Goal: Ask a question: Seek information or help from site administrators or community

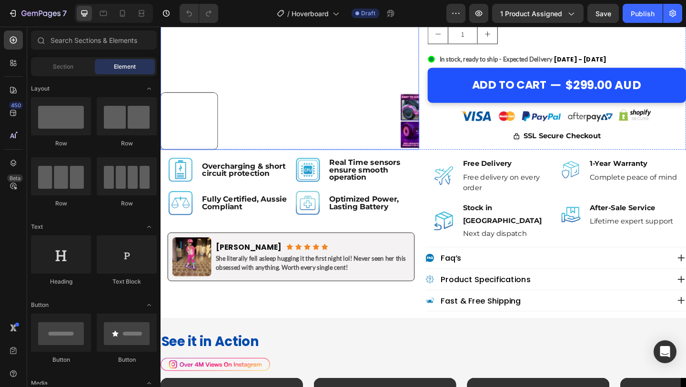
scroll to position [394, 0]
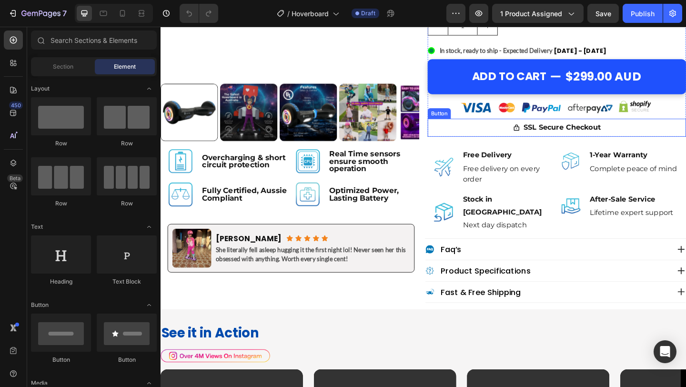
click at [455, 143] on div "SSL Secure Checkout Button" at bounding box center [591, 137] width 281 height 20
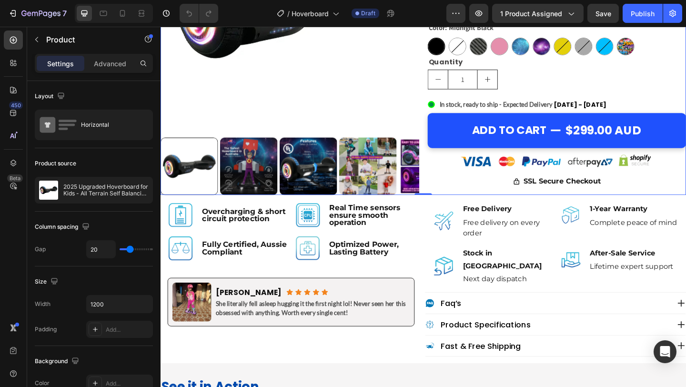
scroll to position [335, 0]
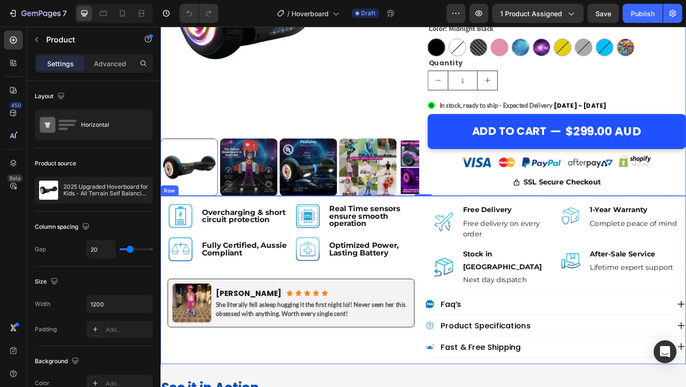
click at [448, 257] on div "Image Overcharging & short circuit protection Text Block Row Image Real Time se…" at bounding box center [447, 302] width 572 height 183
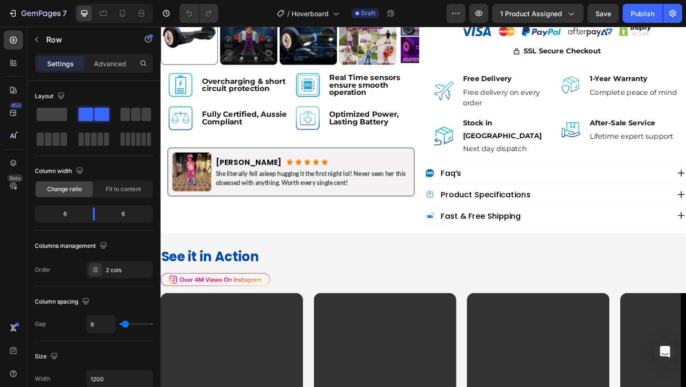
scroll to position [474, 0]
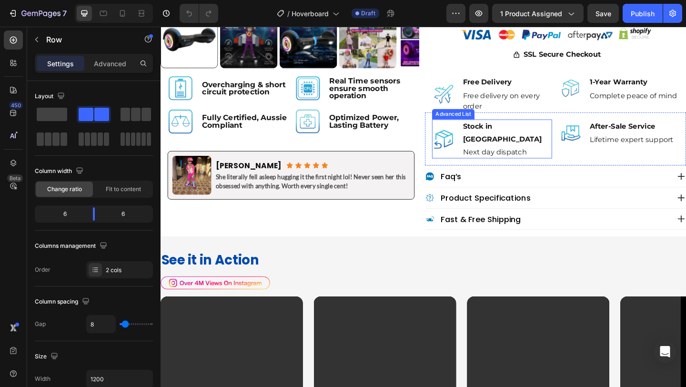
click at [463, 152] on div "Image Stock in Sydney Text Block Next day dispatch Text Block" at bounding box center [521, 148] width 131 height 43
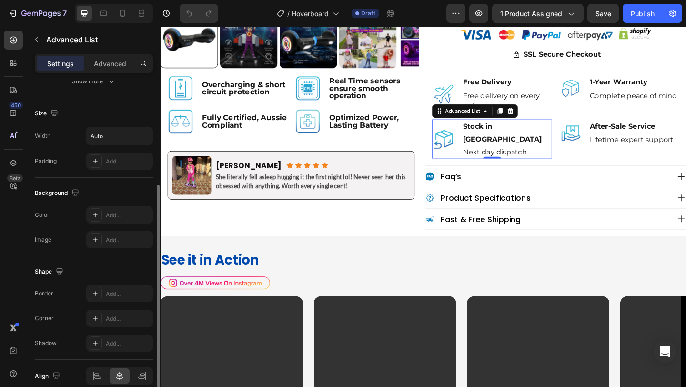
scroll to position [215, 0]
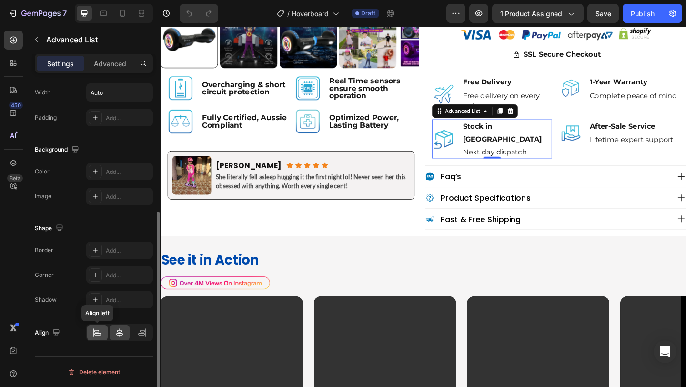
click at [97, 338] on div at bounding box center [97, 332] width 20 height 15
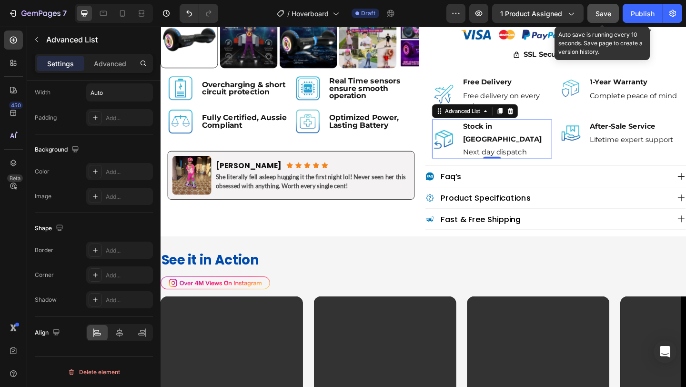
click at [597, 19] on button "Save" at bounding box center [603, 13] width 31 height 19
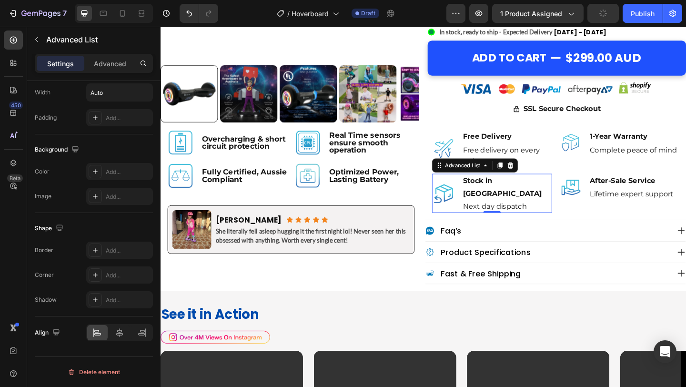
scroll to position [414, 0]
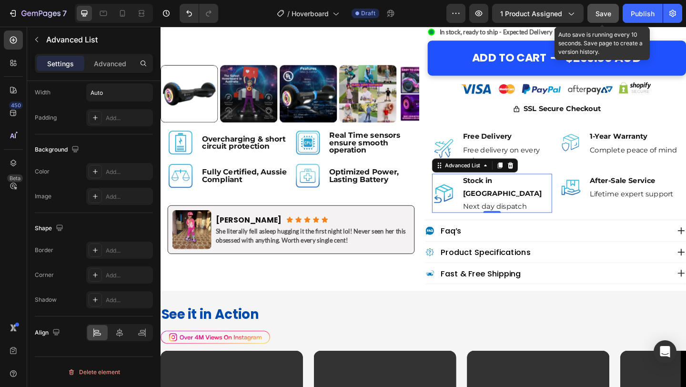
click at [598, 12] on span "Save" at bounding box center [604, 14] width 16 height 8
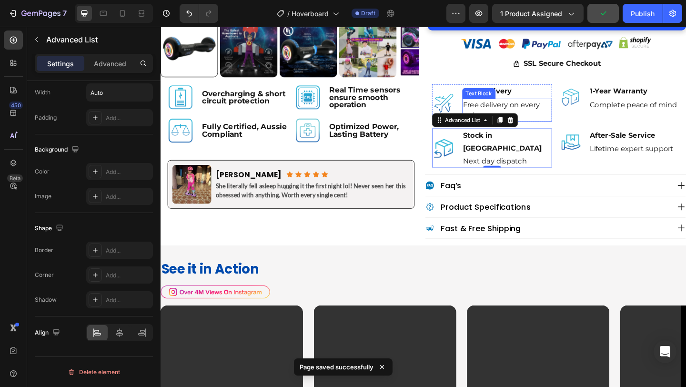
scroll to position [464, 0]
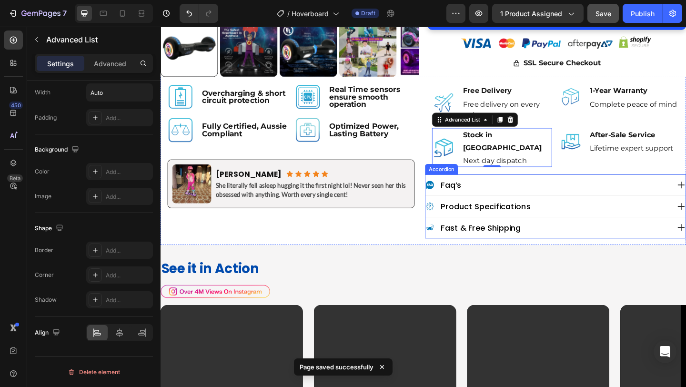
click at [577, 192] on div "faq’s" at bounding box center [582, 198] width 266 height 13
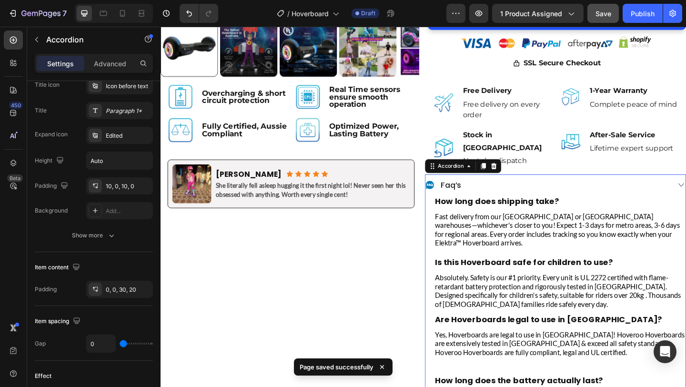
scroll to position [0, 0]
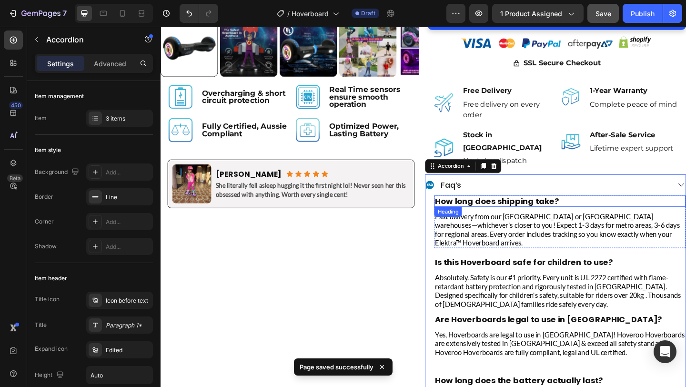
click at [579, 210] on h2 "How long does shipping take?" at bounding box center [596, 216] width 274 height 12
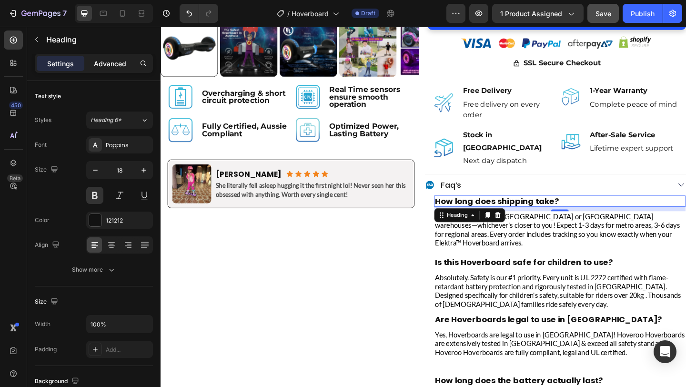
click at [100, 59] on p "Advanced" at bounding box center [110, 64] width 32 height 10
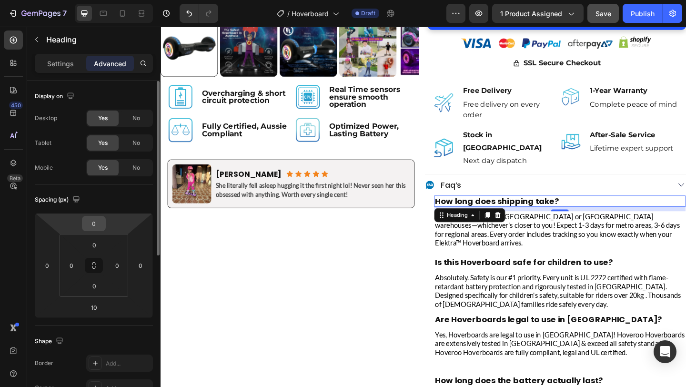
click at [99, 222] on input "0" at bounding box center [93, 223] width 19 height 14
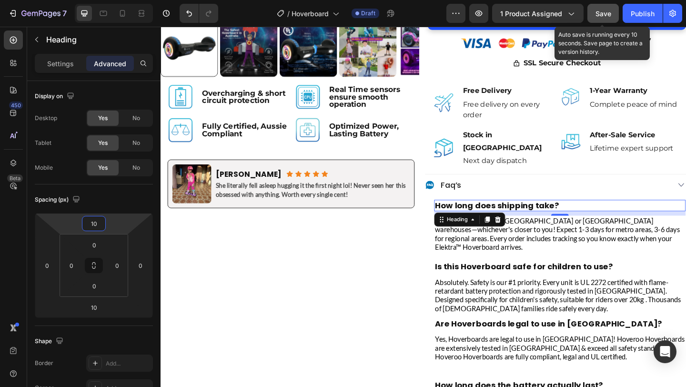
type input "10"
click at [600, 10] on span "Save" at bounding box center [604, 14] width 16 height 8
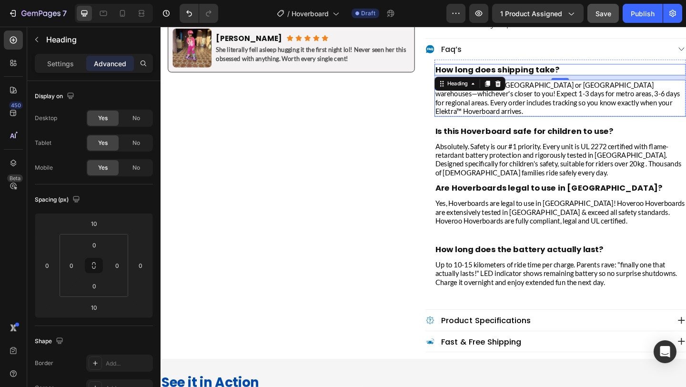
scroll to position [613, 0]
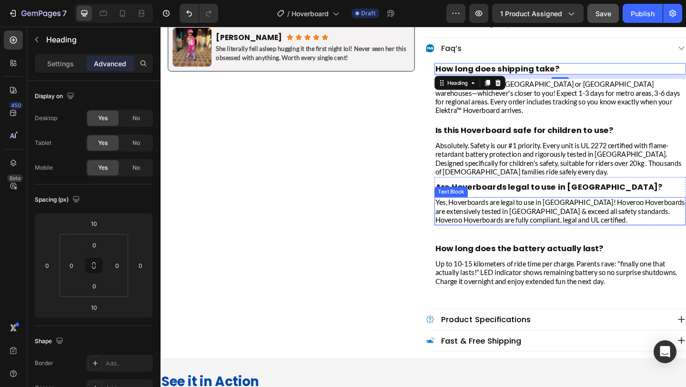
click at [512, 213] on p "Yes, Hoverboards are legal to use in Australia! Hoveroo Hoverboards are extensi…" at bounding box center [596, 227] width 272 height 29
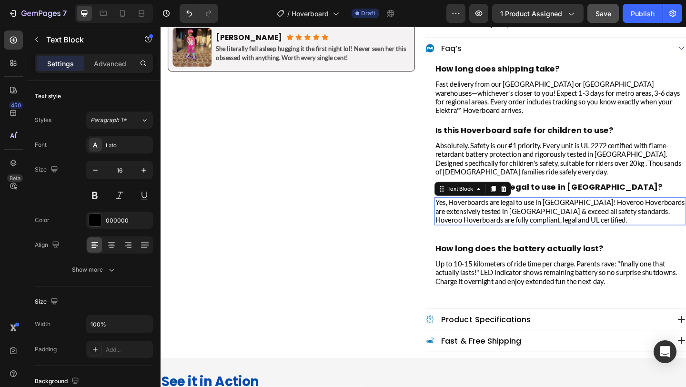
click at [512, 213] on p "Yes, Hoverboards are legal to use in Australia! Hoveroo Hoverboards are extensi…" at bounding box center [596, 227] width 272 height 29
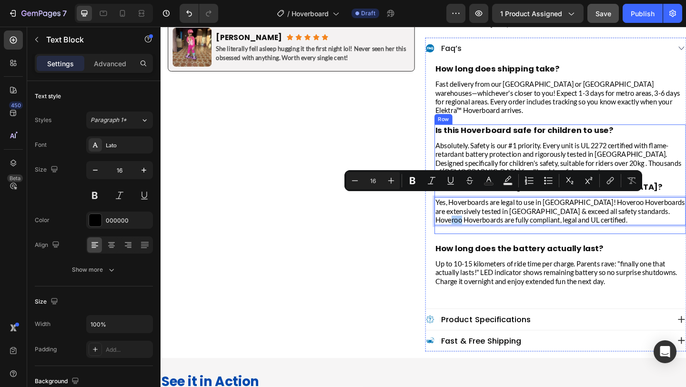
click at [521, 223] on div "Is this Hoverboard safe for children to use? Heading Absolutely. Safety is our …" at bounding box center [596, 192] width 274 height 119
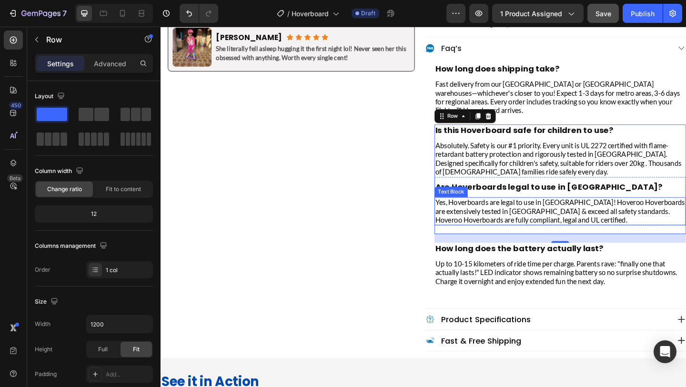
click at [580, 216] on p "Yes, Hoverboards are legal to use in Australia! Hoveroo Hoverboards are extensi…" at bounding box center [596, 227] width 272 height 29
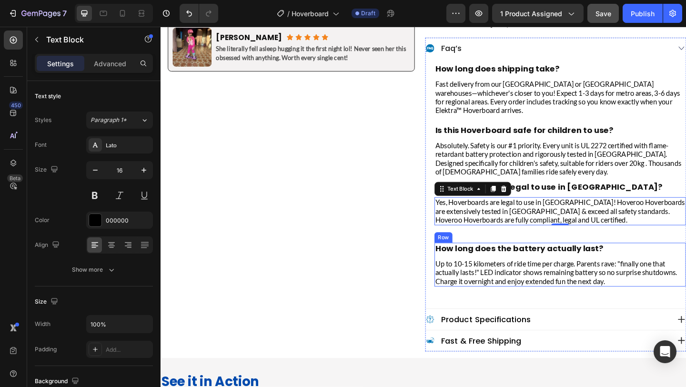
click at [540, 262] on div "How long does the battery actually last? Heading Up to 10-15 kilometers of ride…" at bounding box center [596, 286] width 274 height 48
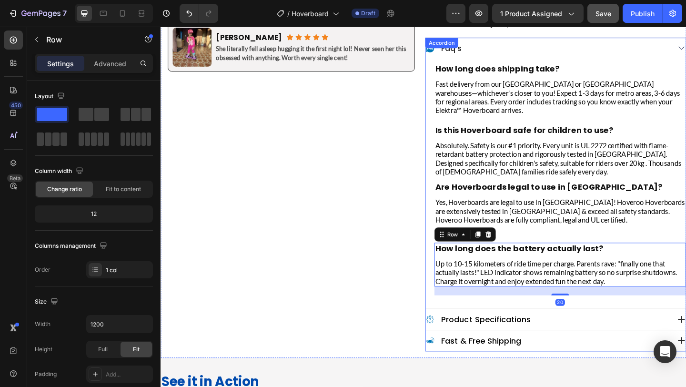
click at [546, 231] on div "How long does shipping take? Heading Fast delivery from our Sydney or Melbourne…" at bounding box center [596, 189] width 274 height 257
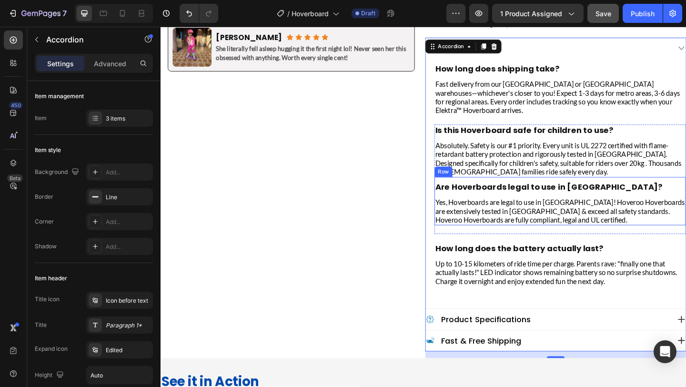
click at [681, 190] on div "Are Hoverboards legal to use in Australia? Heading Yes, Hoverboards are legal t…" at bounding box center [596, 216] width 274 height 52
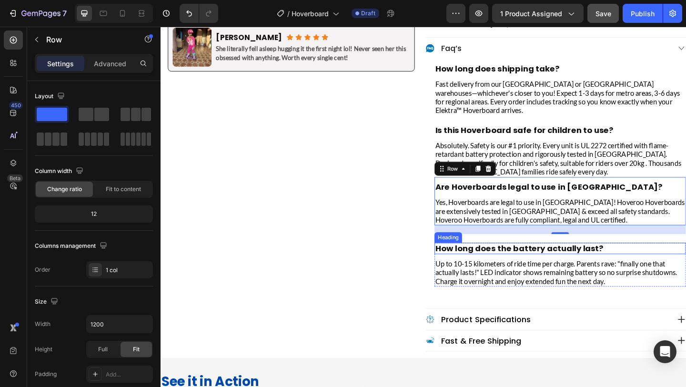
click at [593, 262] on h2 "How long does the battery actually last?" at bounding box center [596, 268] width 274 height 12
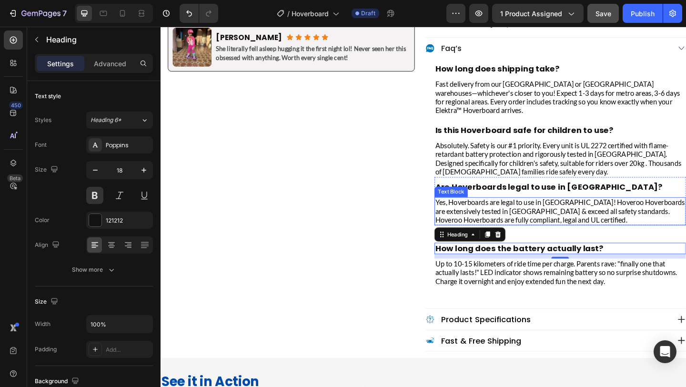
click at [597, 213] on p "Yes, Hoverboards are legal to use in Australia! Hoveroo Hoverboards are extensi…" at bounding box center [596, 227] width 272 height 29
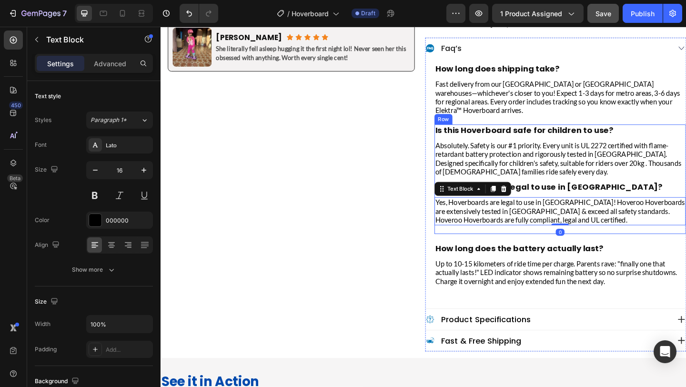
click at [621, 225] on div "Is this Hoverboard safe for children to use? Heading Absolutely. Safety is our …" at bounding box center [596, 192] width 274 height 119
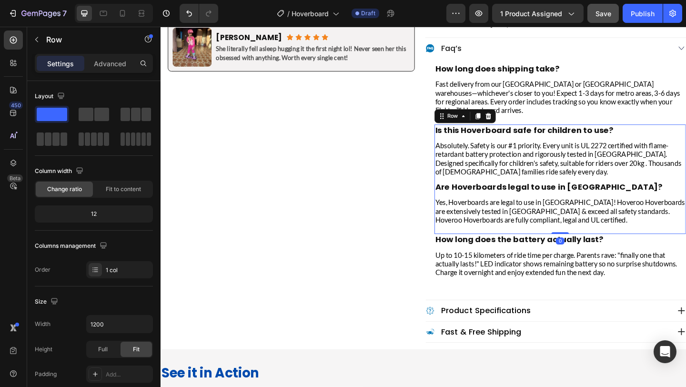
drag, startPoint x: 595, startPoint y: 237, endPoint x: 590, endPoint y: 222, distance: 16.0
click at [590, 222] on div "Is this Hoverboard safe for children to use? Heading Absolutely. Safety is our …" at bounding box center [596, 192] width 274 height 119
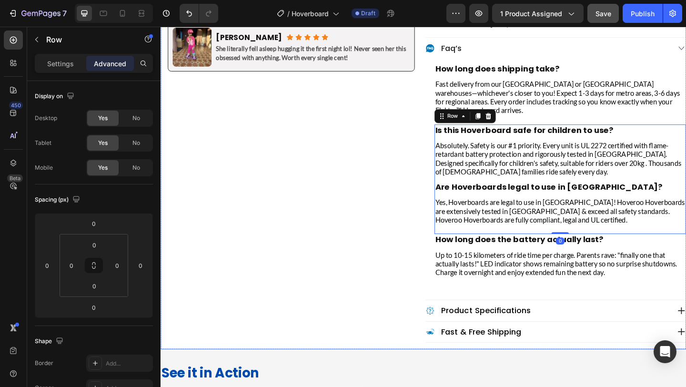
click at [436, 232] on div "Image Overcharging & short circuit protection Text Block Row Image Real Time se…" at bounding box center [303, 154] width 284 height 445
click at [505, 224] on div "Is this Hoverboard safe for children to use? Heading Absolutely. Safety is our …" at bounding box center [596, 192] width 274 height 119
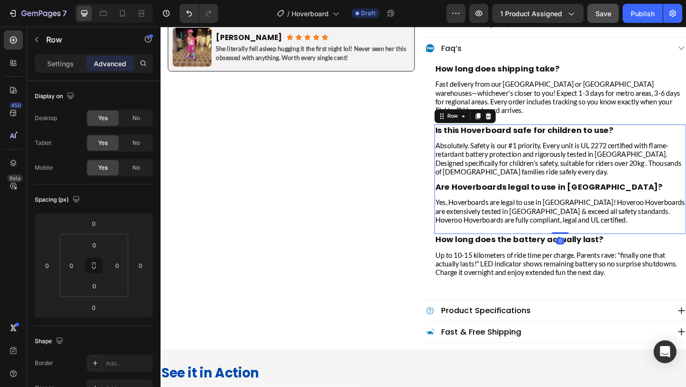
click at [505, 224] on div "Is this Hoverboard safe for children to use? Heading Absolutely. Safety is our …" at bounding box center [596, 192] width 274 height 119
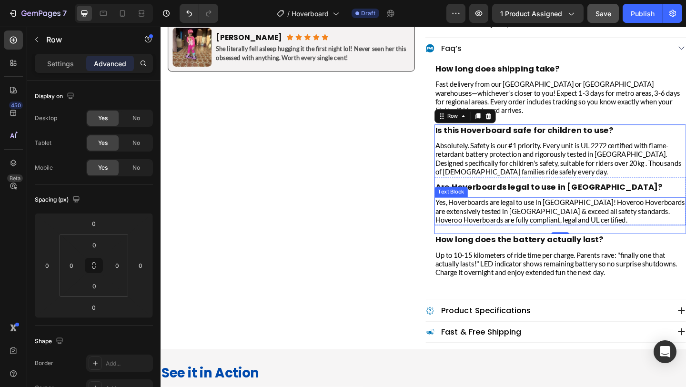
click at [525, 213] on p "Yes, Hoverboards are legal to use in Australia! Hoveroo Hoverboards are extensi…" at bounding box center [596, 227] width 272 height 29
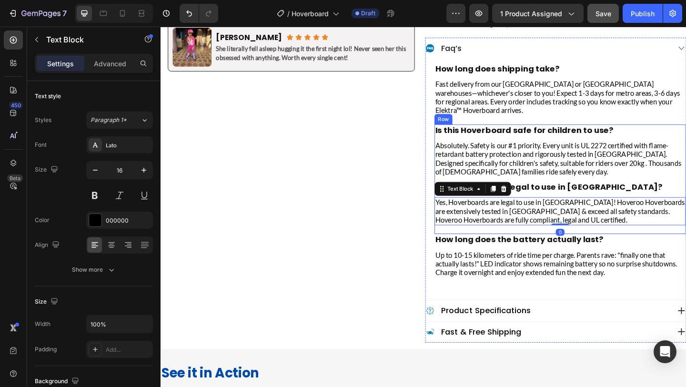
click at [519, 224] on div "Is this Hoverboard safe for children to use? Heading Absolutely. Safety is our …" at bounding box center [596, 192] width 274 height 119
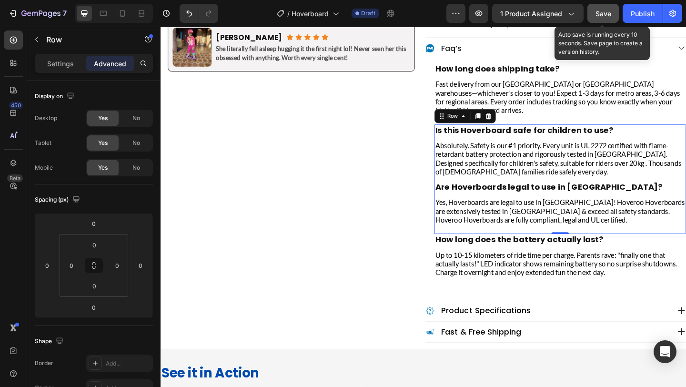
click at [599, 19] on button "Save" at bounding box center [603, 13] width 31 height 19
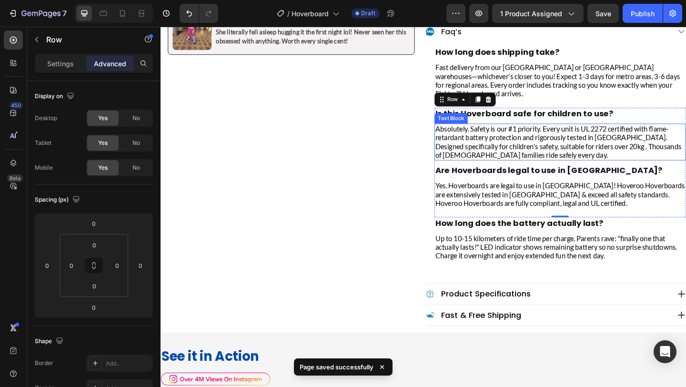
scroll to position [643, 0]
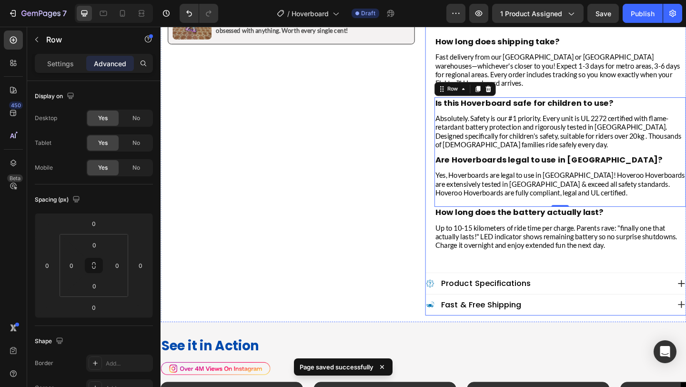
click at [590, 299] on div "product specifications" at bounding box center [582, 305] width 266 height 13
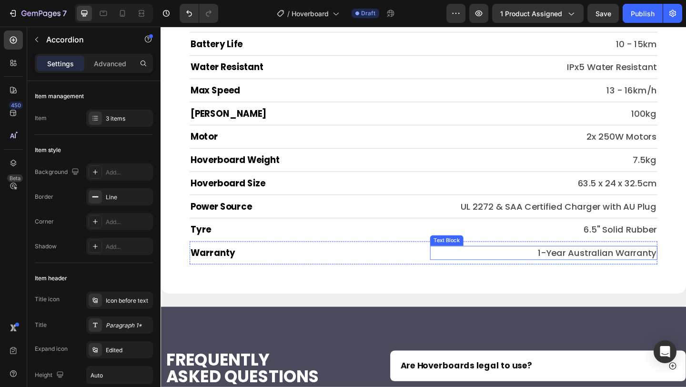
scroll to position [6484, 0]
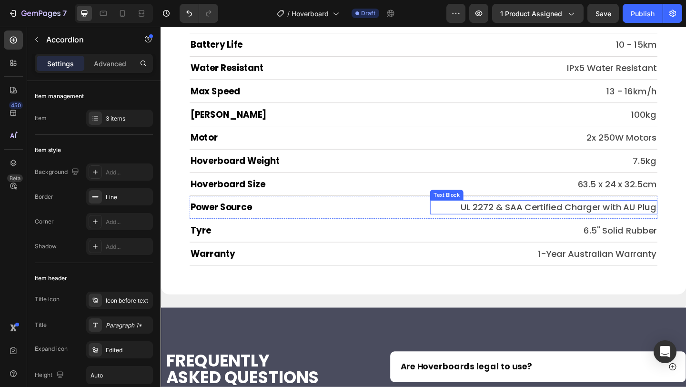
click at [584, 220] on p "UL 2272 & SAA Certified Charger with AU Plug" at bounding box center [578, 222] width 246 height 13
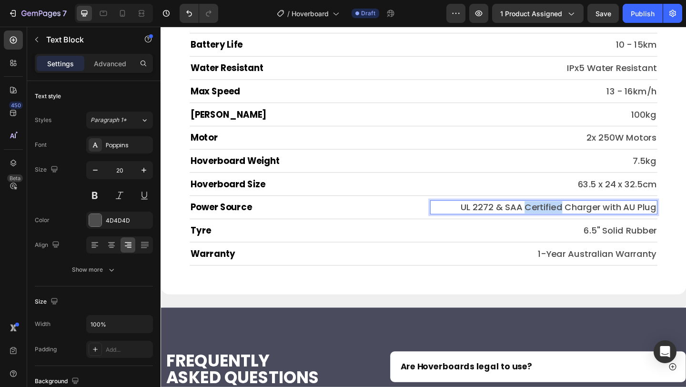
click at [584, 220] on p "UL 2272 & SAA Certified Charger with AU Plug" at bounding box center [578, 222] width 246 height 13
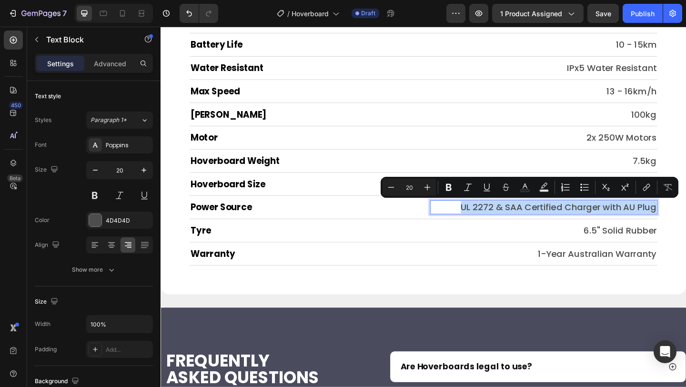
copy p "UL 2272 & SAA Certified Charger with AU Plug"
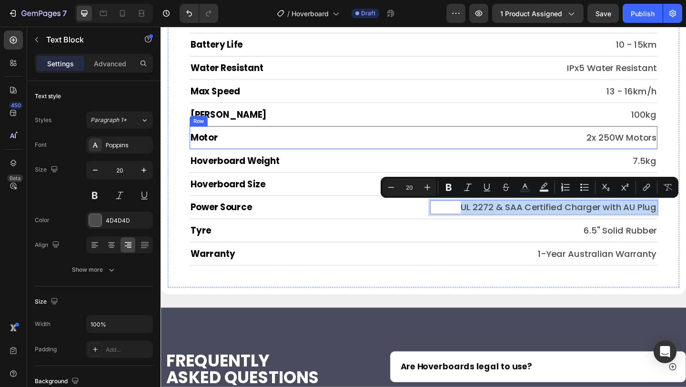
click at [563, 140] on div "2x 250W Motors" at bounding box center [577, 147] width 247 height 15
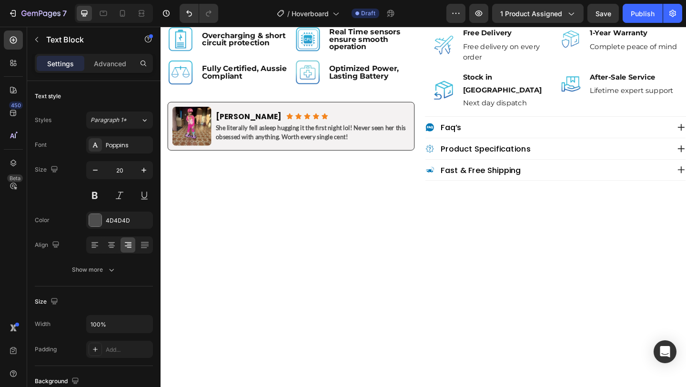
scroll to position [513, 0]
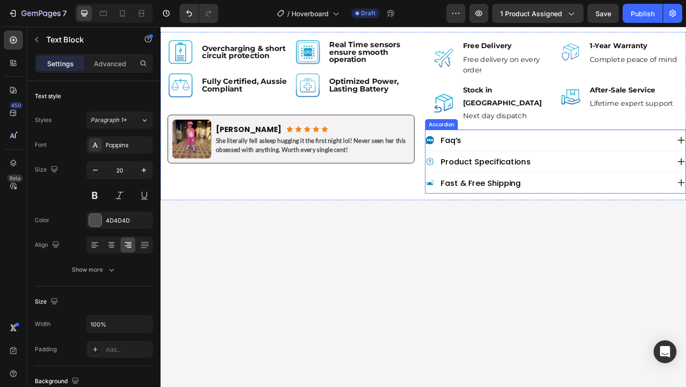
click at [617, 167] on div "product specifications" at bounding box center [582, 173] width 266 height 13
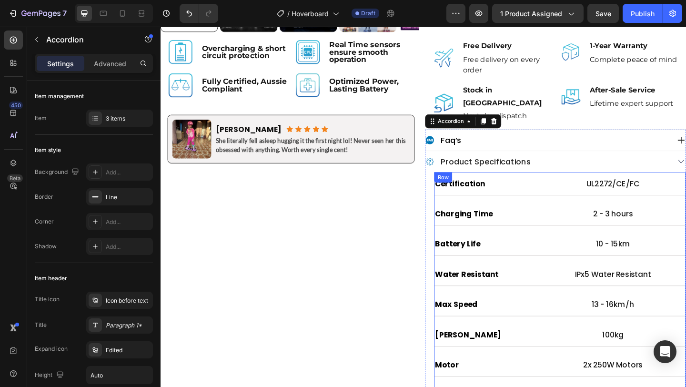
click at [603, 266] on div "Certification Heading UL2272/CE/FC Text Block Row Charging Time Heading 2 - 3 h…" at bounding box center [596, 363] width 274 height 357
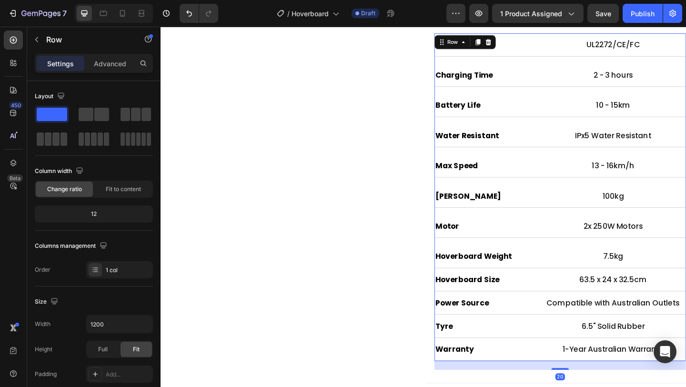
scroll to position [665, 0]
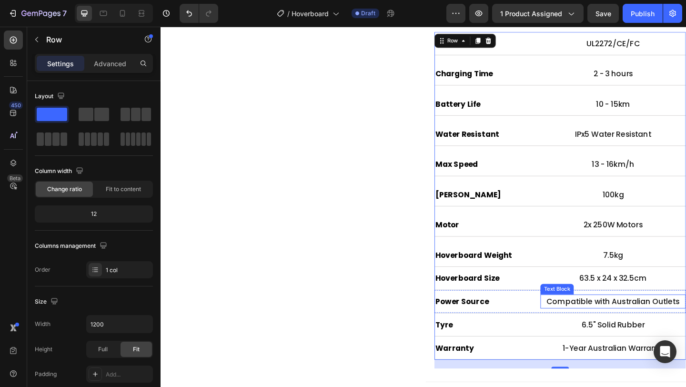
click at [614, 319] on p "Compatible with Australian Outlets" at bounding box center [653, 325] width 156 height 13
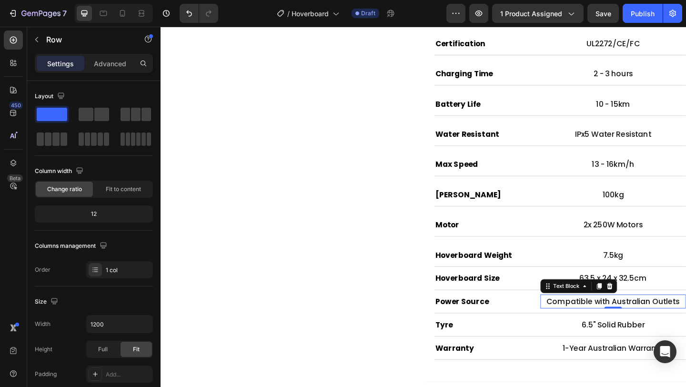
click at [614, 319] on p "Compatible with Australian Outlets" at bounding box center [653, 325] width 156 height 13
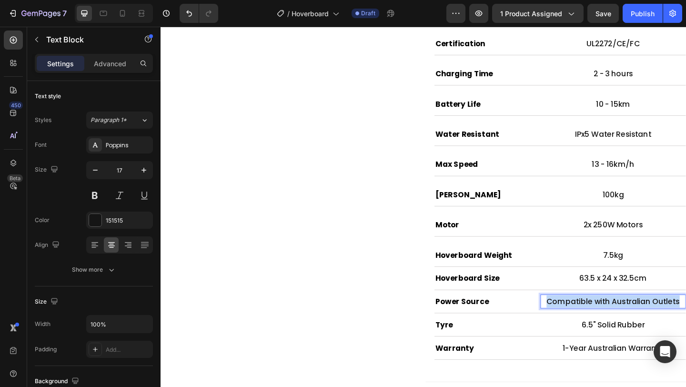
click at [614, 319] on p "Compatible with Australian Outlets" at bounding box center [653, 325] width 156 height 13
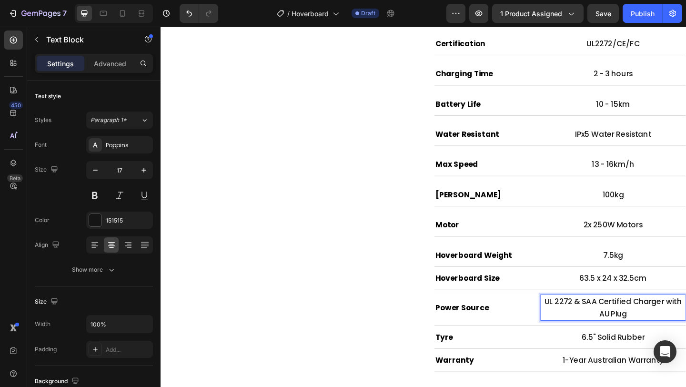
click at [614, 319] on p "UL 2272 & SAA Certified Charger with AU Plug" at bounding box center [653, 332] width 156 height 27
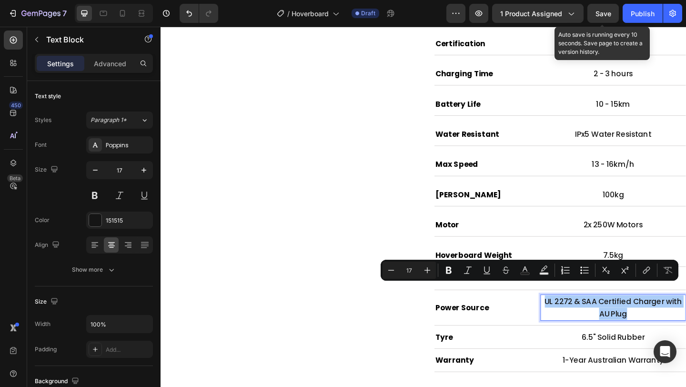
click at [610, 13] on span "Save" at bounding box center [604, 14] width 16 height 8
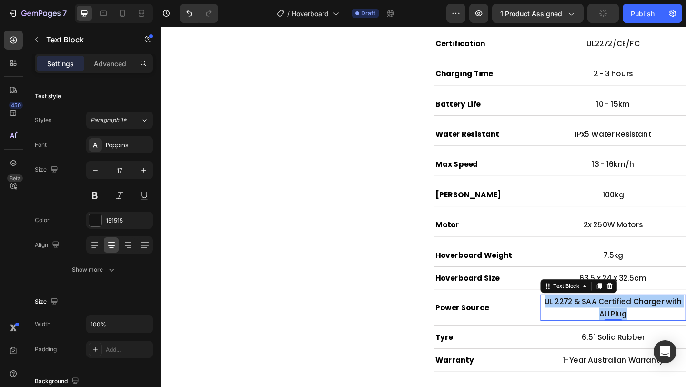
click at [424, 304] on div "Image Overcharging & short circuit protection Text Block Row Image Real Time se…" at bounding box center [303, 168] width 284 height 577
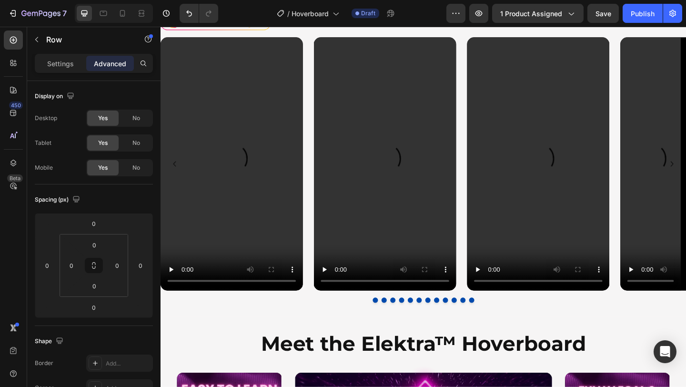
scroll to position [1139, 0]
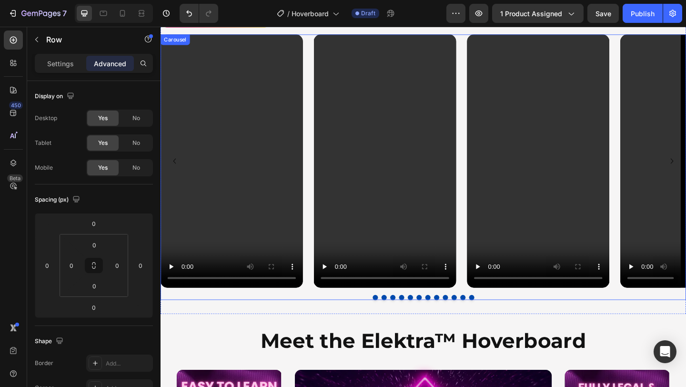
click at [324, 301] on div "Video Video Video Video Video Video Video Video Video Video Video Video" at bounding box center [447, 173] width 572 height 276
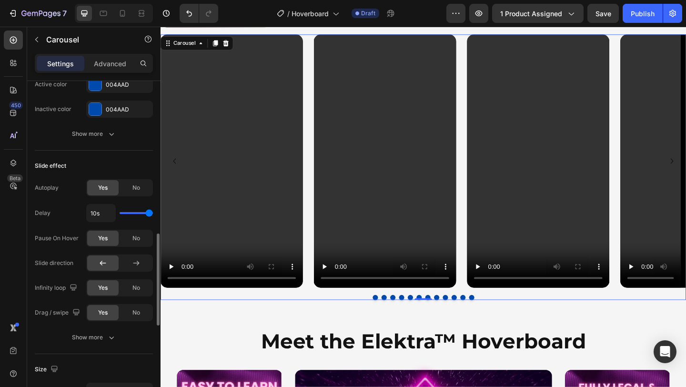
scroll to position [549, 0]
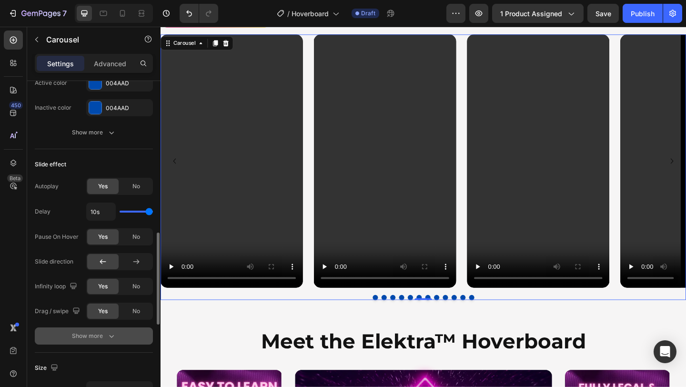
click at [88, 338] on div "Show more" at bounding box center [94, 336] width 44 height 10
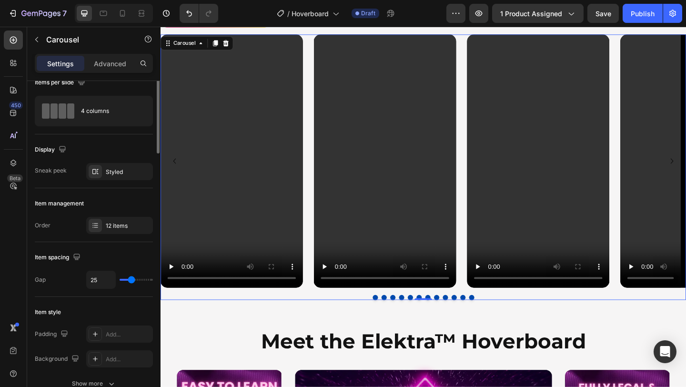
scroll to position [0, 0]
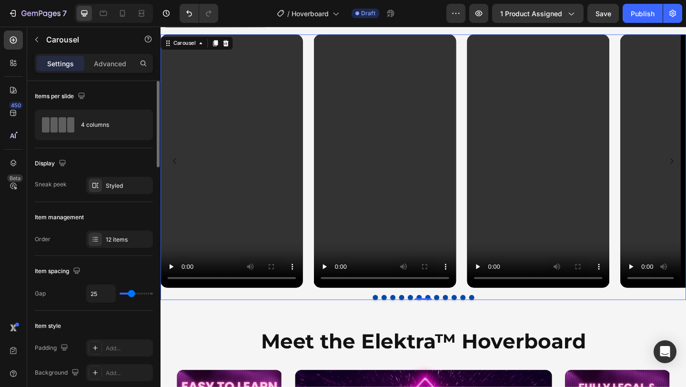
click at [51, 210] on div "Item management" at bounding box center [94, 217] width 118 height 15
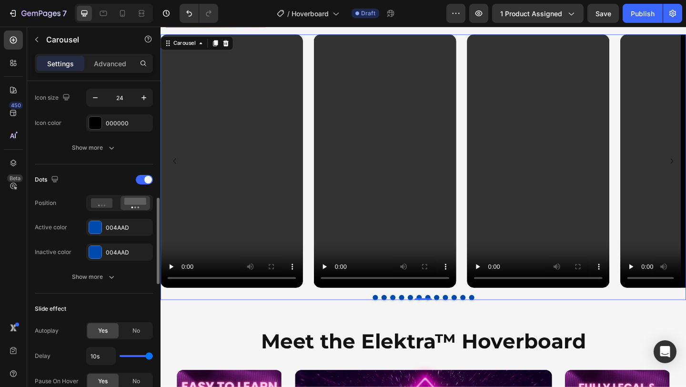
scroll to position [424, 0]
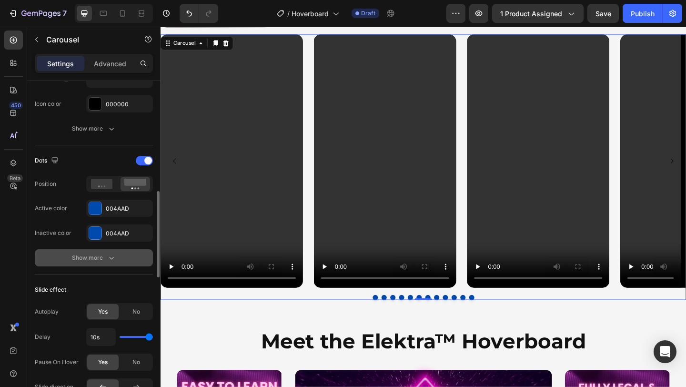
click at [78, 261] on div "Show more" at bounding box center [94, 258] width 44 height 10
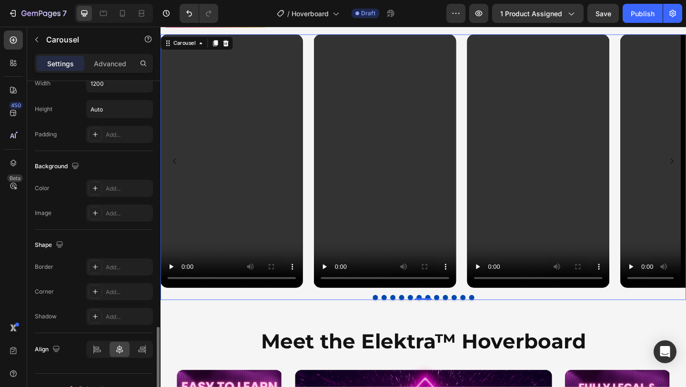
scroll to position [1000, 0]
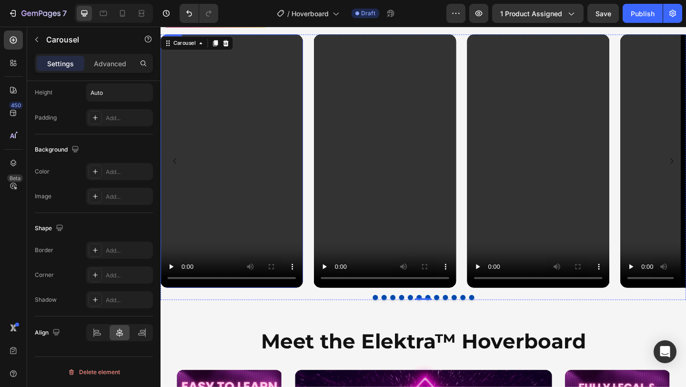
click at [252, 196] on video at bounding box center [238, 173] width 155 height 276
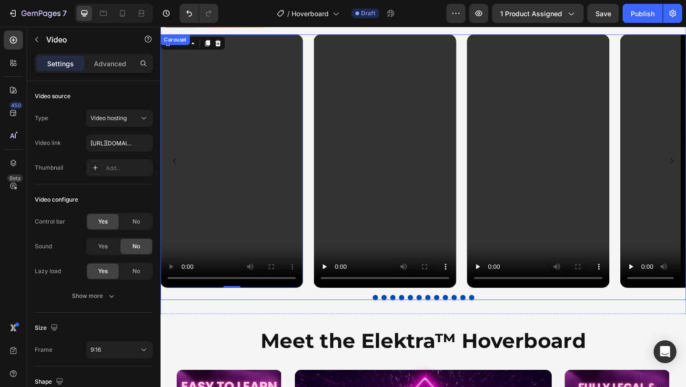
click at [323, 40] on div "Video 0 Video Video Video Video Video Video Video Video Video Video Video" at bounding box center [447, 173] width 572 height 276
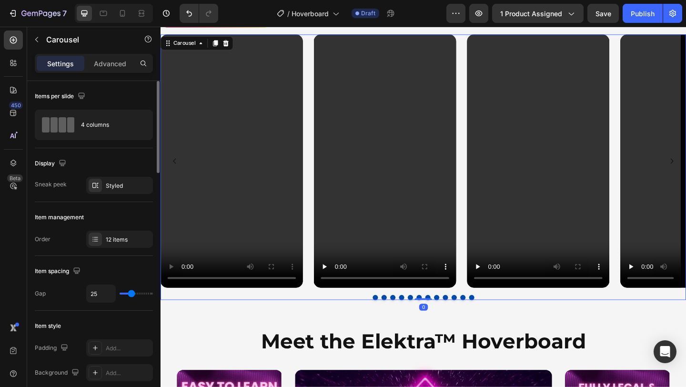
click at [118, 170] on div "Display" at bounding box center [94, 163] width 118 height 15
click at [220, 119] on video at bounding box center [238, 173] width 155 height 276
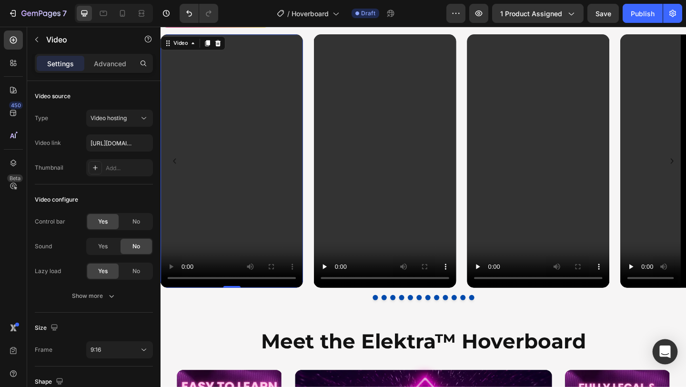
click at [670, 346] on icon "Open Intercom Messenger" at bounding box center [665, 352] width 11 height 12
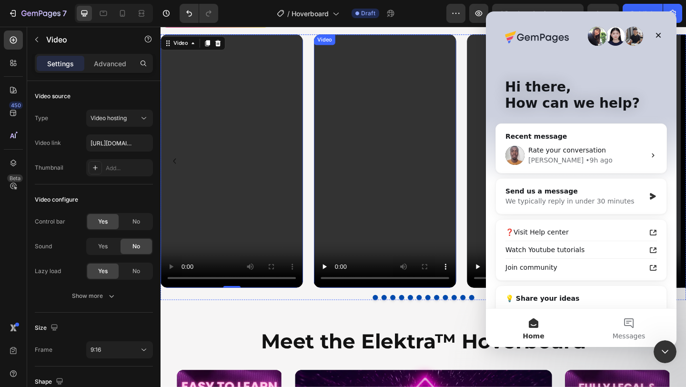
click at [476, 38] on video at bounding box center [405, 173] width 155 height 276
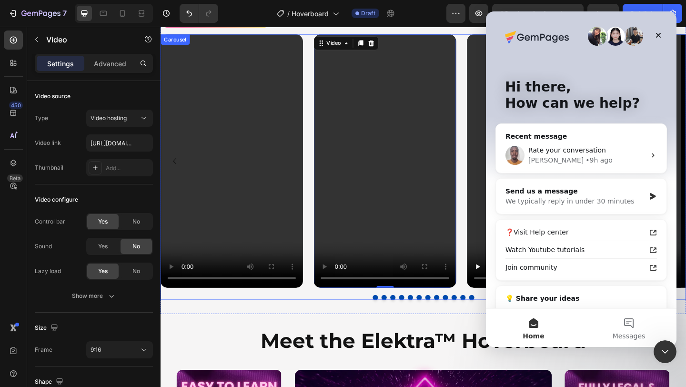
click at [420, 320] on button "Dot" at bounding box center [423, 321] width 6 height 6
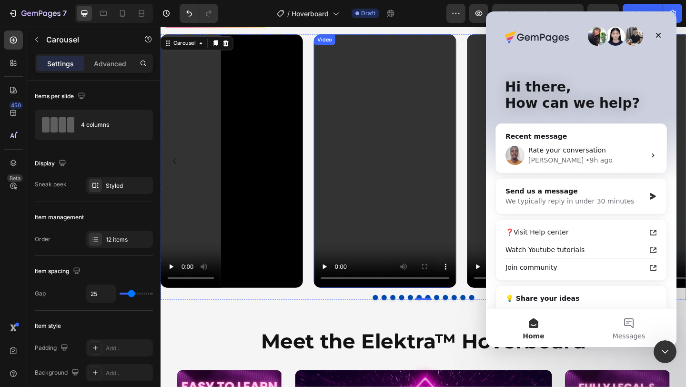
click at [328, 47] on div "Video" at bounding box center [405, 173] width 155 height 276
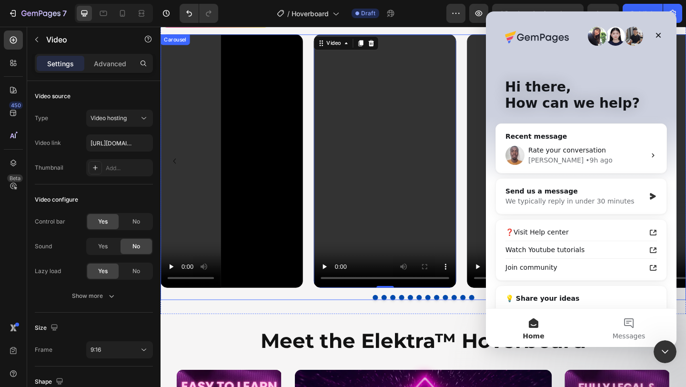
click at [321, 40] on div "Video Video Video Video Video 0 Video Video Video Video Video Video Video" at bounding box center [447, 173] width 572 height 276
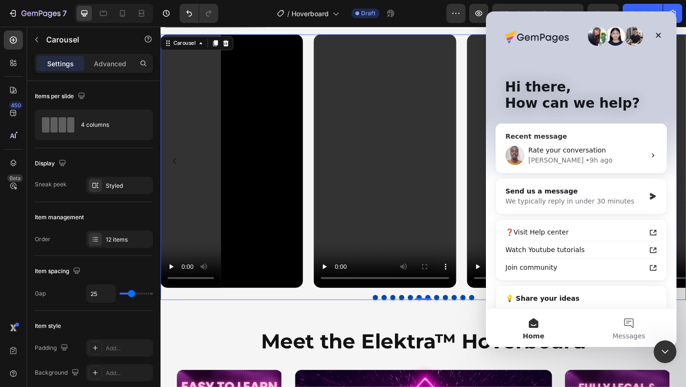
click at [593, 152] on span "Rate your conversation" at bounding box center [568, 150] width 78 height 8
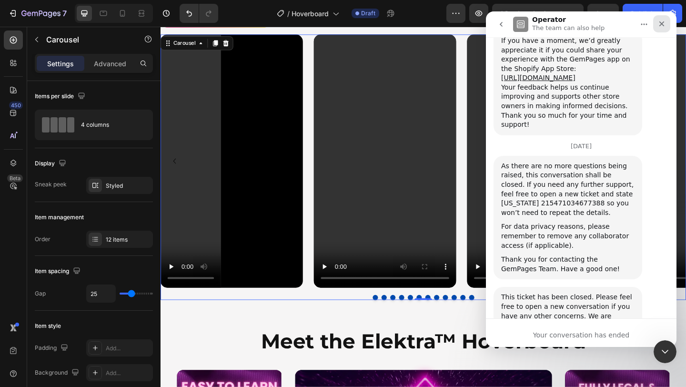
scroll to position [2309, 0]
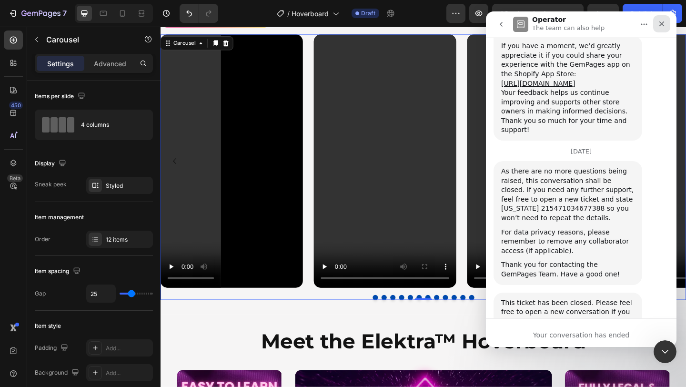
click at [661, 22] on icon "Close" at bounding box center [662, 23] width 5 height 5
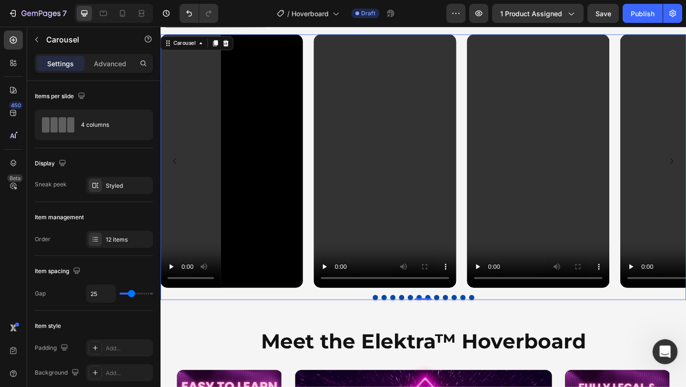
click at [668, 347] on icon "Open Intercom Messenger" at bounding box center [664, 351] width 16 height 16
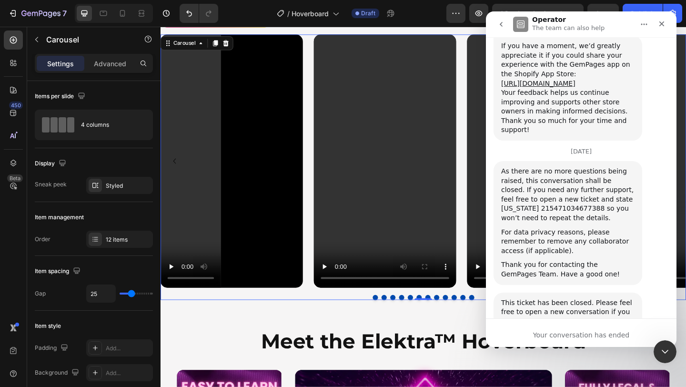
click at [509, 22] on button "go back" at bounding box center [501, 24] width 18 height 18
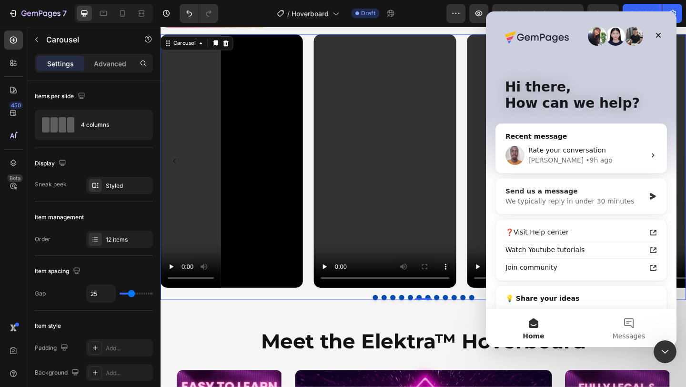
click at [623, 197] on div "We typically reply in under 30 minutes" at bounding box center [576, 201] width 140 height 10
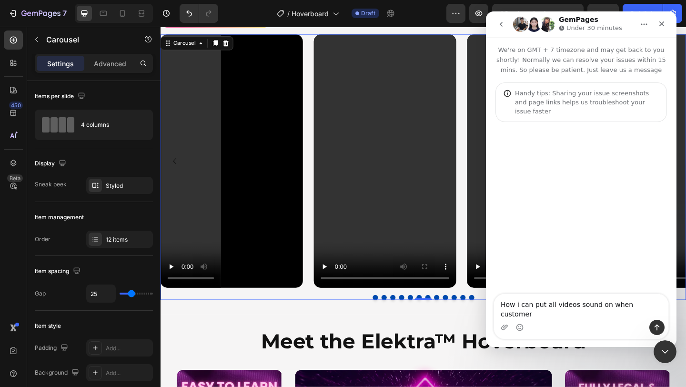
click at [656, 315] on textarea "How i can put all videos sound on when customer" at bounding box center [581, 307] width 174 height 26
type textarea "How i can put all videos sound on when customer play the video"
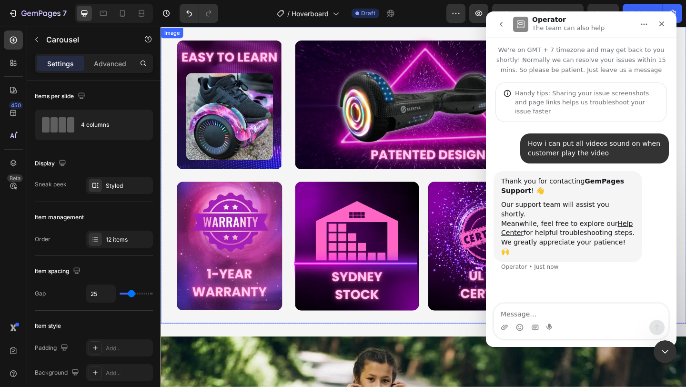
scroll to position [1503, 0]
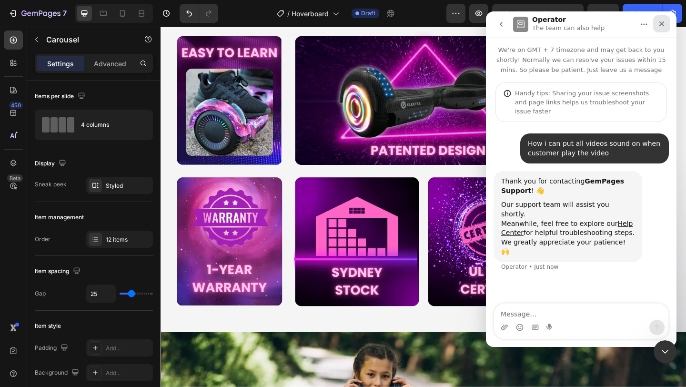
click at [662, 25] on icon "Close" at bounding box center [662, 24] width 8 height 8
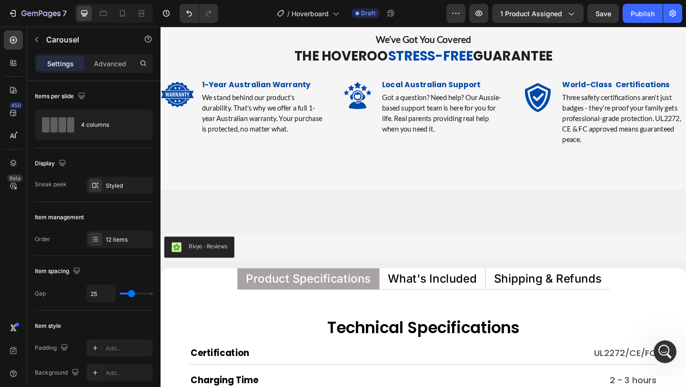
scroll to position [6084, 0]
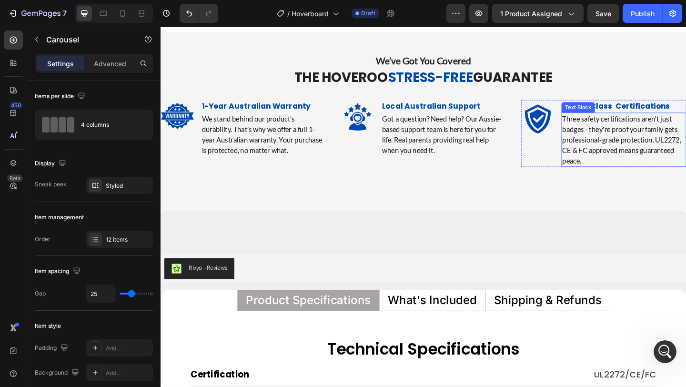
click at [598, 164] on p "Three safety certifications aren't just badges - they're proof your family gets…" at bounding box center [665, 149] width 134 height 57
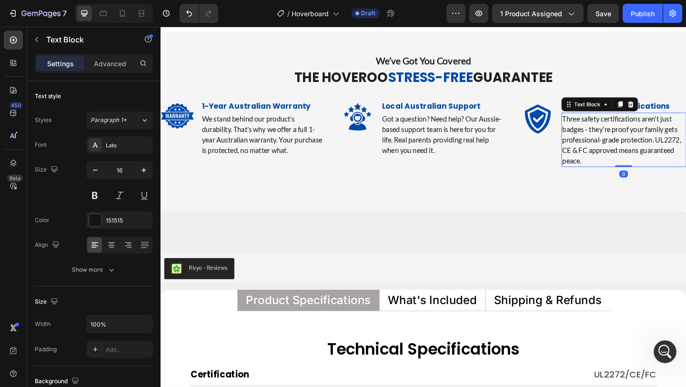
click at [598, 164] on p "Three safety certifications aren't just badges - they're proof your family gets…" at bounding box center [665, 149] width 134 height 57
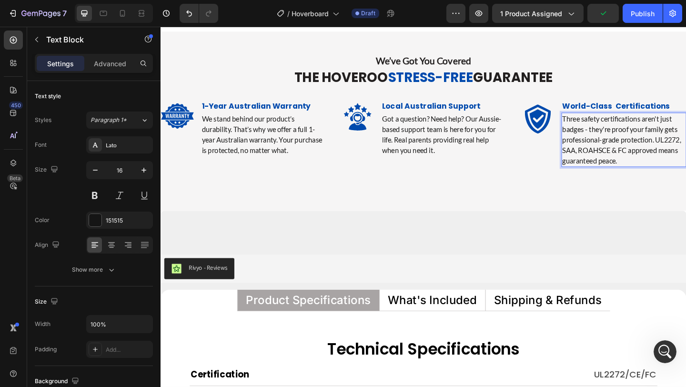
click at [632, 164] on p "Three safety certifications aren't just badges - they're proof your family gets…" at bounding box center [665, 149] width 134 height 57
click at [636, 164] on p "Three safety certifications aren't just badges - they're proof your family gets…" at bounding box center [665, 149] width 134 height 57
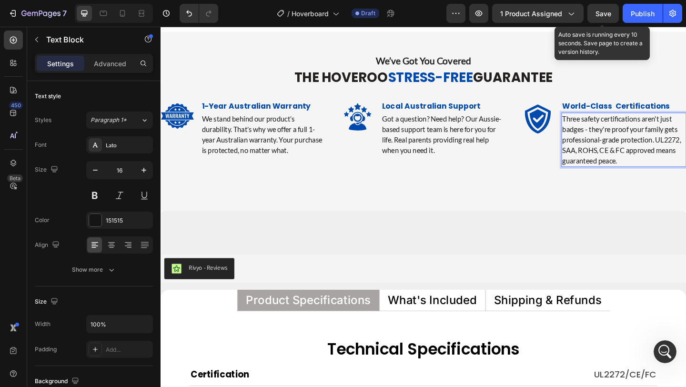
click at [596, 10] on span "Save" at bounding box center [604, 14] width 16 height 8
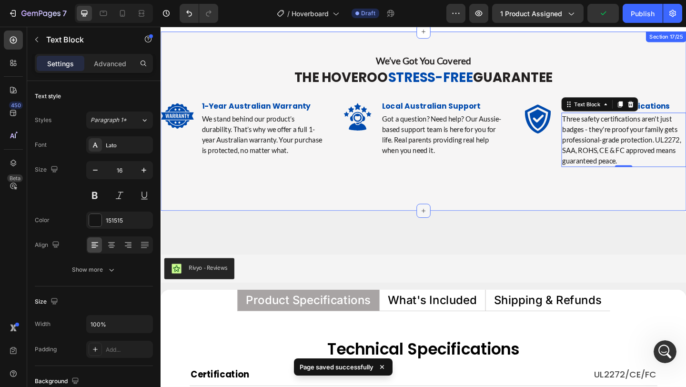
click at [444, 223] on div at bounding box center [446, 226] width 15 height 15
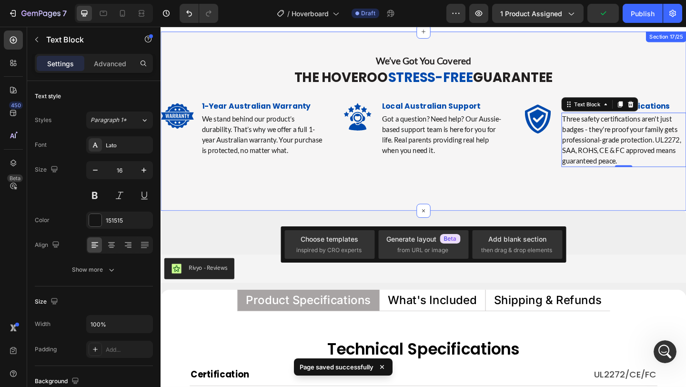
click at [458, 194] on div "We’ve Got You Covered Text Block The Hoveroo Stress-Free Guarantee Heading Row …" at bounding box center [447, 129] width 572 height 195
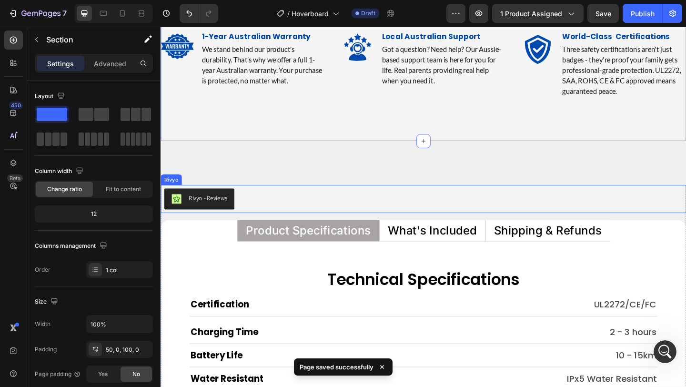
scroll to position [6107, 0]
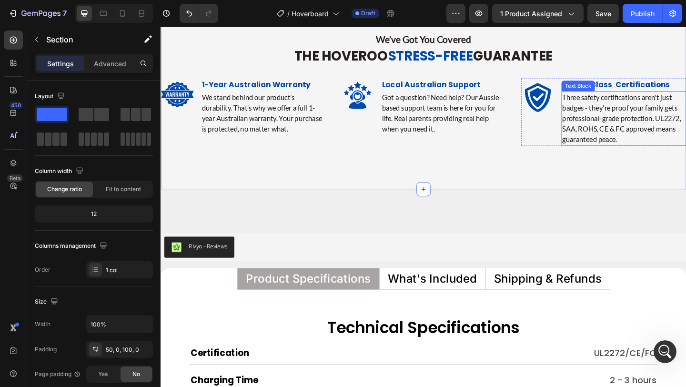
click at [686, 127] on p "Three safety certifications aren't just badges - they're proof your family gets…" at bounding box center [665, 126] width 134 height 57
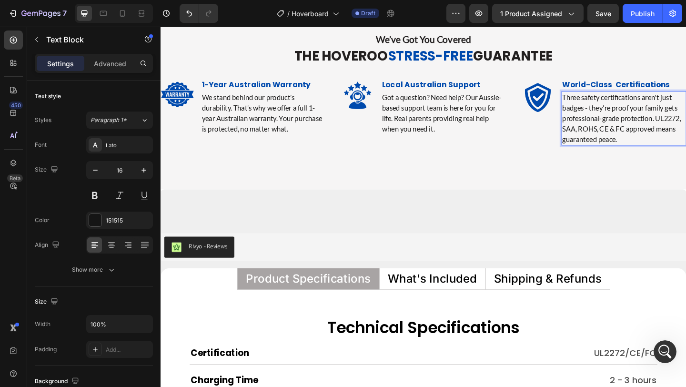
click at [686, 127] on p "Three safety certifications aren't just badges - they're proof your family gets…" at bounding box center [665, 126] width 134 height 57
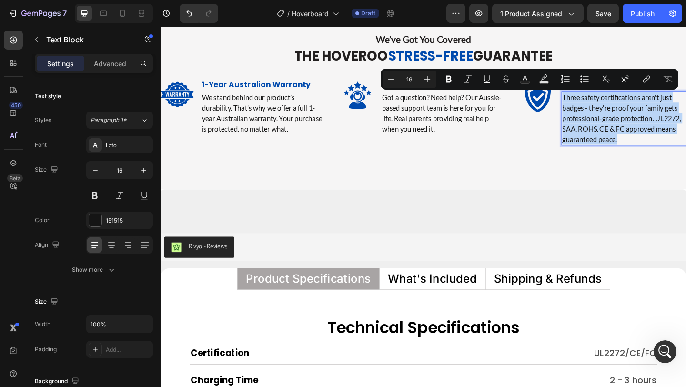
click at [686, 127] on p "Three safety certifications aren't just badges - they're proof your family gets…" at bounding box center [665, 126] width 134 height 57
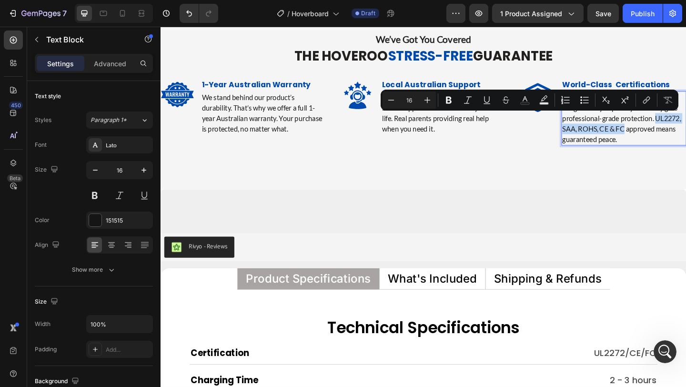
drag, startPoint x: 700, startPoint y: 127, endPoint x: 665, endPoint y: 139, distance: 37.2
click at [665, 139] on p "Three safety certifications aren't just badges - they're proof your family gets…" at bounding box center [665, 126] width 134 height 57
copy p "UL2272, SAA, ROHS, CE & FC"
click at [665, 139] on p "Three safety certifications aren't just badges - they're proof your family gets…" at bounding box center [665, 126] width 134 height 57
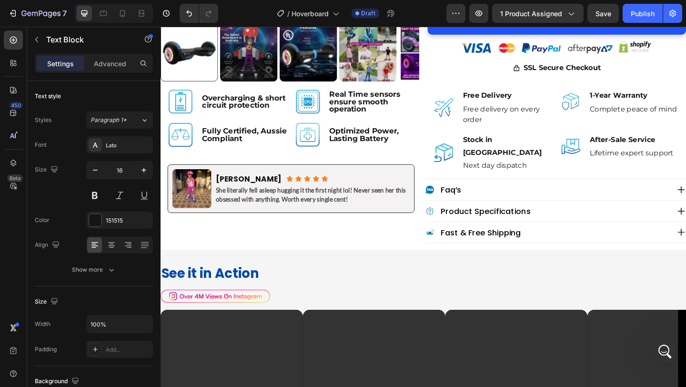
scroll to position [466, 0]
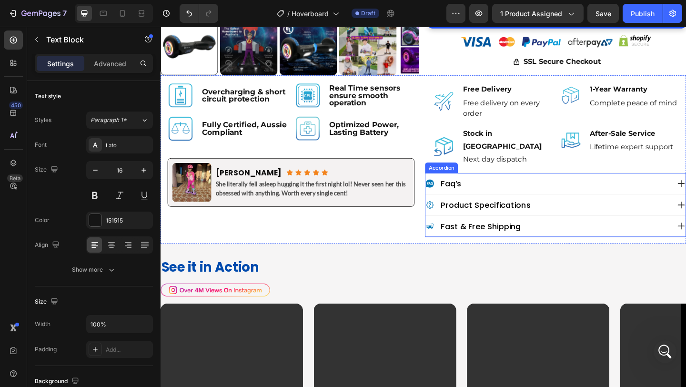
click at [617, 214] on div "product specifications" at bounding box center [582, 220] width 266 height 13
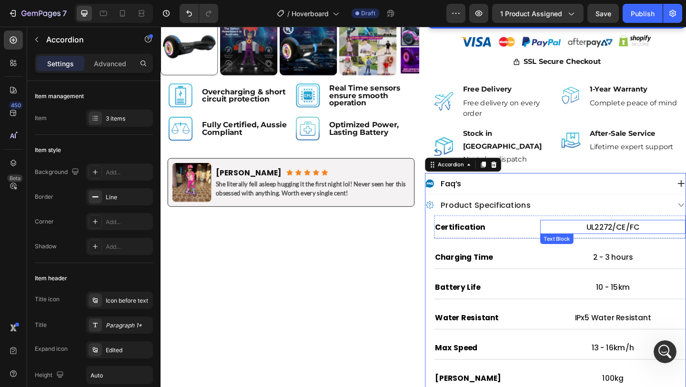
click at [634, 238] on p "UL2272/CE/FC" at bounding box center [653, 244] width 156 height 13
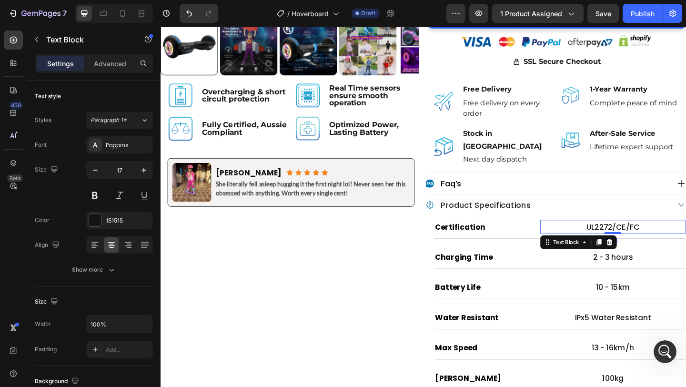
click at [634, 238] on p "UL2272/CE/FC" at bounding box center [653, 244] width 156 height 13
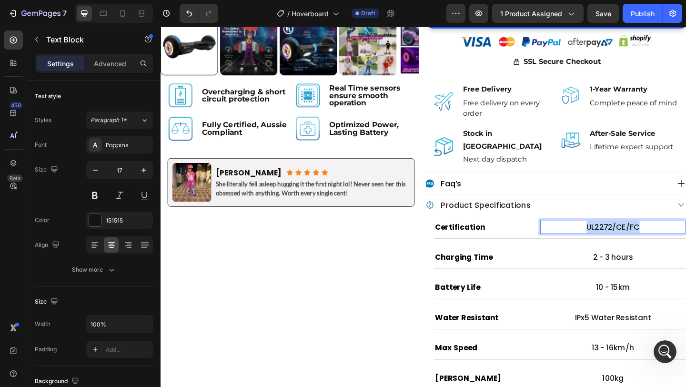
click at [634, 238] on p "UL2272/CE/FC" at bounding box center [653, 244] width 156 height 13
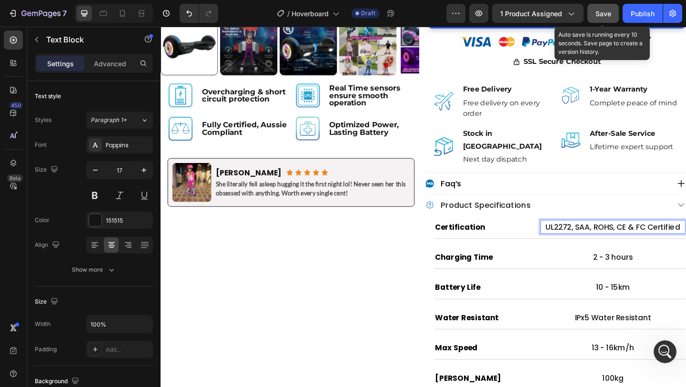
click at [595, 11] on button "Save" at bounding box center [603, 13] width 31 height 19
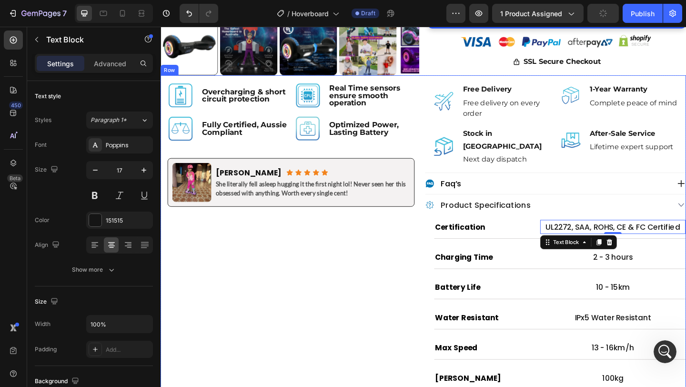
click at [378, 286] on div "Image Overcharging & short circuit protection Text Block Row Image Real Time se…" at bounding box center [303, 368] width 284 height 577
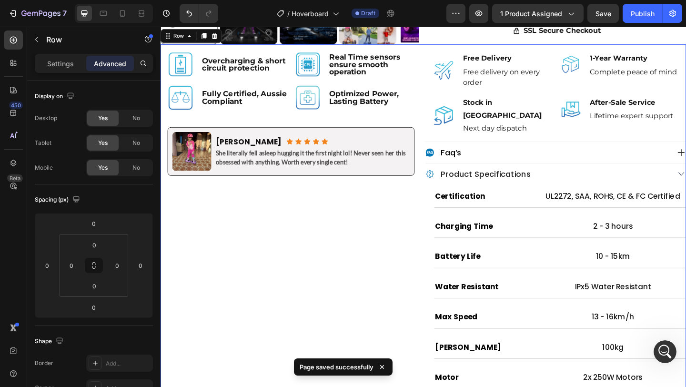
scroll to position [500, 0]
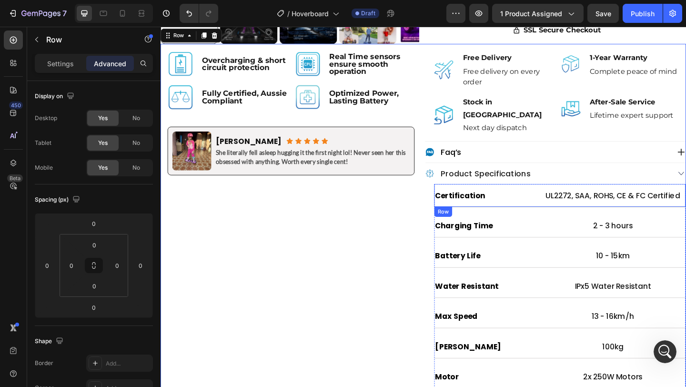
click at [572, 202] on div "Certification Heading UL2272, SAA, ROHS, CE & FC Certified Text Block Row" at bounding box center [596, 210] width 274 height 25
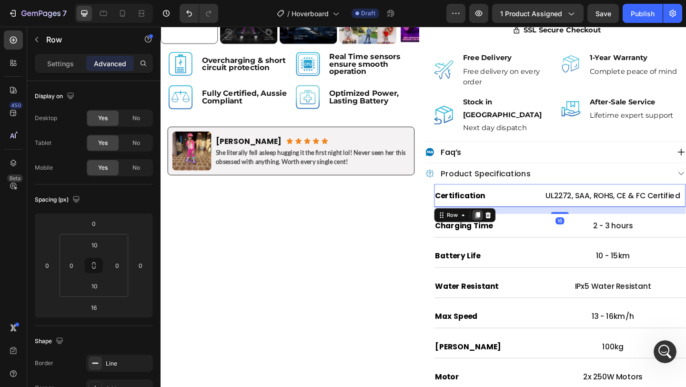
click at [508, 228] on icon at bounding box center [505, 231] width 5 height 7
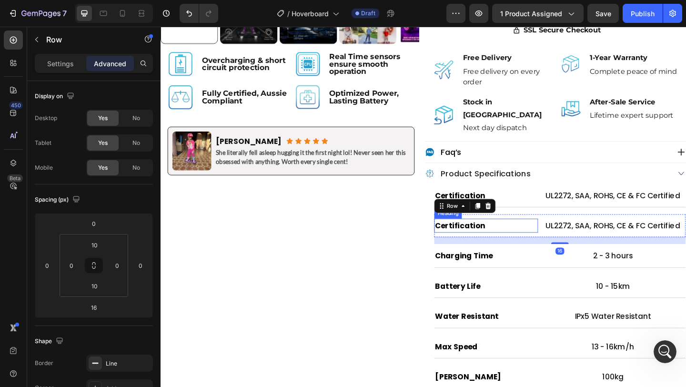
click at [507, 235] on h2 "Certification" at bounding box center [515, 242] width 113 height 15
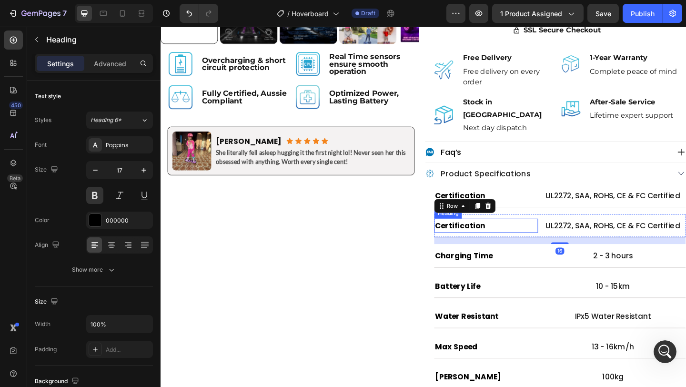
click at [507, 235] on h2 "Certification" at bounding box center [515, 242] width 113 height 15
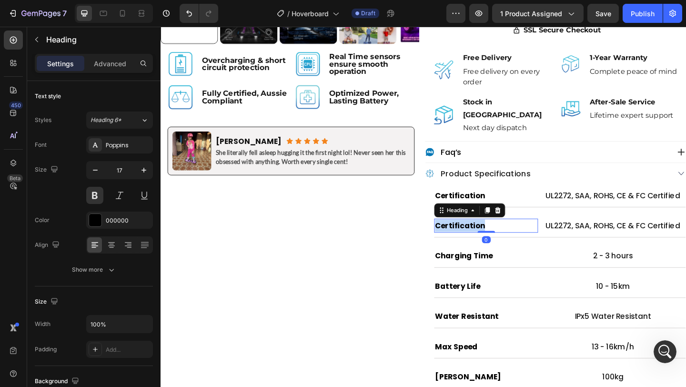
click at [507, 236] on p "Certification" at bounding box center [515, 242] width 111 height 13
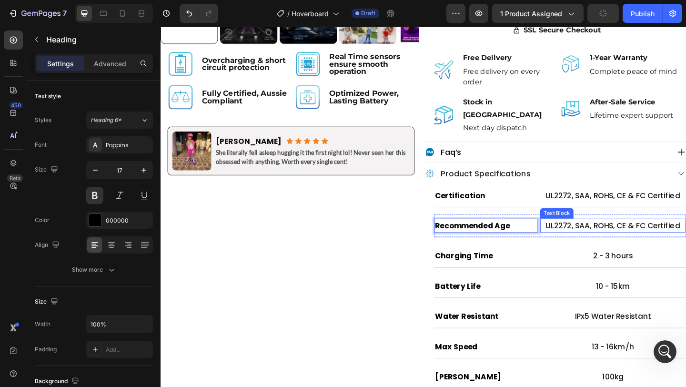
click at [613, 236] on p "UL2272, SAA, ROHS, CE & FC Certified" at bounding box center [653, 242] width 156 height 13
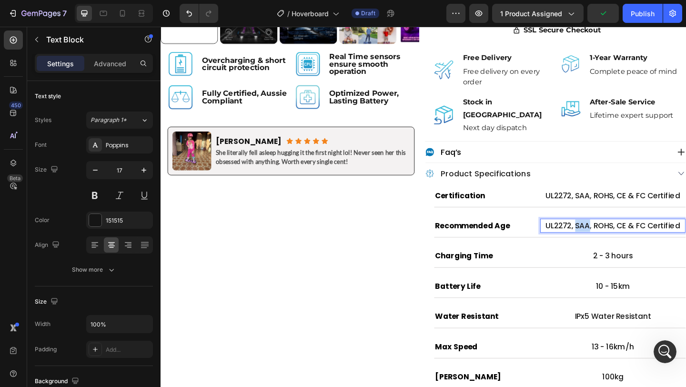
click at [613, 236] on p "UL2272, SAA, ROHS, CE & FC Certified" at bounding box center [653, 242] width 156 height 13
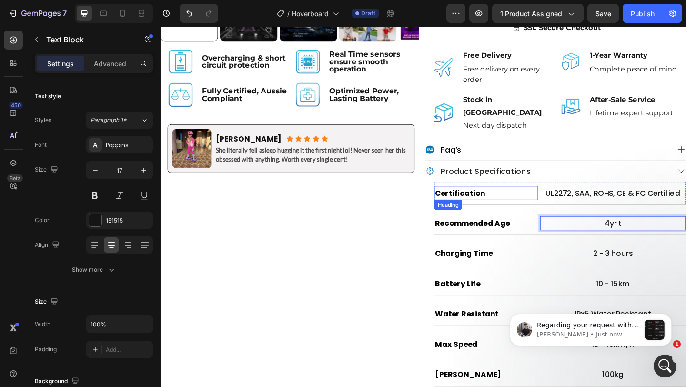
scroll to position [509, 0]
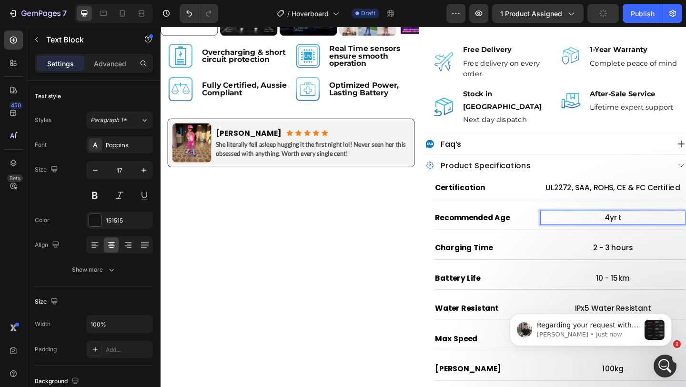
click at [655, 227] on p "4yr t" at bounding box center [653, 233] width 156 height 13
click at [662, 227] on p "4yr t" at bounding box center [653, 233] width 156 height 13
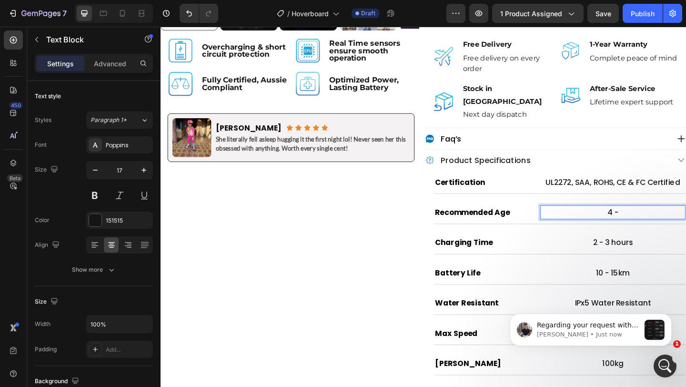
click at [650, 222] on p "4 -" at bounding box center [653, 228] width 156 height 13
click at [662, 222] on p "4 -" at bounding box center [653, 228] width 156 height 13
click at [661, 222] on p "4 - 18 plus years" at bounding box center [653, 228] width 156 height 13
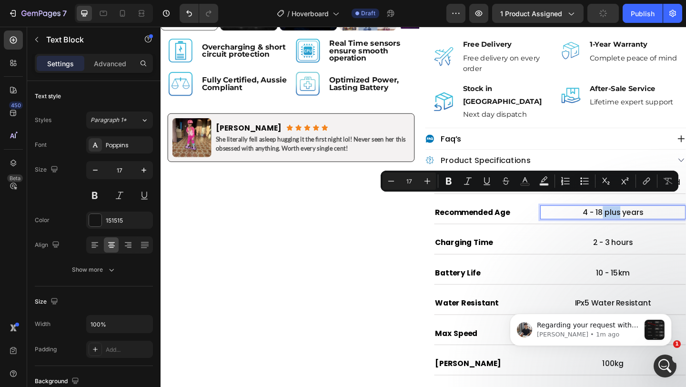
drag, startPoint x: 661, startPoint y: 218, endPoint x: 642, endPoint y: 218, distance: 19.1
click at [642, 222] on p "4 - 18 plus years" at bounding box center [653, 228] width 156 height 13
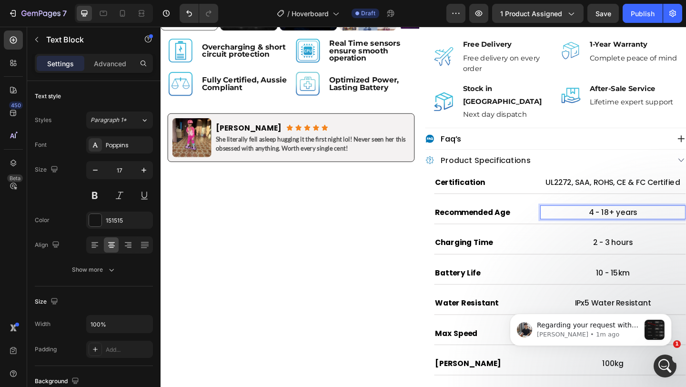
click at [660, 222] on p "4 - 18+ years" at bounding box center [653, 228] width 156 height 13
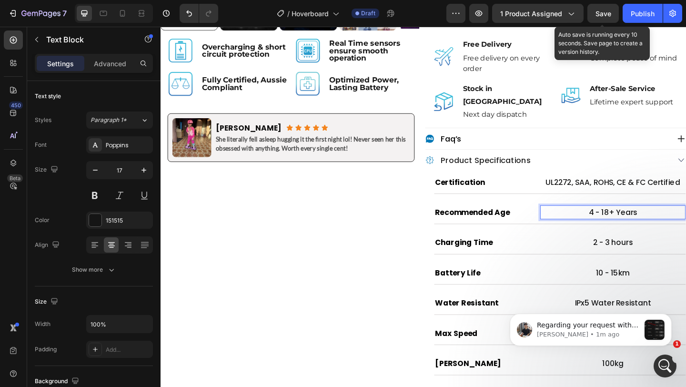
click at [603, 10] on span "Save" at bounding box center [604, 14] width 16 height 8
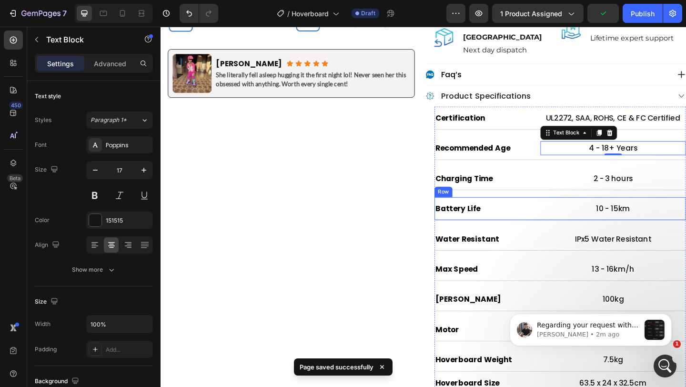
scroll to position [603, 0]
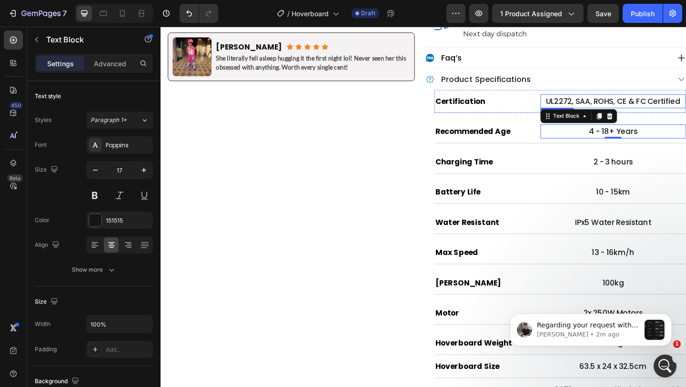
click at [686, 101] on p "UL2272, SAA, ROHS, CE & FC Certified" at bounding box center [653, 107] width 156 height 13
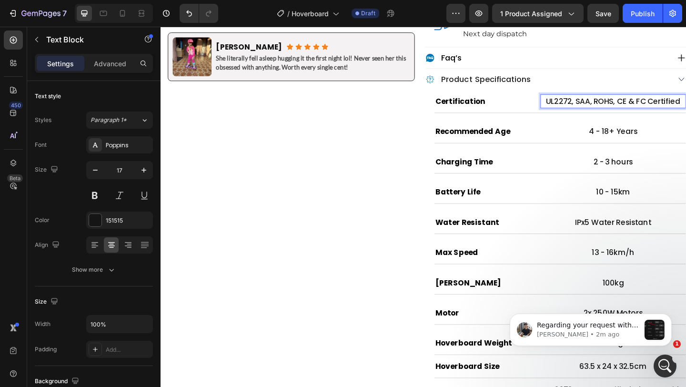
click at [686, 101] on p "UL2272, SAA, ROHS, CE & FC Certified" at bounding box center [653, 107] width 156 height 13
drag, startPoint x: 689, startPoint y: 96, endPoint x: 728, endPoint y: 89, distance: 40.2
click at [686, 101] on p "UL2272, SAA, ROHS, CE & FC Certified" at bounding box center [653, 107] width 156 height 13
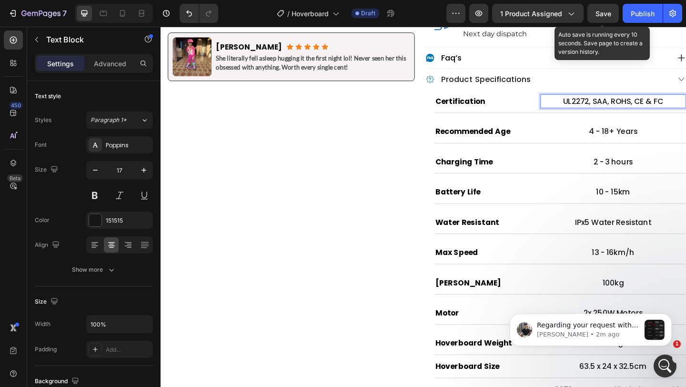
click at [611, 10] on span "Save" at bounding box center [604, 14] width 16 height 8
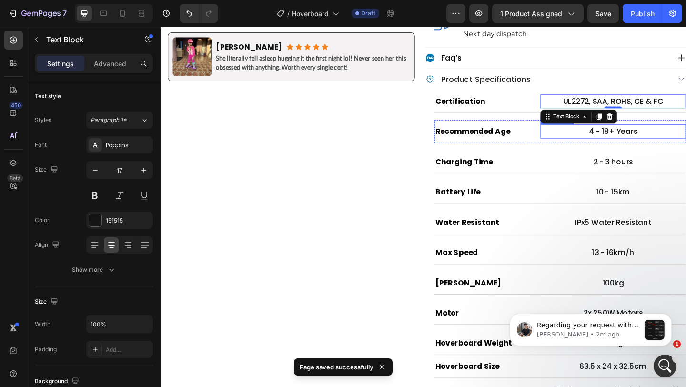
click at [621, 134] on p "4 - 18+ Years" at bounding box center [653, 140] width 156 height 13
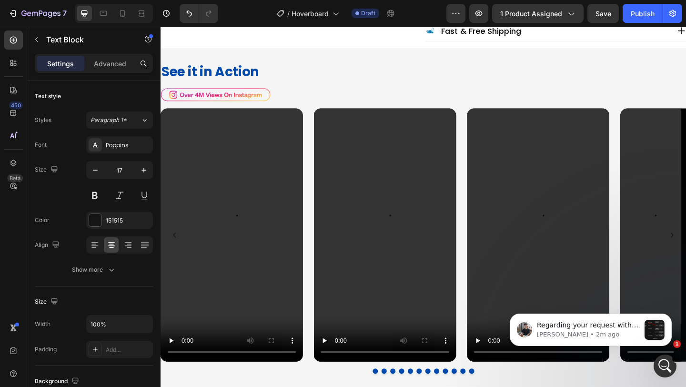
type input "16"
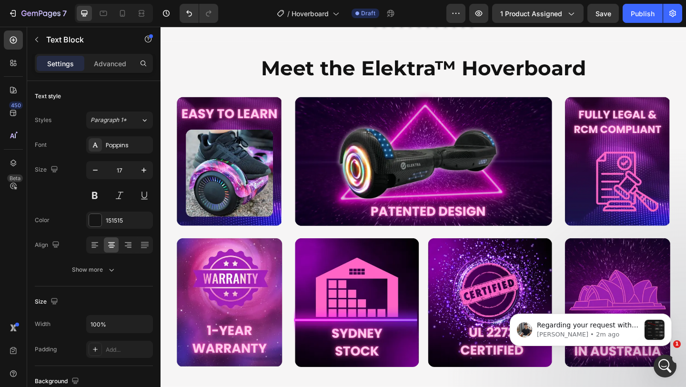
scroll to position [1421, 0]
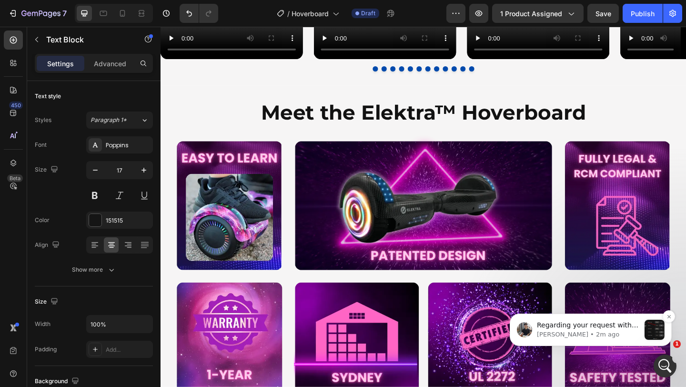
click at [655, 340] on div "message notification from Tony, 2m ago. Regarding your request with putting all…" at bounding box center [655, 330] width 20 height 20
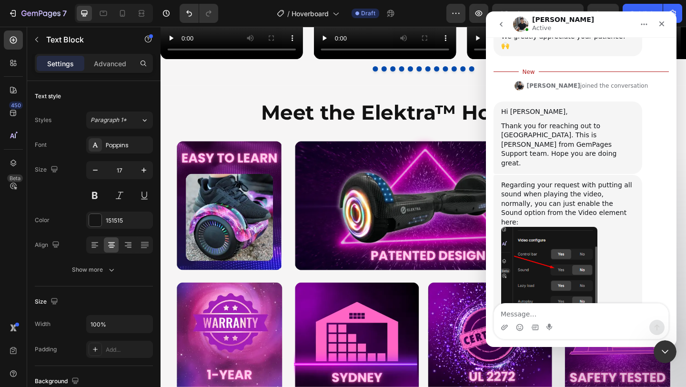
scroll to position [206, 0]
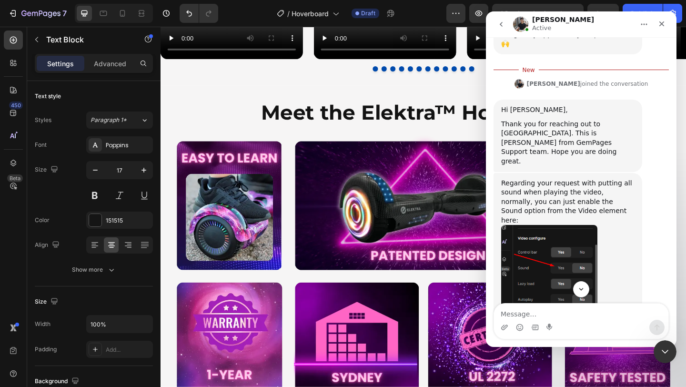
click at [530, 308] on textarea "Message…" at bounding box center [581, 312] width 174 height 16
type textarea "Thank you"
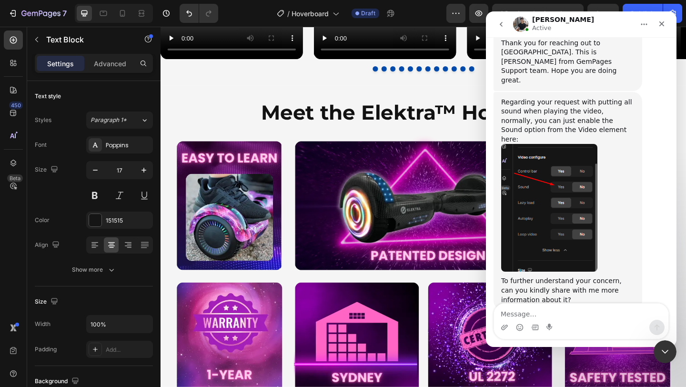
scroll to position [273, 0]
click at [660, 25] on icon "Close" at bounding box center [662, 24] width 8 height 8
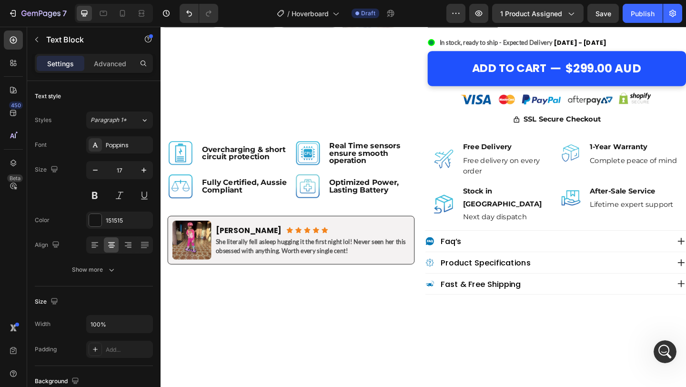
scroll to position [388, 0]
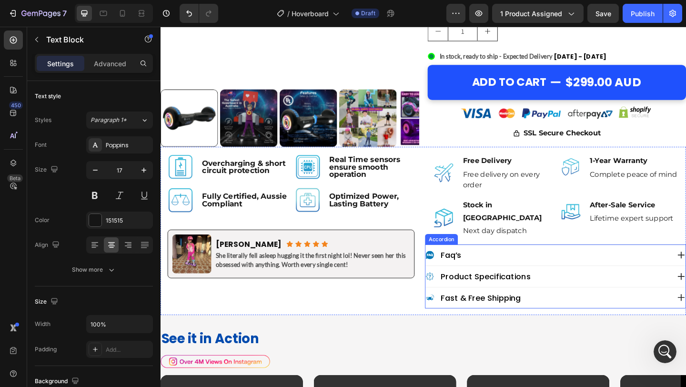
click at [623, 294] on div "product specifications" at bounding box center [590, 298] width 283 height 23
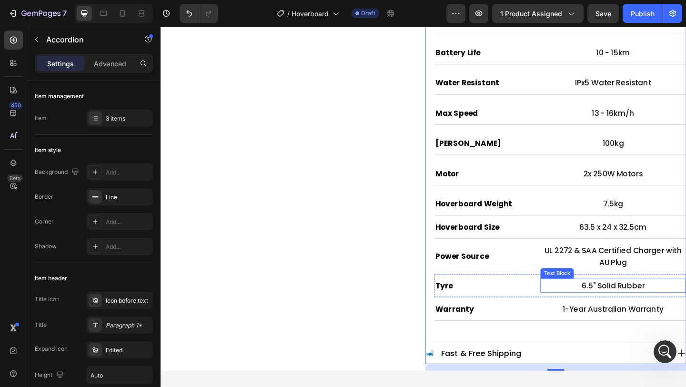
scroll to position [309, 0]
click at [655, 302] on p "6.5" Solid Rubber" at bounding box center [653, 308] width 156 height 13
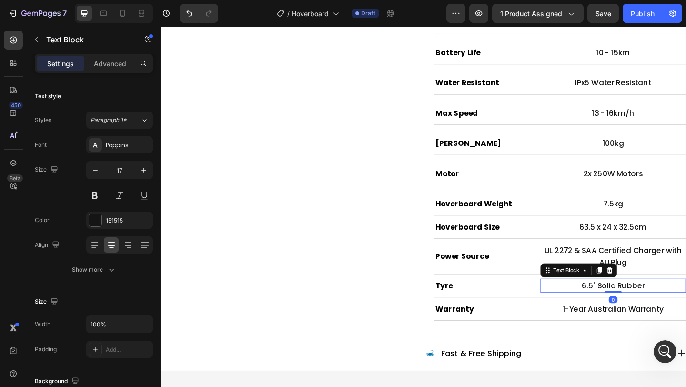
click at [655, 302] on p "6.5" Solid Rubber" at bounding box center [653, 308] width 156 height 13
click at [599, 302] on p "6.5" EVA Rubber" at bounding box center [653, 308] width 156 height 13
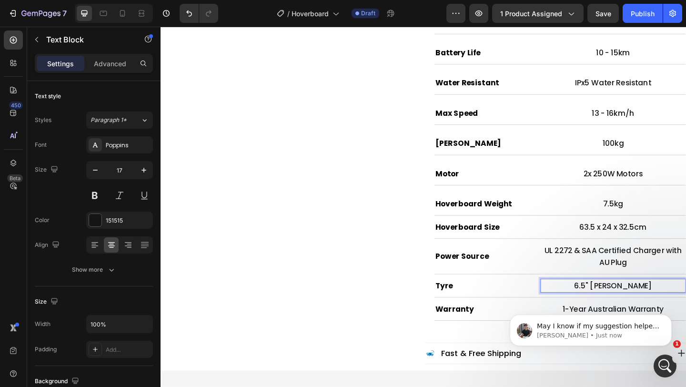
scroll to position [310, 0]
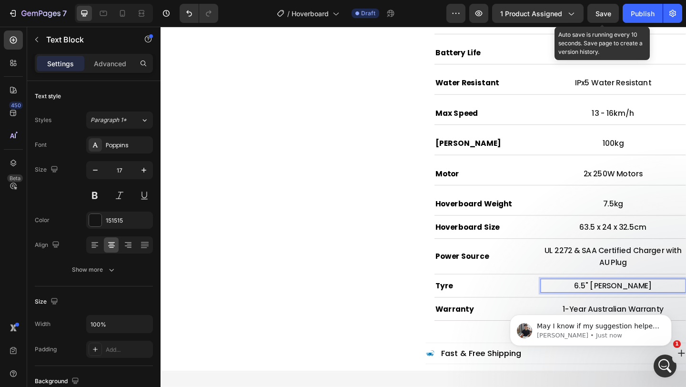
click at [605, 14] on span "Save" at bounding box center [604, 14] width 16 height 8
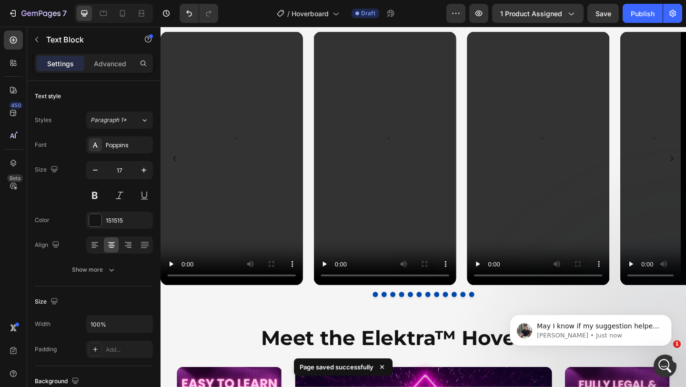
scroll to position [1180, 0]
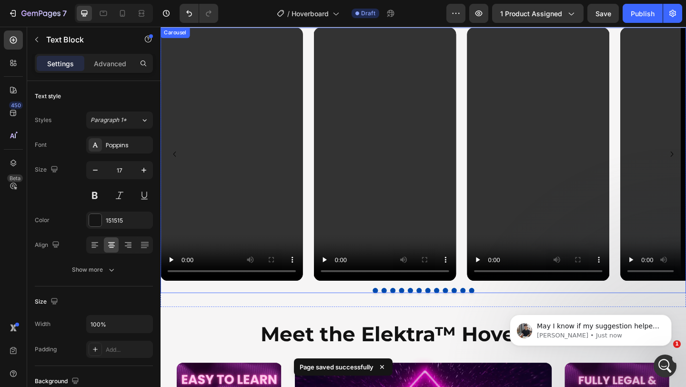
click at [321, 296] on div "Video Video Video Video Video Video Video Video Video Video Video Video" at bounding box center [447, 166] width 572 height 276
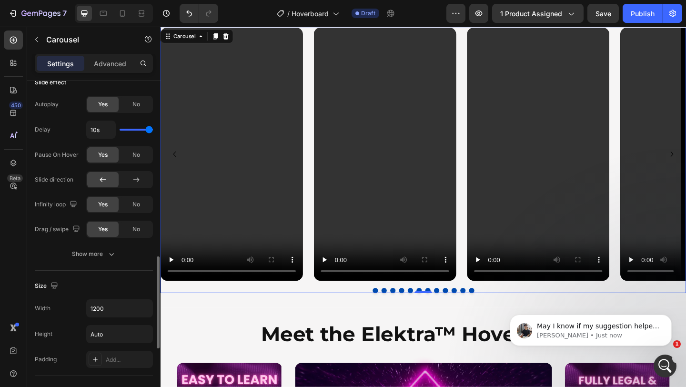
scroll to position [632, 0]
click at [604, 332] on p "Tony • Just now" at bounding box center [598, 335] width 123 height 9
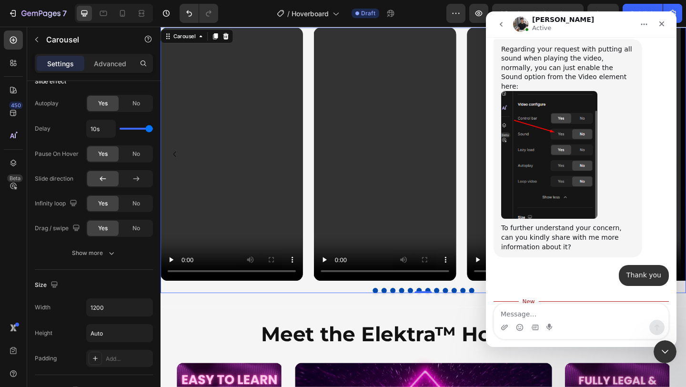
scroll to position [326, 0]
click at [563, 123] on img "Tony says…" at bounding box center [550, 154] width 96 height 128
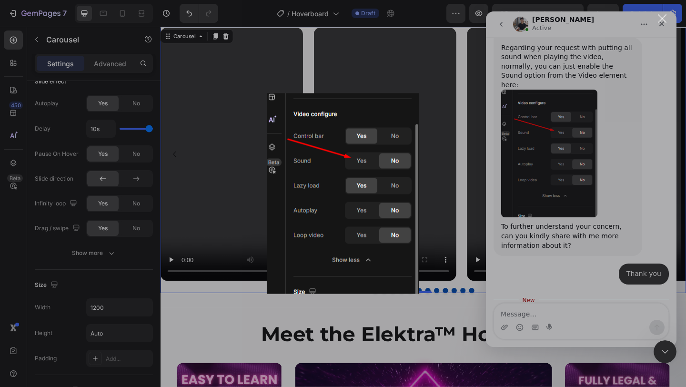
scroll to position [0, 0]
click at [516, 200] on div "Intercom messenger" at bounding box center [343, 193] width 686 height 387
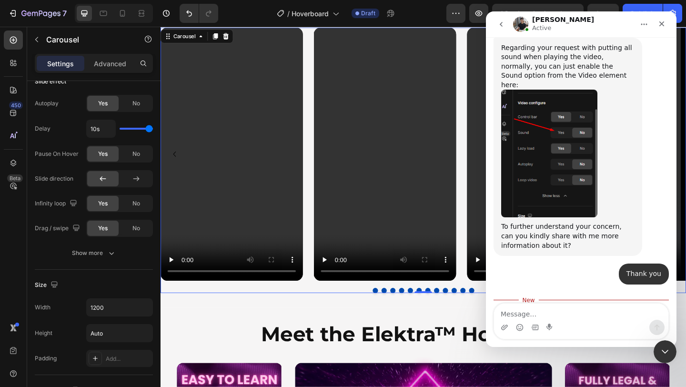
scroll to position [323, 0]
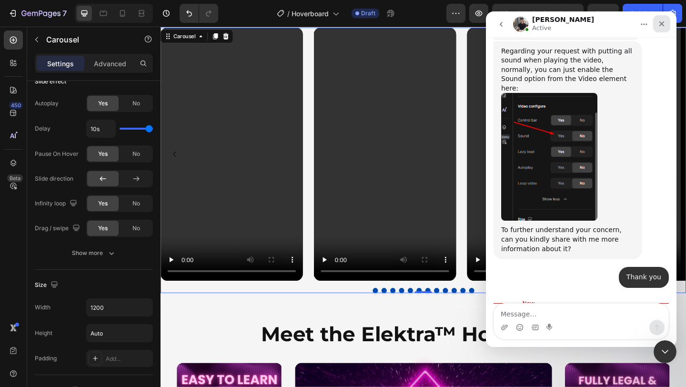
click at [664, 19] on div "Close" at bounding box center [662, 23] width 17 height 17
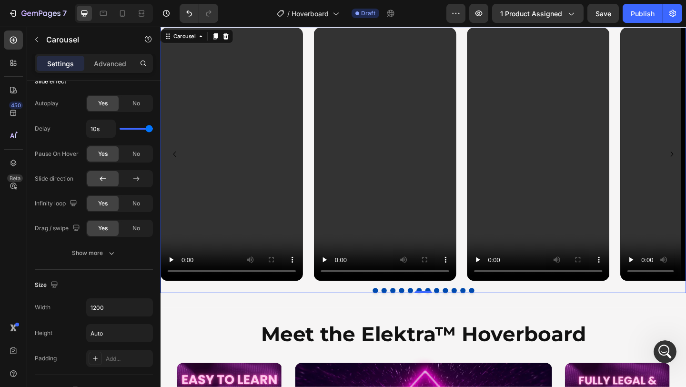
click at [320, 286] on div "Video Video Video Video Video Video Video Video Video Video Video Video" at bounding box center [447, 166] width 572 height 276
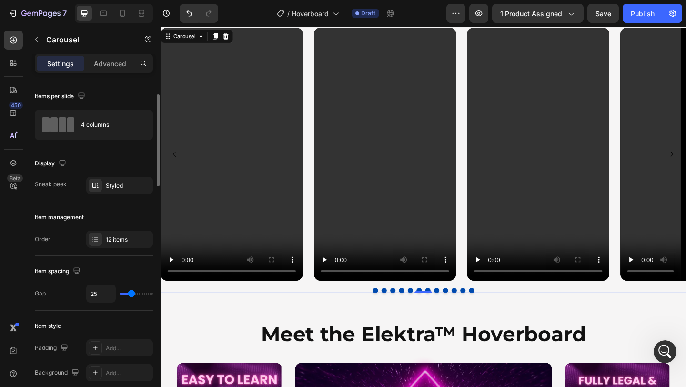
scroll to position [22, 0]
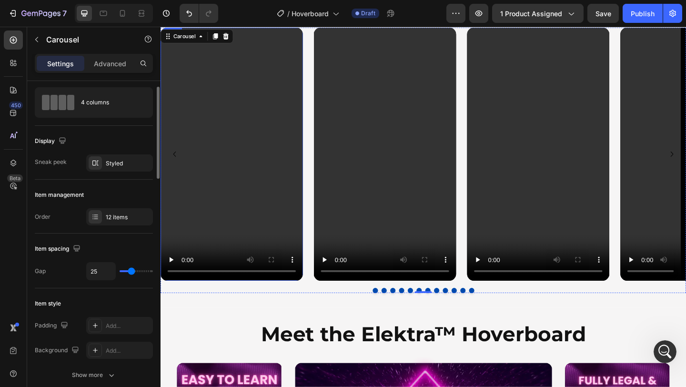
click at [246, 208] on video at bounding box center [238, 166] width 155 height 276
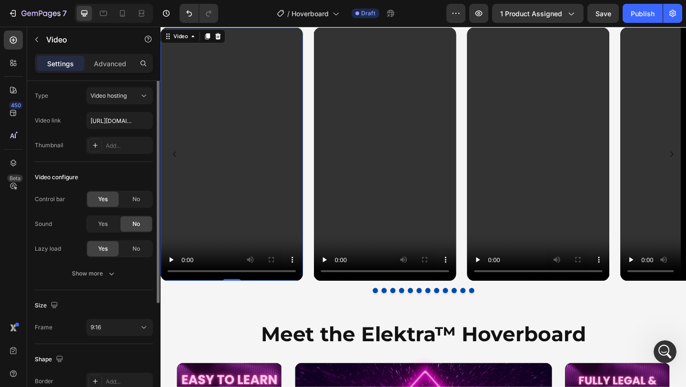
scroll to position [0, 0]
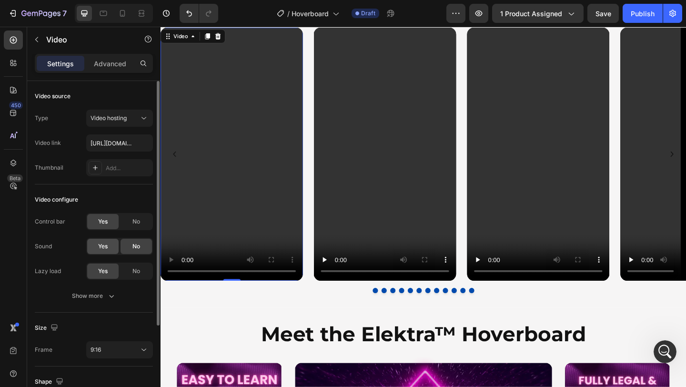
click at [101, 246] on span "Yes" at bounding box center [103, 246] width 10 height 9
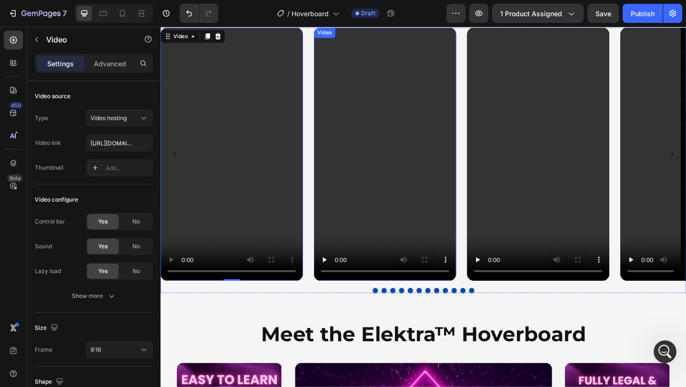
click at [372, 196] on video at bounding box center [405, 166] width 155 height 276
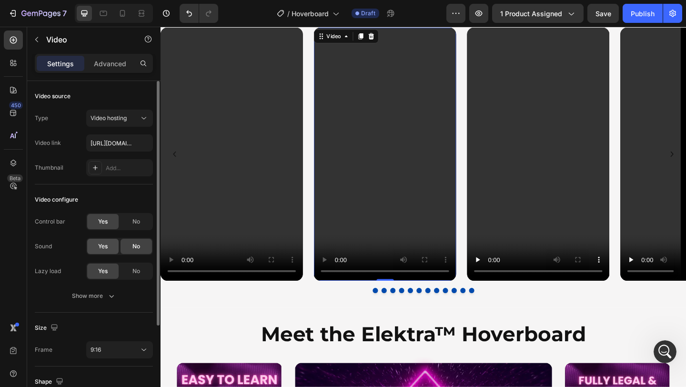
click at [106, 241] on div "Yes" at bounding box center [102, 246] width 31 height 15
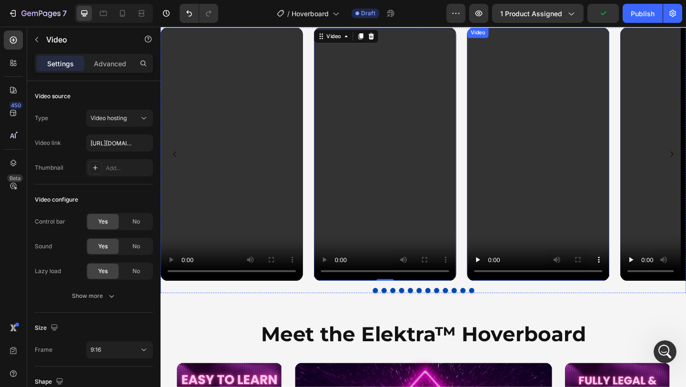
click at [530, 164] on video at bounding box center [571, 166] width 155 height 276
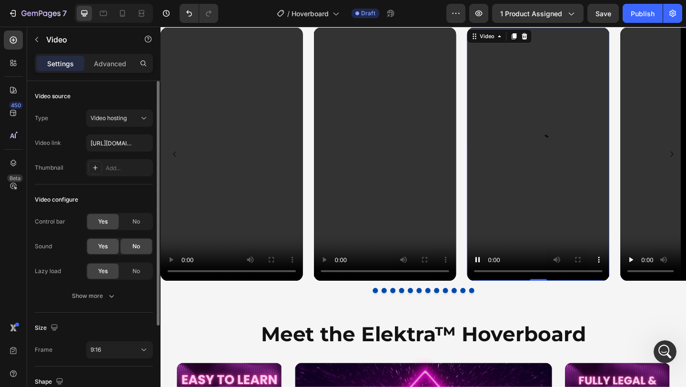
click at [114, 249] on div "Yes" at bounding box center [102, 246] width 31 height 15
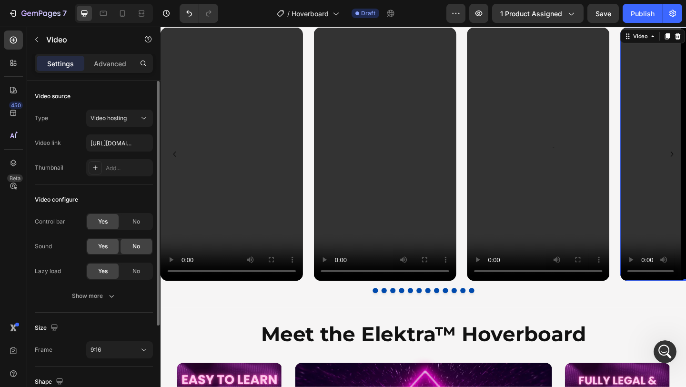
click at [104, 251] on div "Yes" at bounding box center [102, 246] width 31 height 15
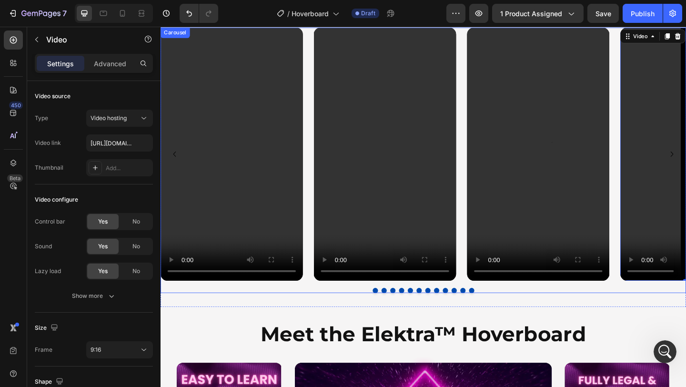
click at [431, 314] on button "Dot" at bounding box center [433, 314] width 6 height 6
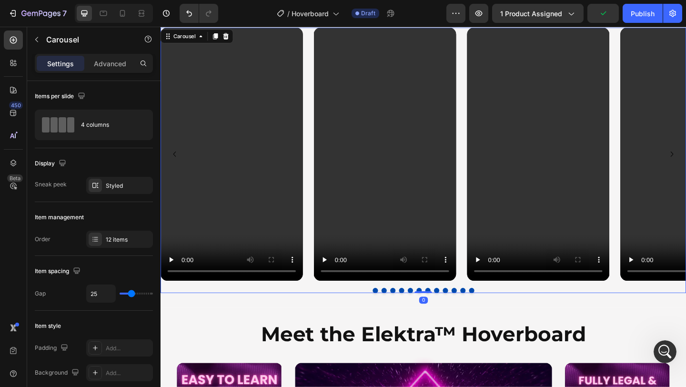
click at [421, 313] on button "Dot" at bounding box center [423, 314] width 6 height 6
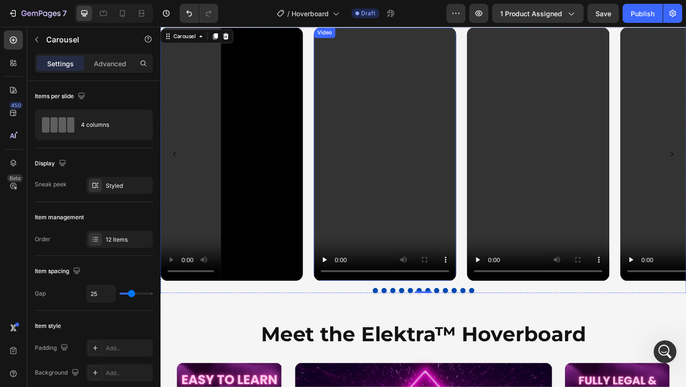
click at [383, 228] on video at bounding box center [405, 166] width 155 height 276
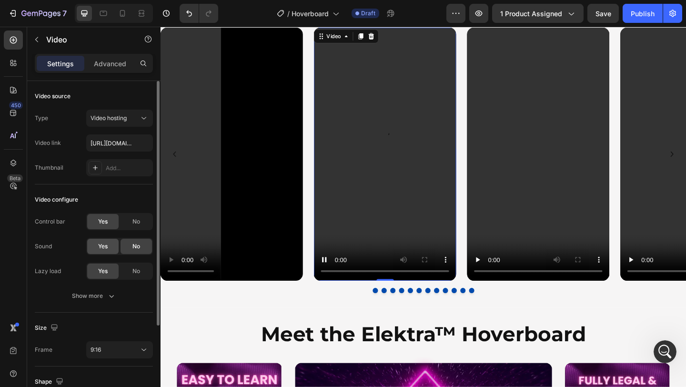
click at [100, 251] on div "Yes" at bounding box center [102, 246] width 31 height 15
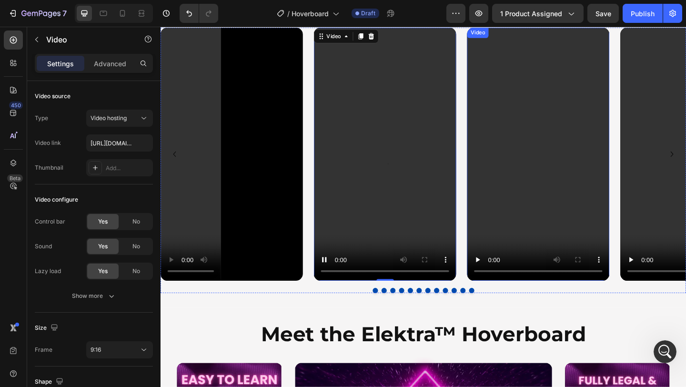
click at [545, 171] on video at bounding box center [571, 166] width 155 height 276
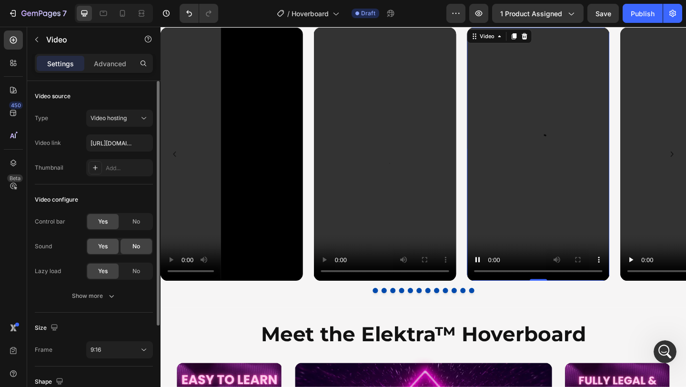
click at [101, 251] on div "Yes" at bounding box center [102, 246] width 31 height 15
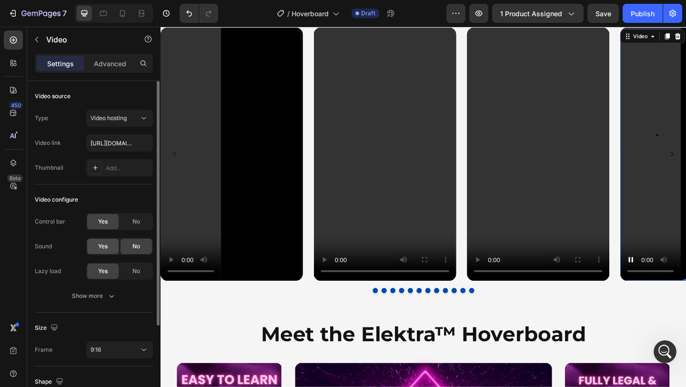
click at [100, 246] on span "Yes" at bounding box center [103, 246] width 10 height 9
click at [134, 244] on span "No" at bounding box center [137, 246] width 8 height 9
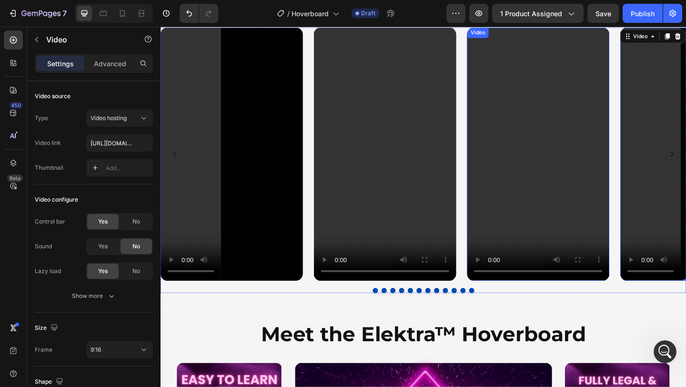
click at [527, 207] on video at bounding box center [571, 166] width 155 height 276
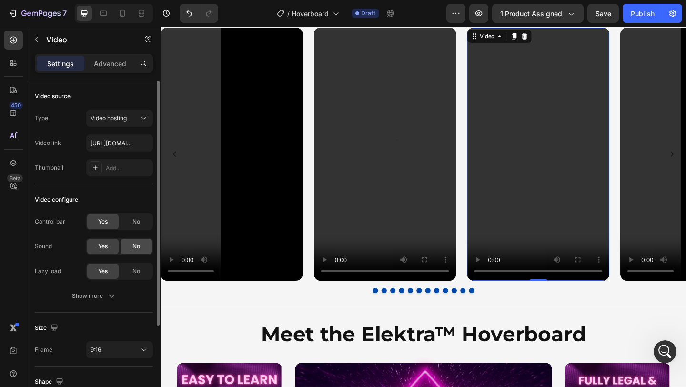
click at [142, 244] on div "No" at bounding box center [136, 246] width 31 height 15
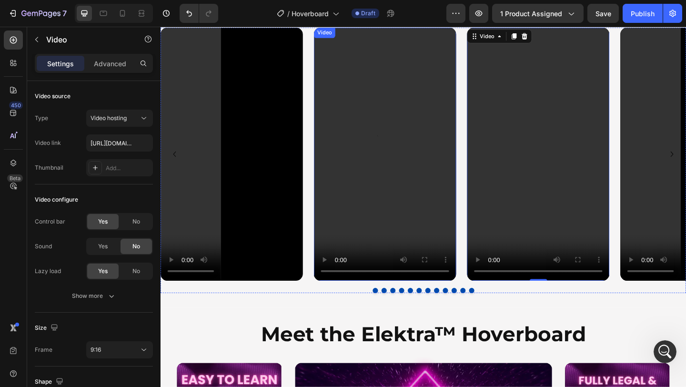
click at [440, 206] on video at bounding box center [405, 166] width 155 height 276
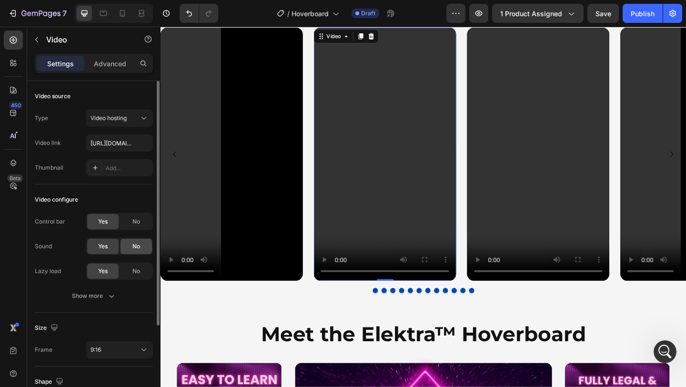
click at [143, 247] on div "No" at bounding box center [136, 246] width 31 height 15
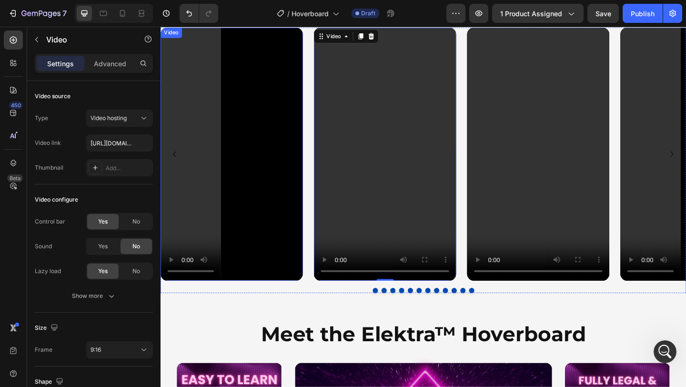
click at [291, 203] on video at bounding box center [238, 166] width 155 height 276
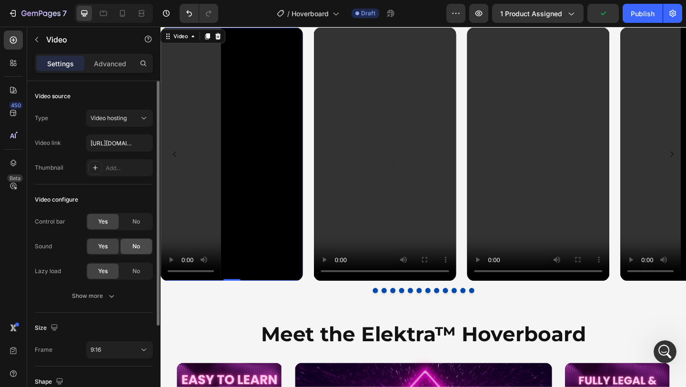
click at [133, 246] on span "No" at bounding box center [137, 246] width 8 height 9
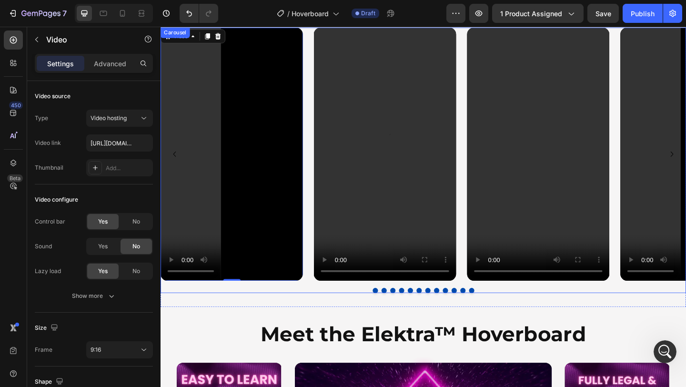
click at [429, 313] on div at bounding box center [447, 314] width 572 height 6
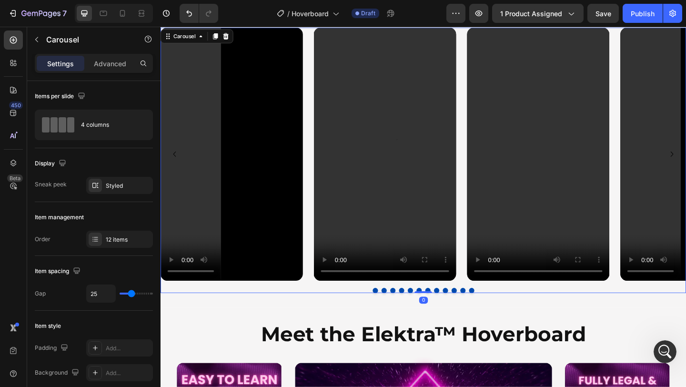
click at [420, 316] on div at bounding box center [447, 314] width 572 height 6
click at [410, 313] on button "Dot" at bounding box center [413, 314] width 6 height 6
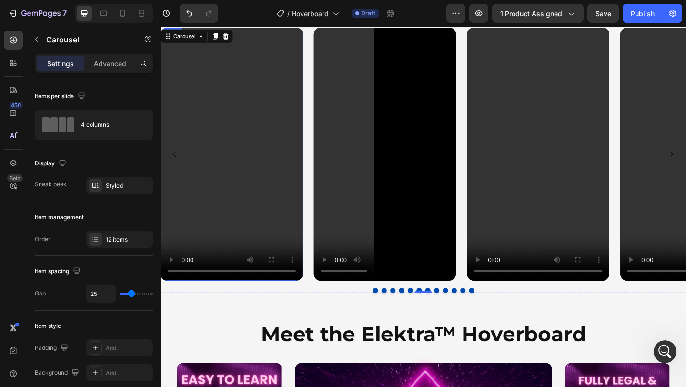
click at [228, 215] on video at bounding box center [238, 166] width 155 height 276
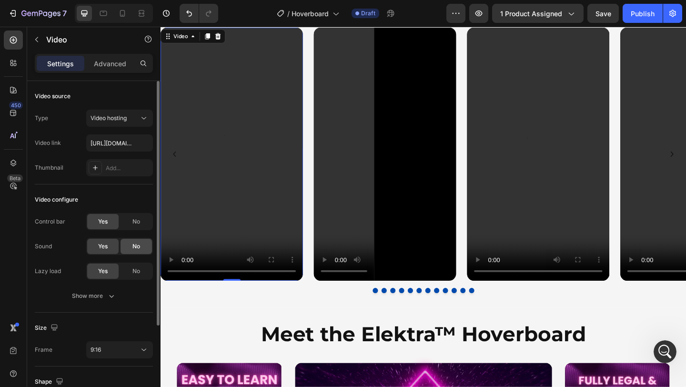
click at [128, 241] on div "No" at bounding box center [136, 246] width 31 height 15
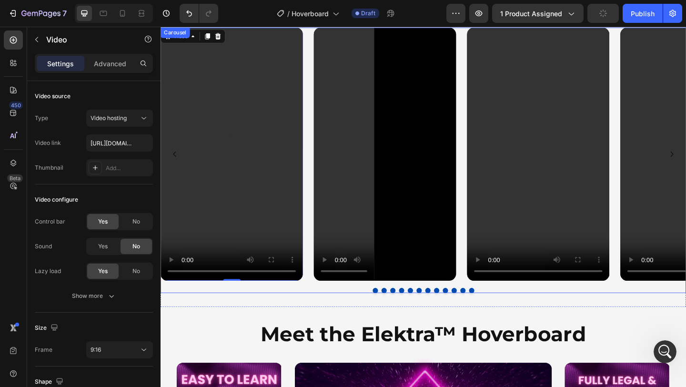
click at [394, 312] on button "Dot" at bounding box center [394, 314] width 6 height 6
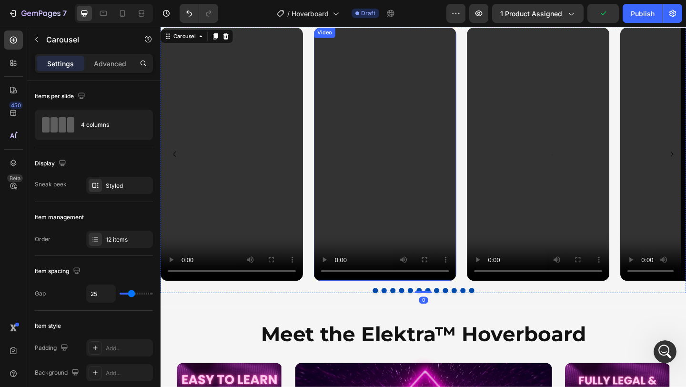
click at [423, 193] on video at bounding box center [405, 166] width 155 height 276
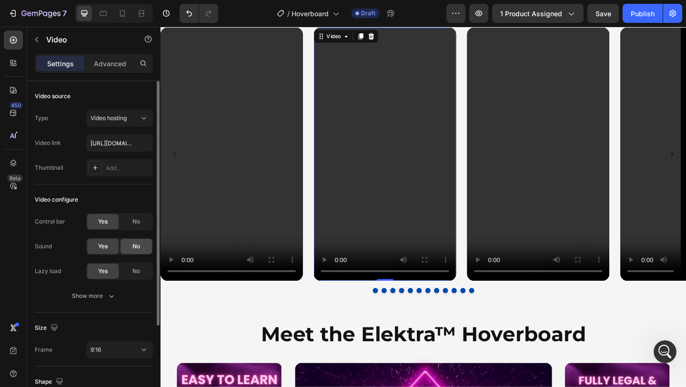
click at [124, 249] on div "No" at bounding box center [136, 246] width 31 height 15
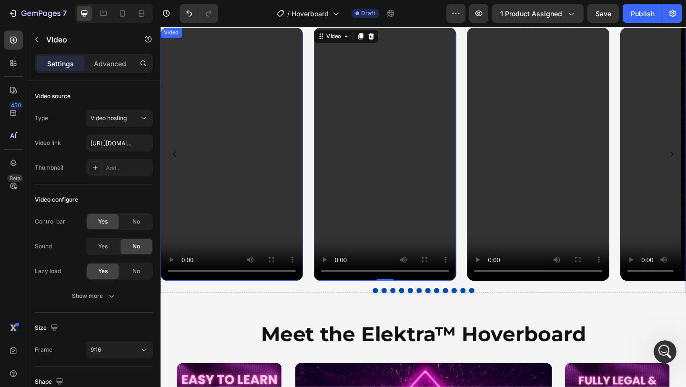
click at [244, 223] on video at bounding box center [238, 166] width 155 height 276
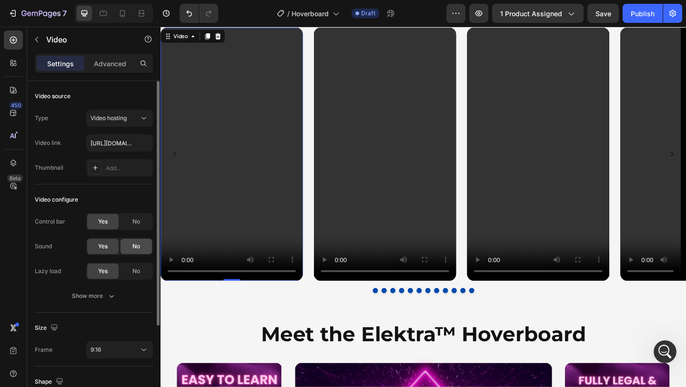
click at [138, 243] on span "No" at bounding box center [137, 246] width 8 height 9
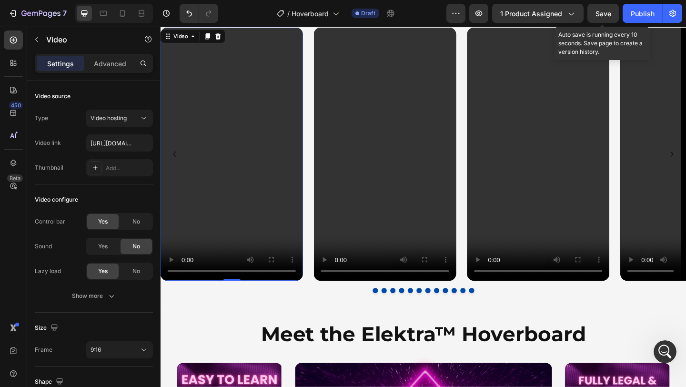
click at [604, 13] on span "Save" at bounding box center [604, 14] width 16 height 8
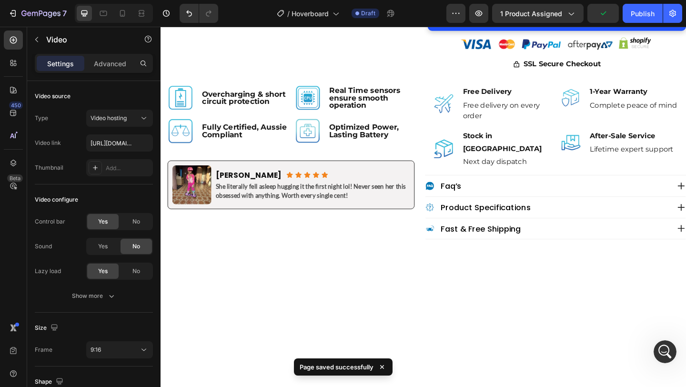
scroll to position [479, 0]
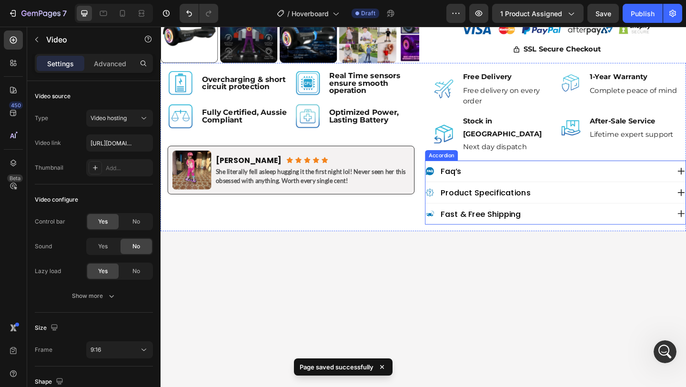
click at [556, 202] on p "product specifications" at bounding box center [515, 207] width 98 height 10
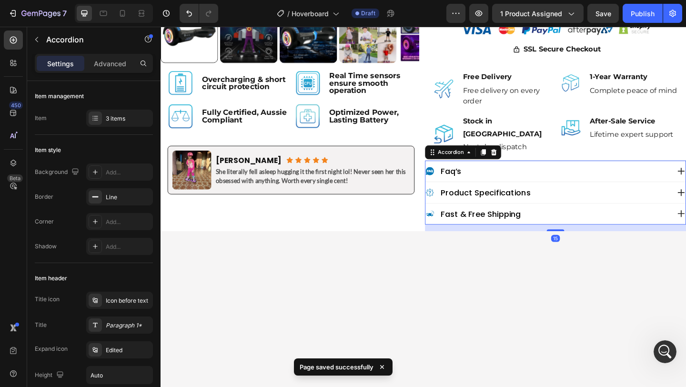
click at [599, 201] on div "product specifications" at bounding box center [582, 207] width 266 height 13
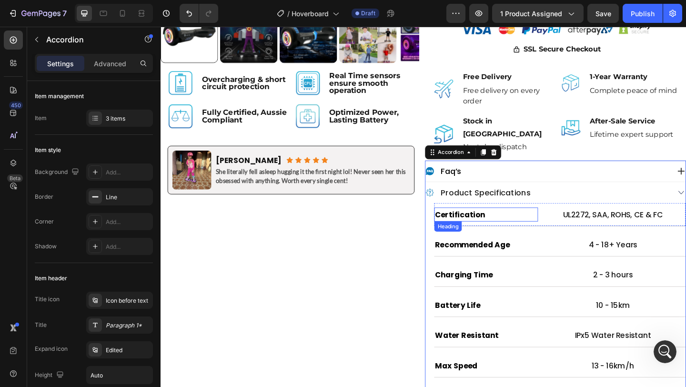
click at [518, 224] on h2 "Certification" at bounding box center [515, 231] width 113 height 15
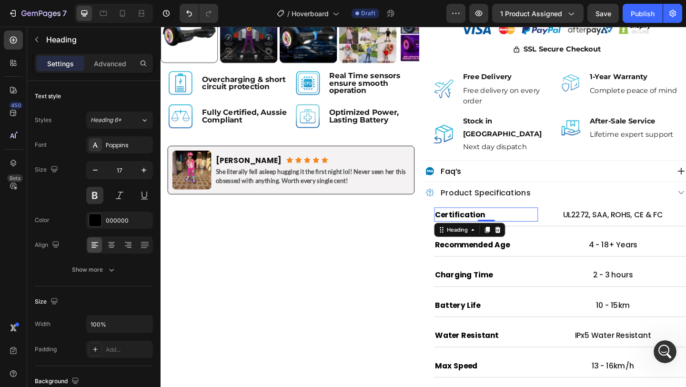
click at [518, 224] on h2 "Certification" at bounding box center [515, 231] width 113 height 15
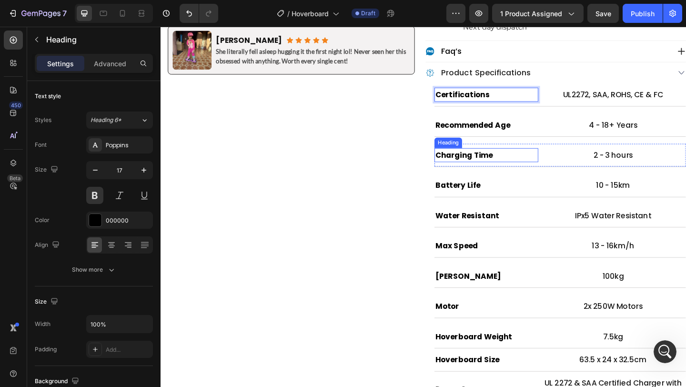
scroll to position [609, 0]
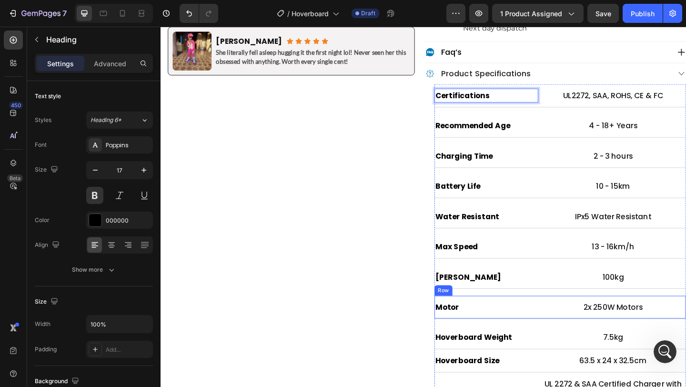
click at [573, 328] on div "Motor Heading 2x 250W Motors Text Block Row" at bounding box center [596, 331] width 274 height 25
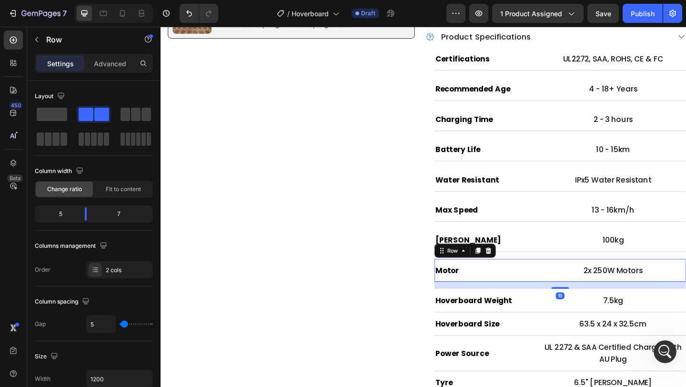
scroll to position [686, 0]
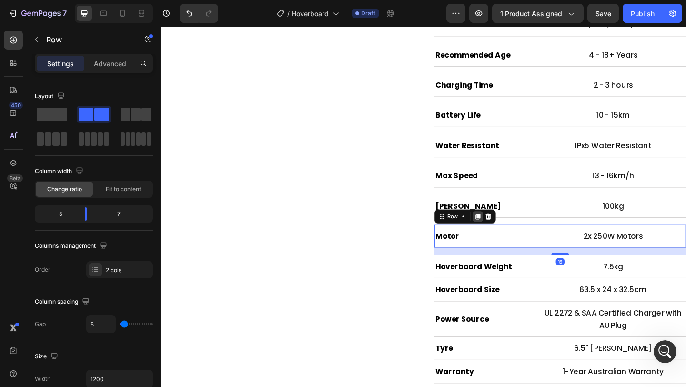
click at [503, 230] on icon at bounding box center [505, 233] width 5 height 7
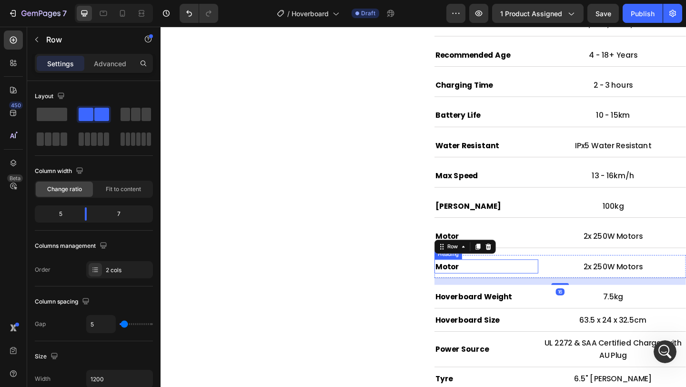
click at [509, 280] on h2 "Motor" at bounding box center [515, 287] width 113 height 15
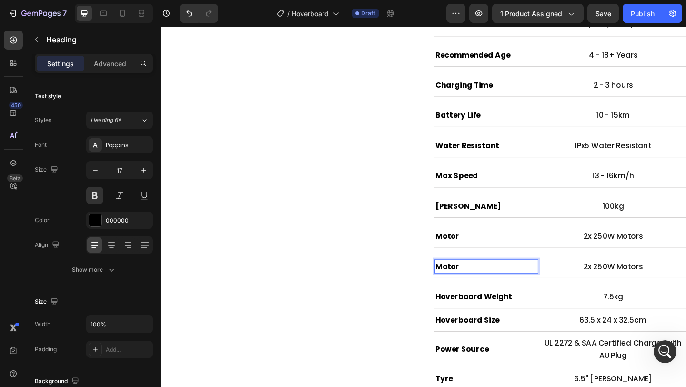
click at [509, 281] on p "Motor" at bounding box center [515, 287] width 111 height 13
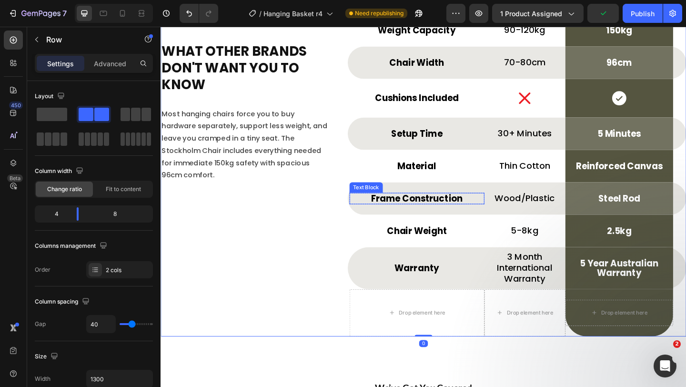
scroll to position [0, 0]
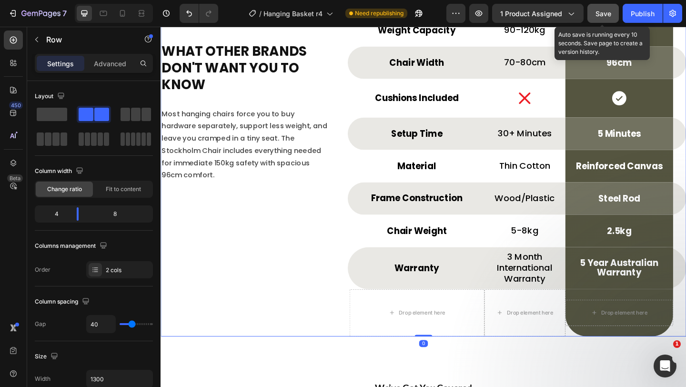
click at [604, 9] on div "Save" at bounding box center [604, 14] width 16 height 10
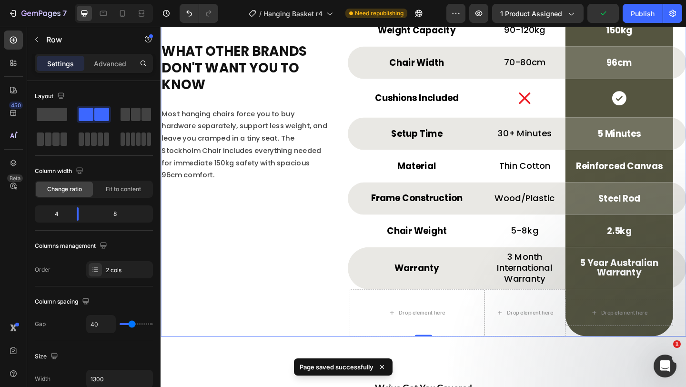
click at [291, 202] on div "⁠⁠⁠⁠⁠⁠⁠ What Other Brands Don't Want You To Know Heading Most hanging chairs fo…" at bounding box center [253, 115] width 184 height 495
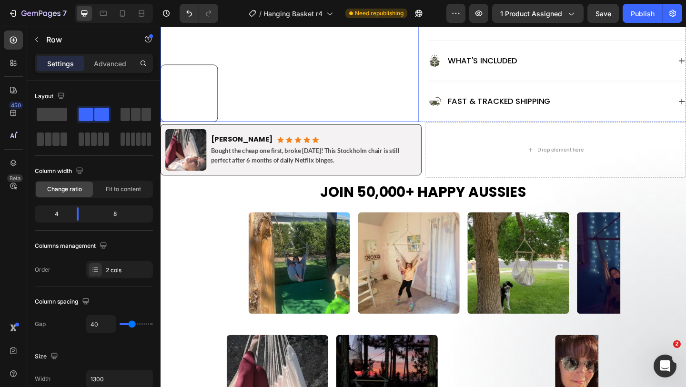
scroll to position [609, 0]
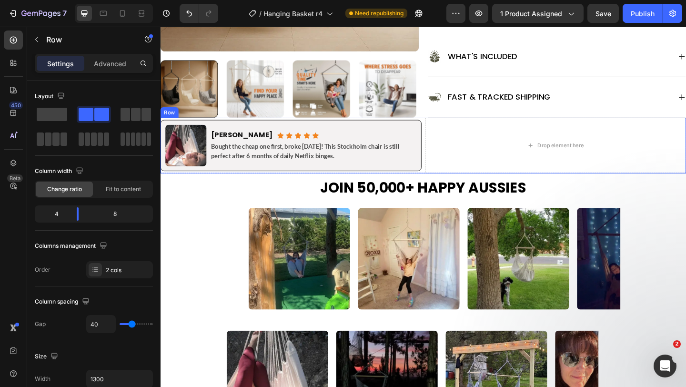
click at [444, 149] on div "Image Ryan P. Heading Icon Icon Icon Icon Icon Icon List Row Bought the cheap o…" at bounding box center [303, 155] width 284 height 60
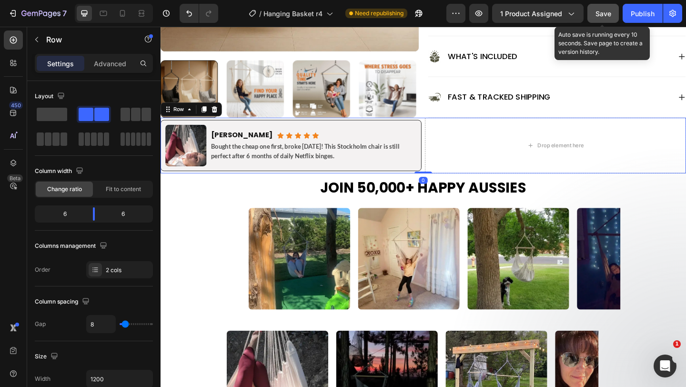
click at [604, 10] on span "Save" at bounding box center [604, 14] width 16 height 8
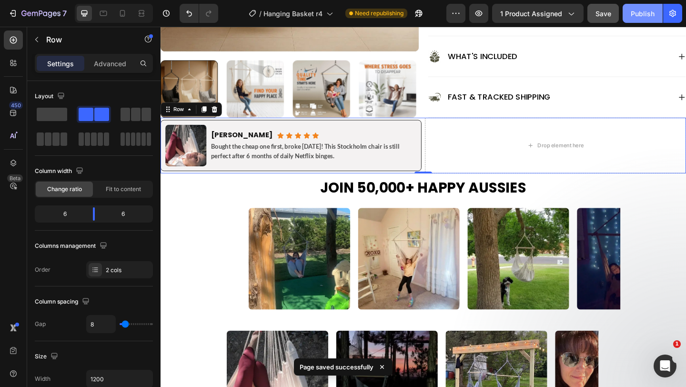
click at [650, 9] on div "Publish" at bounding box center [643, 14] width 24 height 10
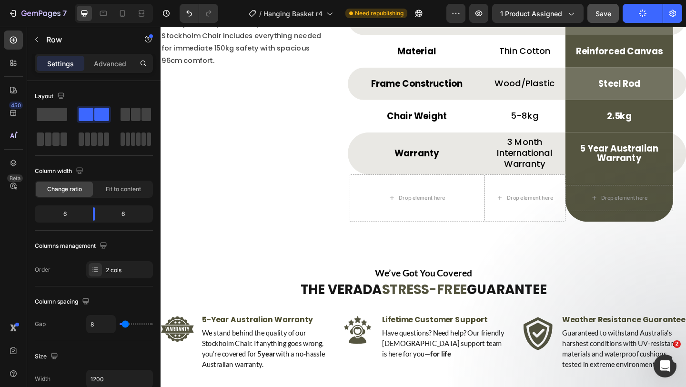
scroll to position [3668, 0]
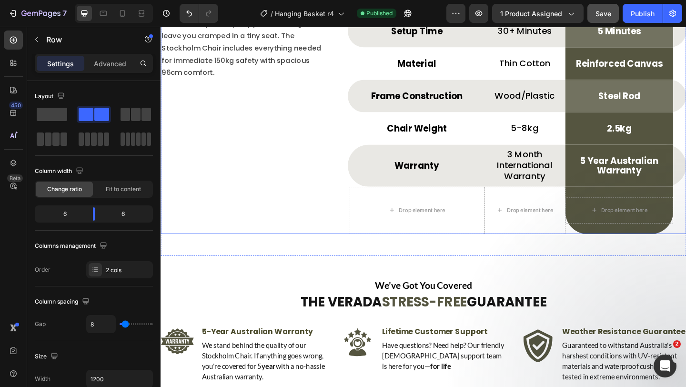
click at [266, 156] on div "What Other Brands Don't Want You To Know Heading Most hanging chairs force you …" at bounding box center [253, 4] width 184 height 495
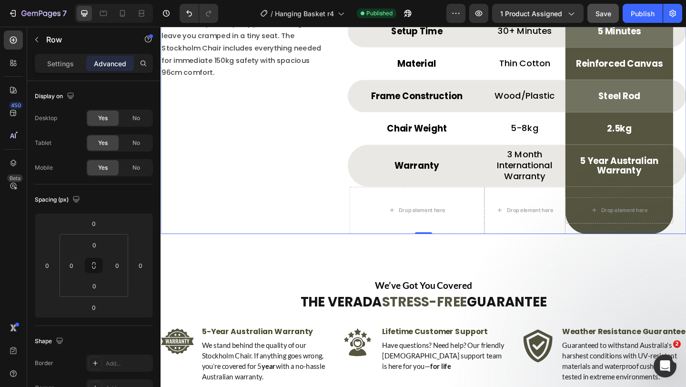
click at [266, 156] on div "What Other Brands Don't Want You To Know Heading Most hanging chairs force you …" at bounding box center [253, 4] width 184 height 495
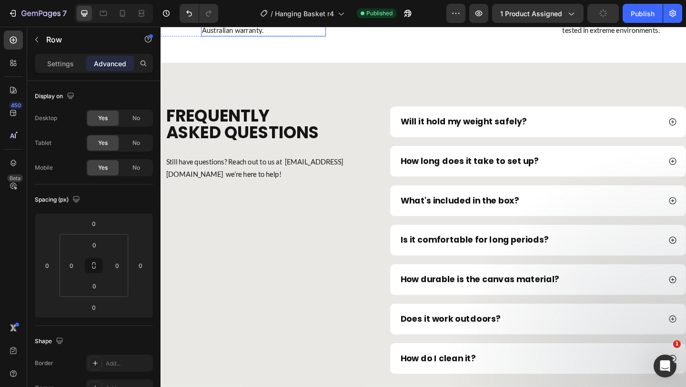
scroll to position [4087, 0]
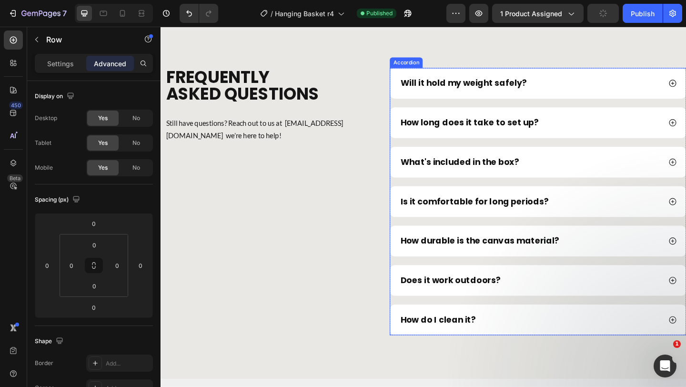
click at [550, 90] on p "Will it hold my weight safely?" at bounding box center [490, 87] width 138 height 11
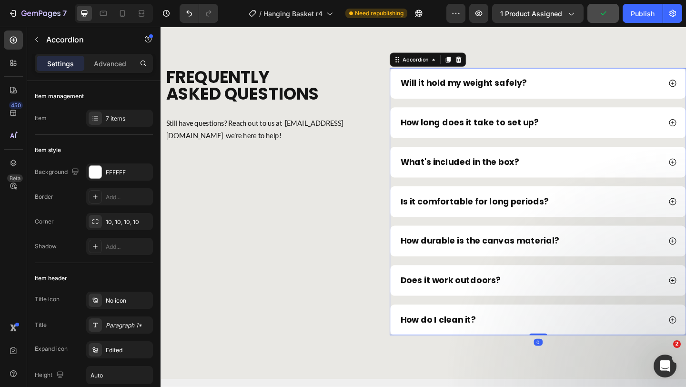
click at [597, 85] on div "Will it hold my weight safely?" at bounding box center [563, 88] width 286 height 14
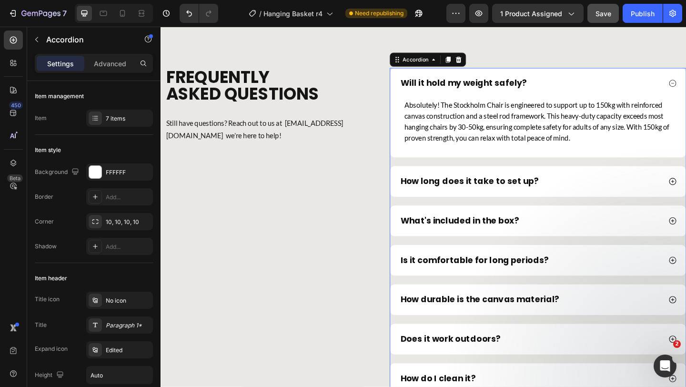
click at [522, 192] on p "How long does it take to set up?" at bounding box center [496, 194] width 151 height 11
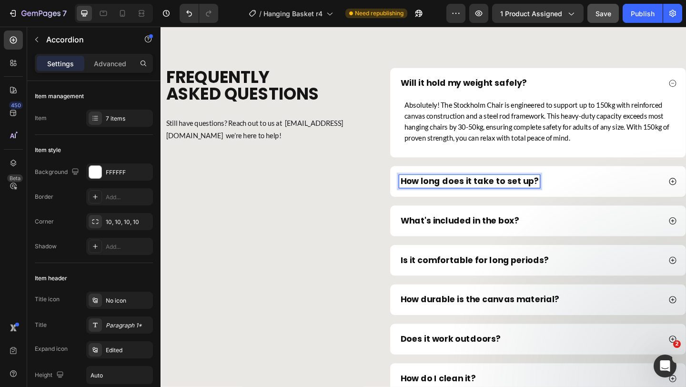
click at [630, 204] on div "How long does it take to set up?" at bounding box center [571, 194] width 322 height 33
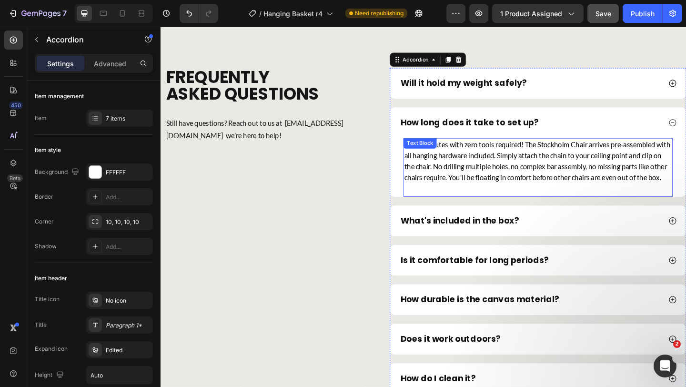
scroll to position [4095, 0]
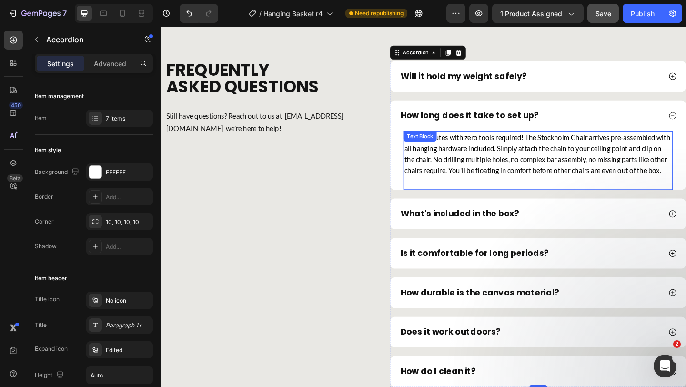
click at [509, 175] on p "Just 5 minutes with zero tools required! The Stockholm Chair arrives pre-assemb…" at bounding box center [571, 165] width 291 height 48
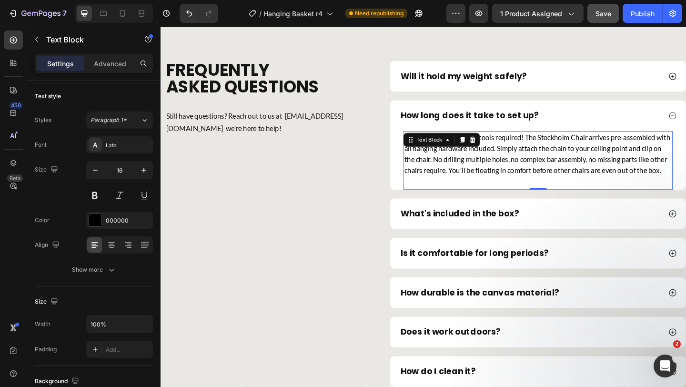
click at [570, 147] on p "Just 5 minutes with zero tools required! The Stockholm Chair arrives pre-assemb…" at bounding box center [571, 165] width 291 height 48
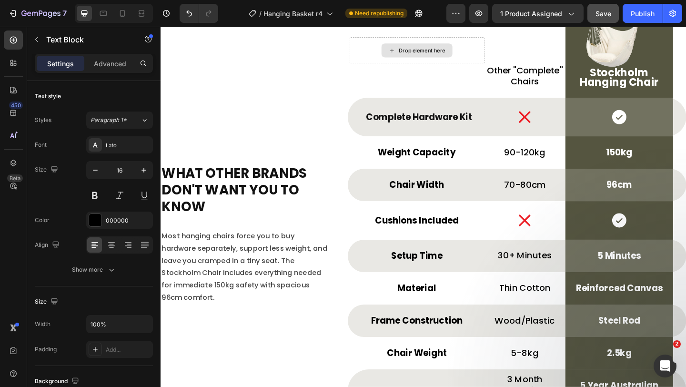
scroll to position [3245, 0]
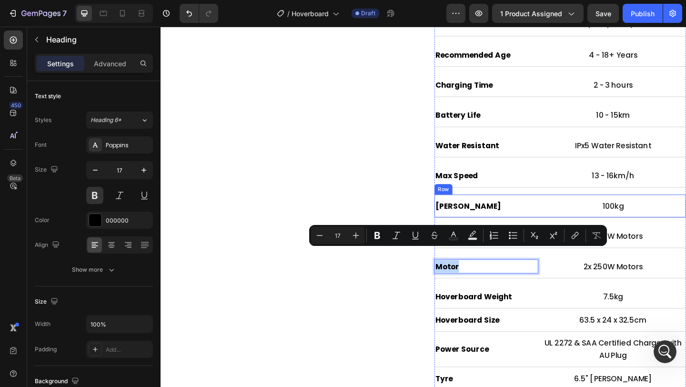
scroll to position [326, 0]
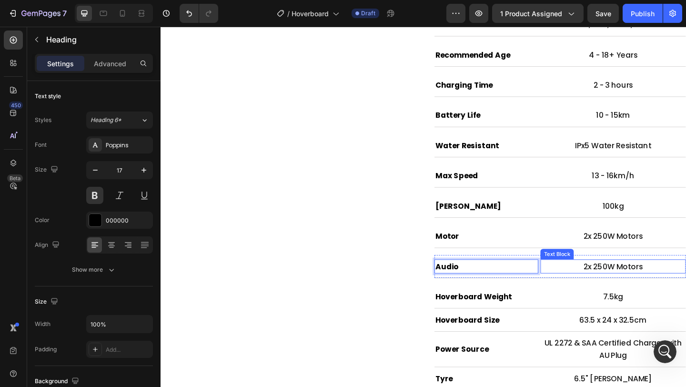
click at [625, 281] on p "2x 250W Motors" at bounding box center [653, 287] width 156 height 13
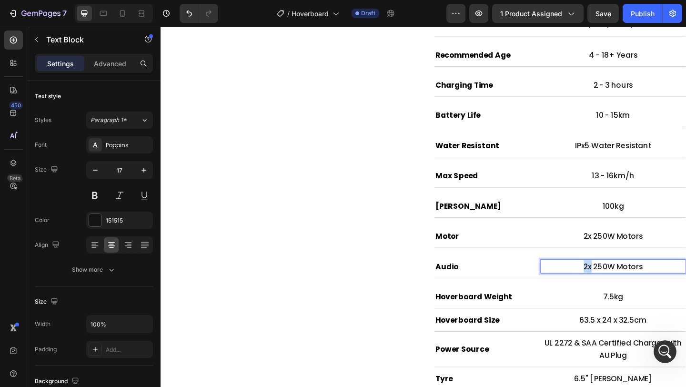
click at [625, 281] on p "2x 250W Motors" at bounding box center [653, 287] width 156 height 13
click at [664, 281] on p "Built in Blurtooth" at bounding box center [653, 287] width 156 height 13
click at [686, 281] on p "Built in Bluetooth" at bounding box center [653, 287] width 156 height 13
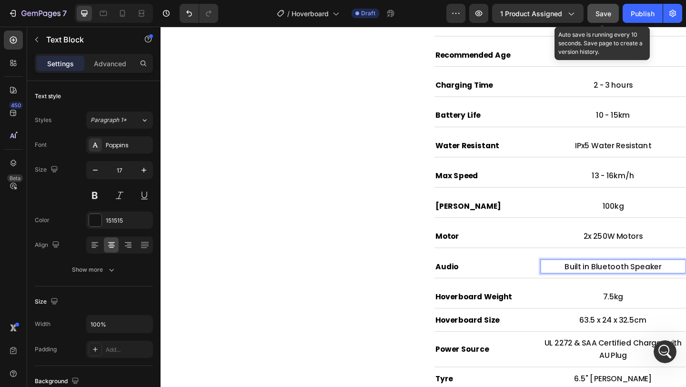
click at [608, 7] on button "Save" at bounding box center [603, 13] width 31 height 19
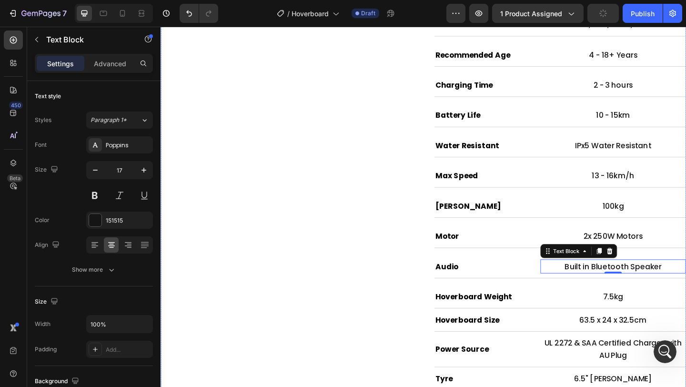
click at [365, 226] on div "Image Overcharging & short circuit protection Text Block Row Image Real Time se…" at bounding box center [303, 180] width 284 height 643
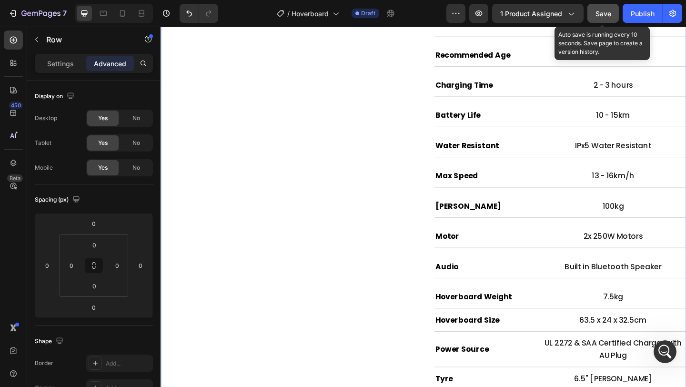
click at [610, 19] on button "Save" at bounding box center [603, 13] width 31 height 19
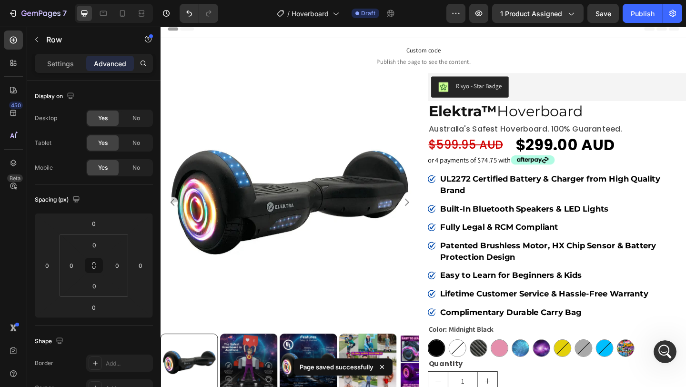
scroll to position [0, 0]
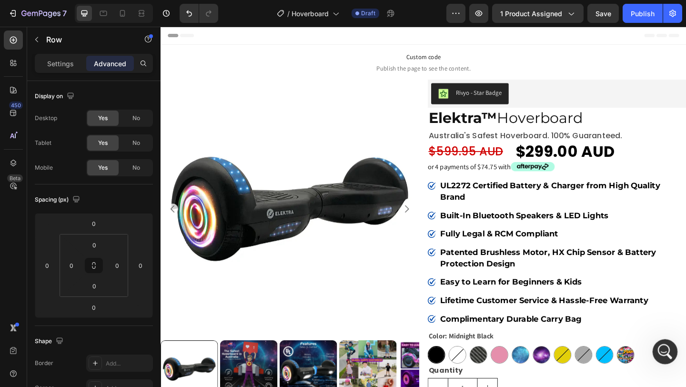
click at [664, 341] on div "Open Intercom Messenger" at bounding box center [663, 350] width 31 height 31
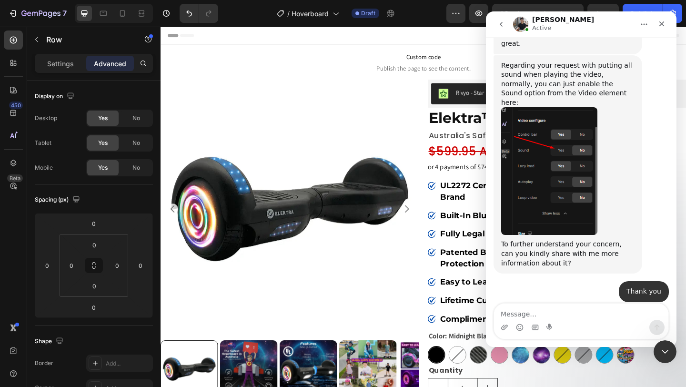
scroll to position [310, 0]
click at [560, 305] on textarea "Message…" at bounding box center [581, 312] width 174 height 16
type textarea "yes please"
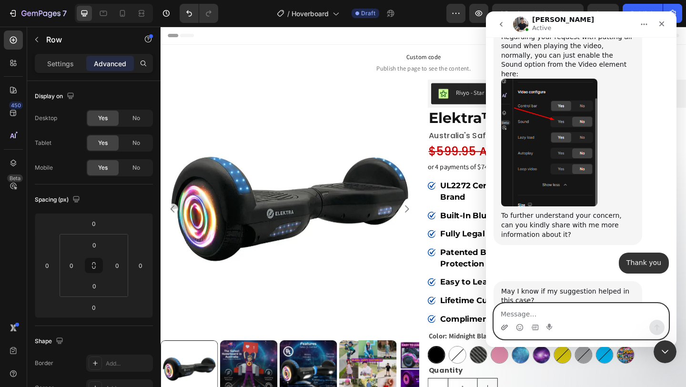
click at [505, 327] on icon "Upload attachment" at bounding box center [505, 327] width 7 height 5
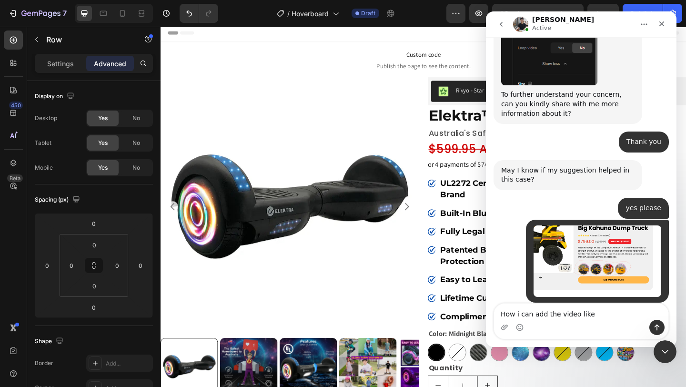
scroll to position [461, 0]
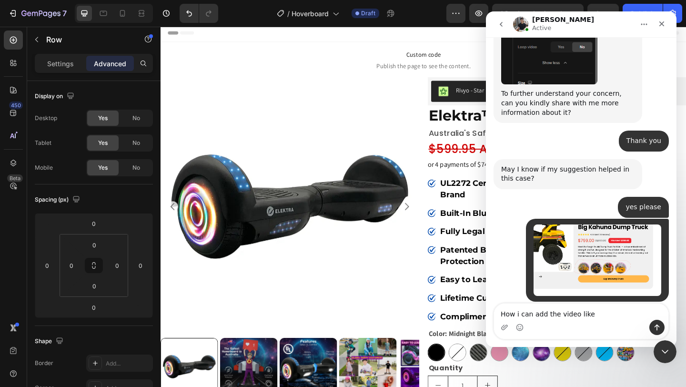
click at [572, 315] on div "May I know the above videos are the one you want to enable the sound?" at bounding box center [568, 324] width 133 height 19
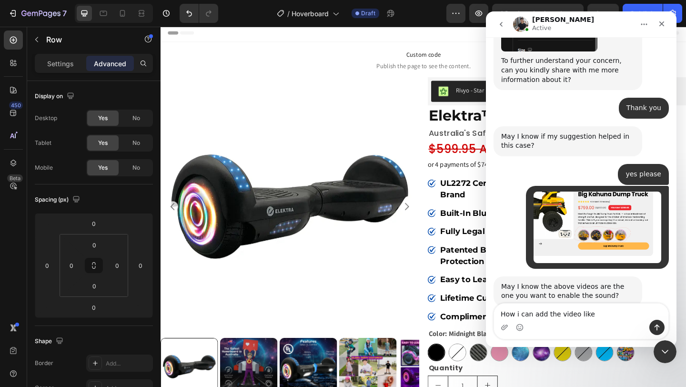
scroll to position [497, 0]
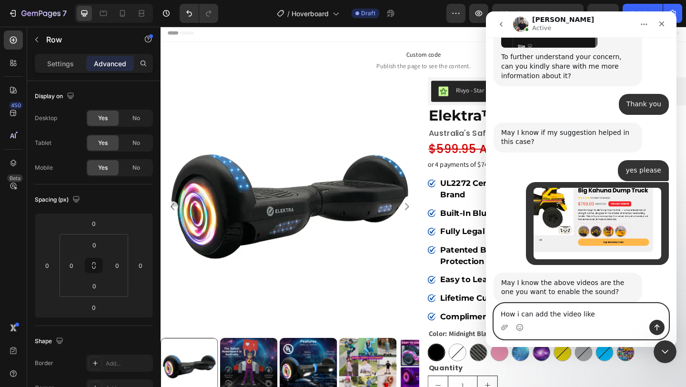
click at [595, 317] on textarea "How i can add the video like" at bounding box center [581, 312] width 174 height 16
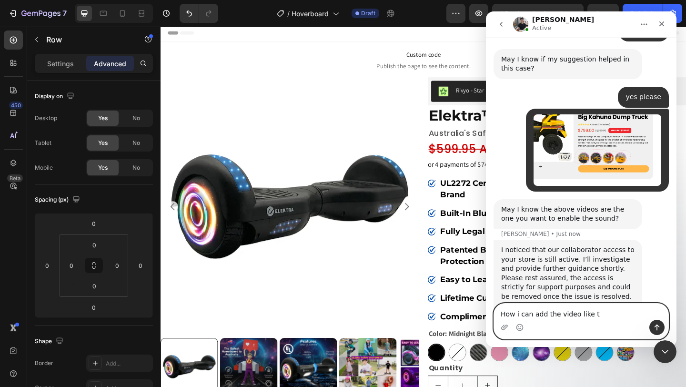
scroll to position [571, 0]
type textarea "How i can add the video like this in product box"
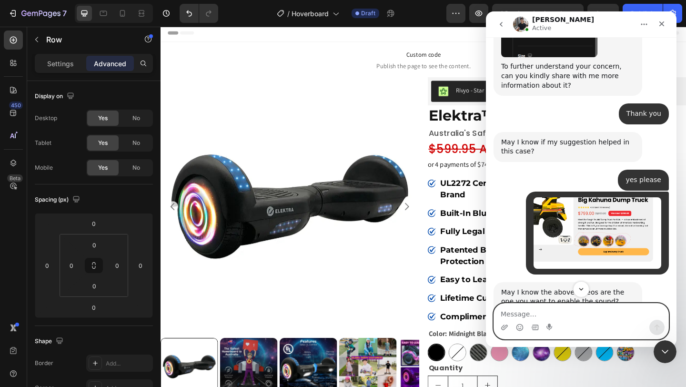
scroll to position [490, 0]
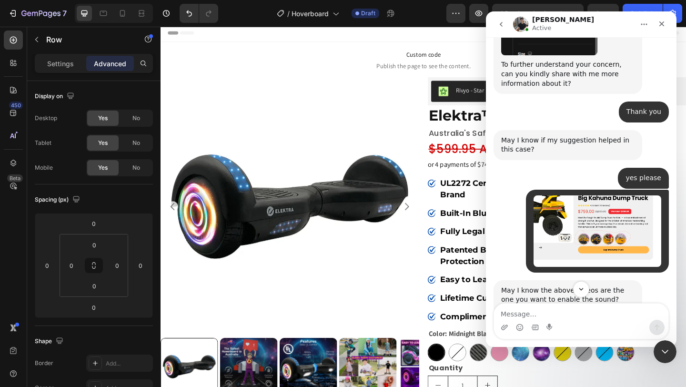
click at [542, 286] on div "May I know the above videos are the one you want to enable the sound?" at bounding box center [568, 295] width 133 height 19
copy div "May I know the above videos are the one you want to enable the sound?"
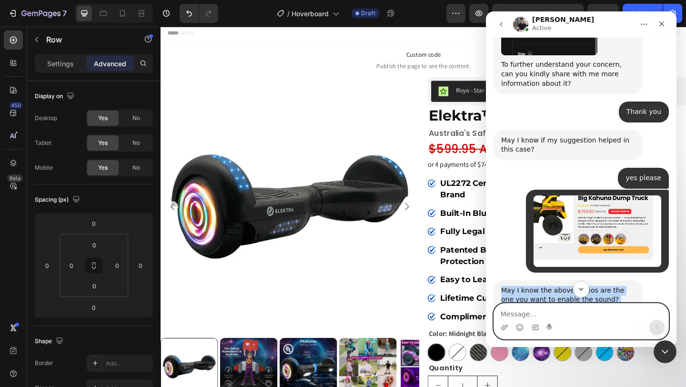
click at [532, 314] on textarea "Message…" at bounding box center [581, 312] width 174 height 16
paste textarea "May I know the above videos are the one you want to enable the sound?"
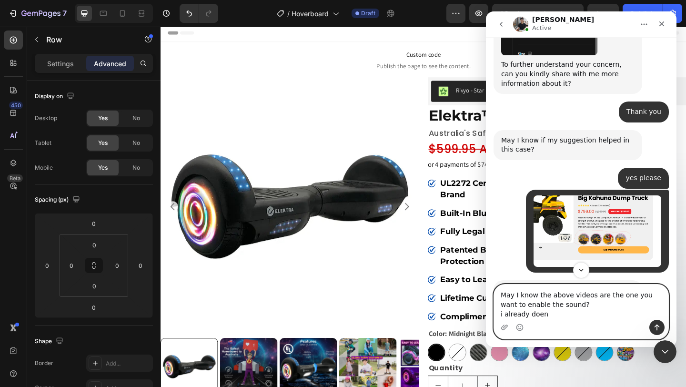
click at [500, 315] on textarea "May I know the above videos are the one you want to enable the sound? i already…" at bounding box center [581, 302] width 174 height 35
click at [523, 316] on textarea "May I know the above videos are the one you want to enable the sound? ANS - i a…" at bounding box center [581, 302] width 174 height 35
click at [572, 319] on textarea "May I know the above videos are the one you want to enable the sound? ANS - I a…" at bounding box center [581, 302] width 174 height 35
type textarea "May I know the above videos are the one you want to enable the sound? ANS - I a…"
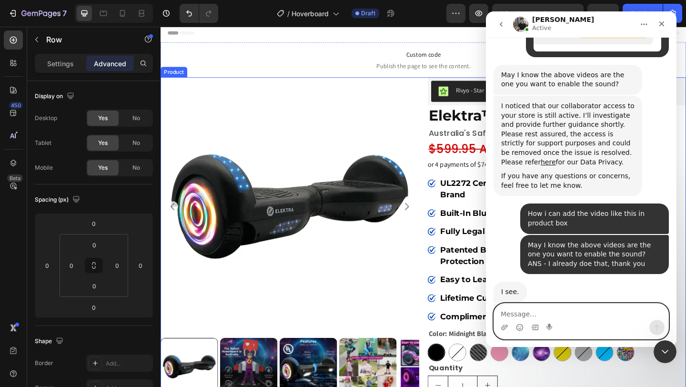
scroll to position [718, 0]
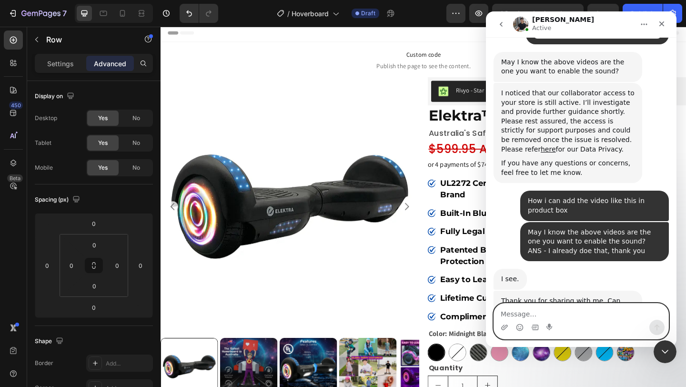
click at [538, 310] on textarea "Message…" at bounding box center [581, 312] width 174 height 16
paste textarea "https://toughtrucksforkids.com/?srsltid=AfmBOor-2l9_KWocjJalrw0bMasT4KbYfNlYiN_…"
type textarea "https://toughtrucksforkids.com/?srsltid=AfmBOor-2l9_KWocjJalrw0bMasT4KbYfNlYiN_…"
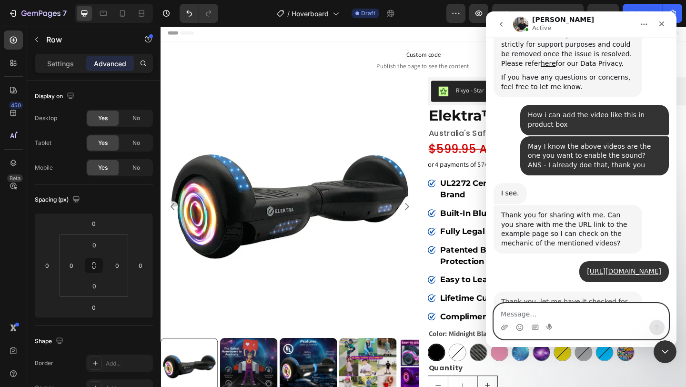
scroll to position [803, 0]
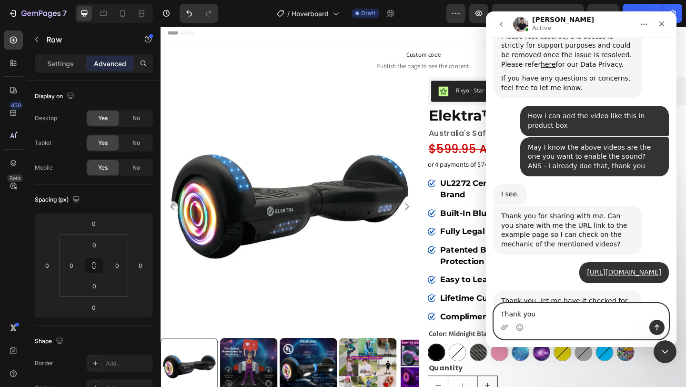
type textarea "Thank you"
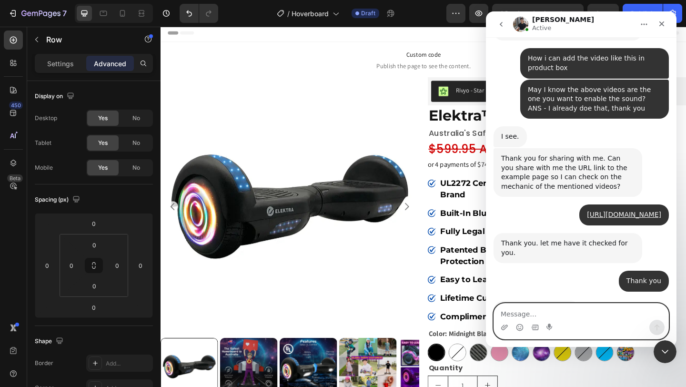
scroll to position [860, 0]
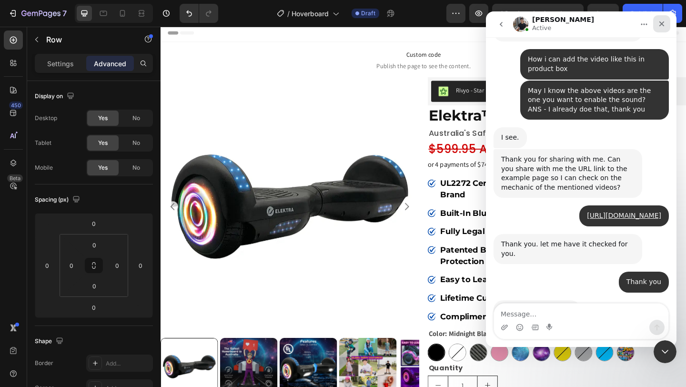
click at [662, 26] on icon "Close" at bounding box center [662, 24] width 8 height 8
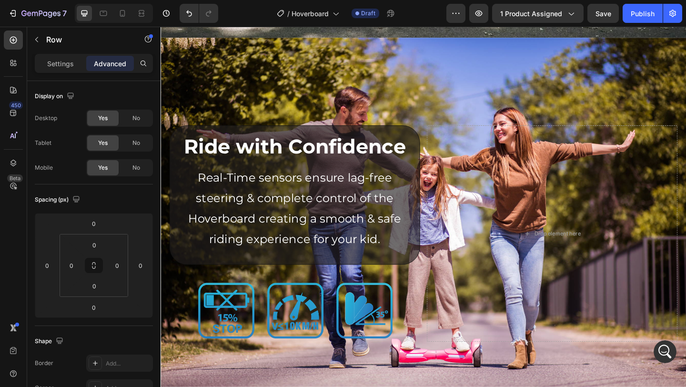
scroll to position [1876, 0]
click at [257, 324] on img at bounding box center [231, 336] width 68 height 68
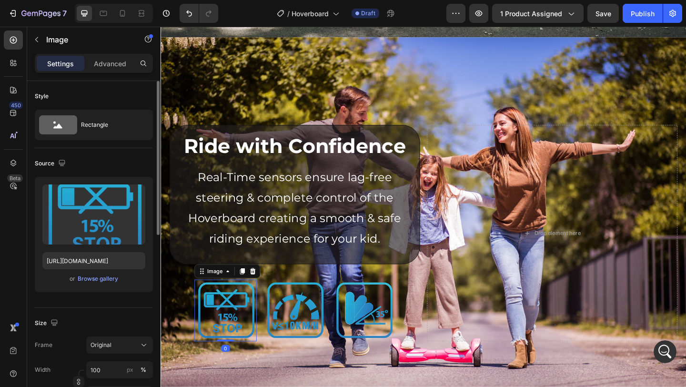
click at [98, 325] on div "Size" at bounding box center [94, 323] width 118 height 15
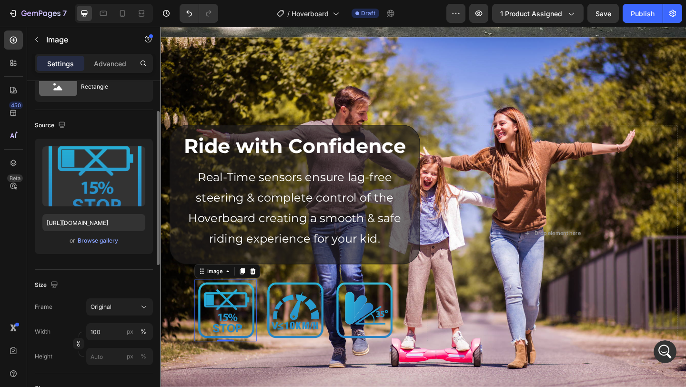
scroll to position [51, 0]
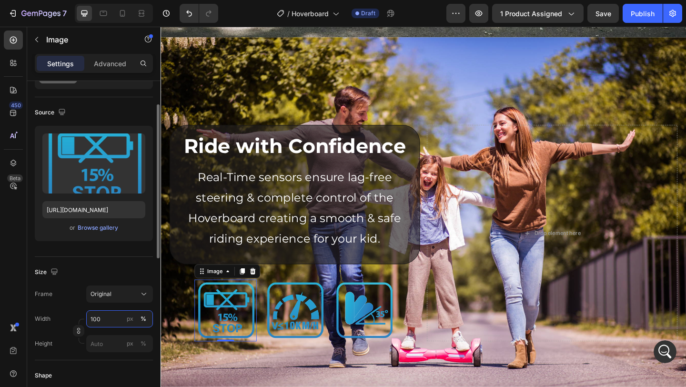
click at [102, 323] on input "100" at bounding box center [119, 318] width 67 height 17
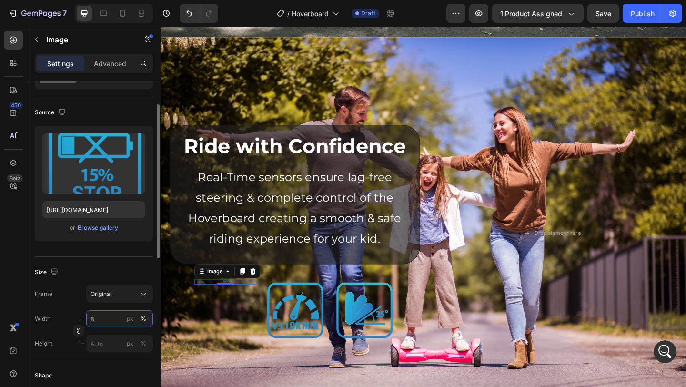
type input "80"
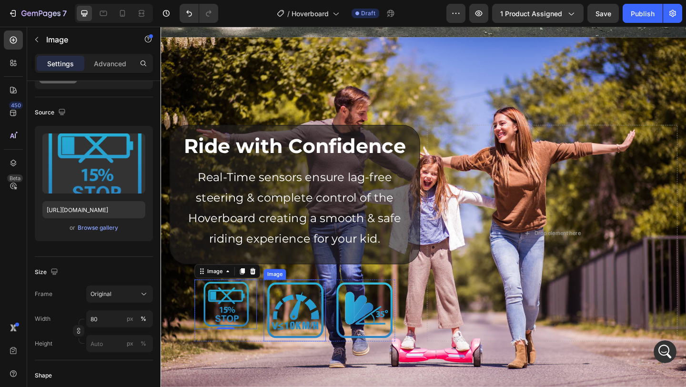
click at [289, 346] on img at bounding box center [307, 336] width 68 height 68
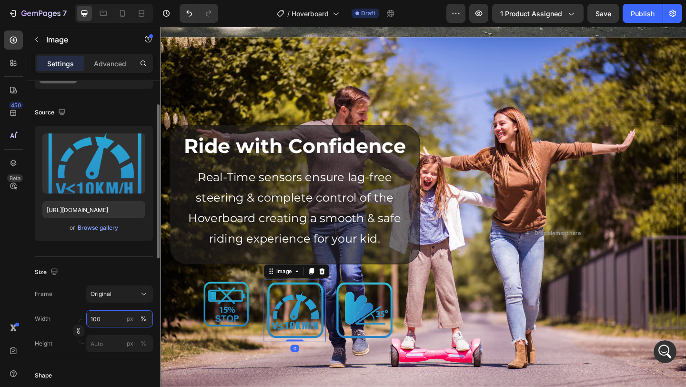
click at [109, 320] on input "100" at bounding box center [119, 318] width 67 height 17
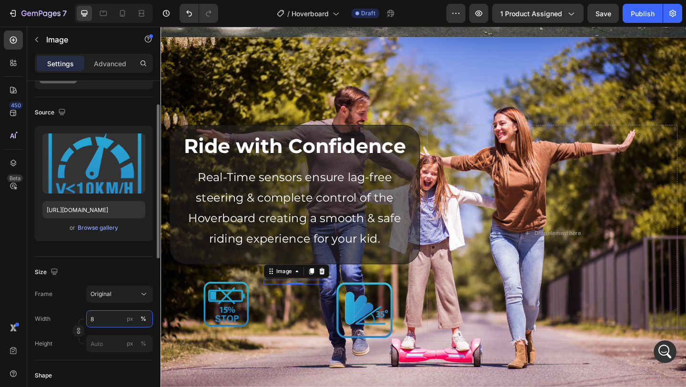
type input "80"
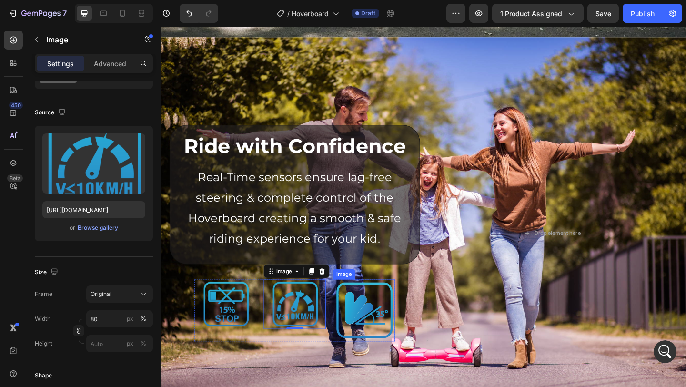
click at [371, 324] on img at bounding box center [382, 336] width 68 height 68
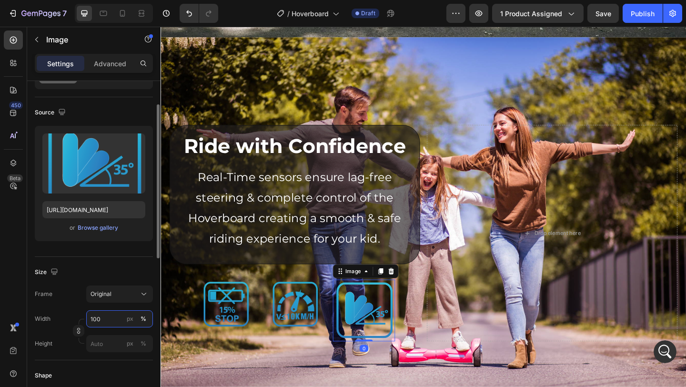
click at [102, 319] on input "100" at bounding box center [119, 318] width 67 height 17
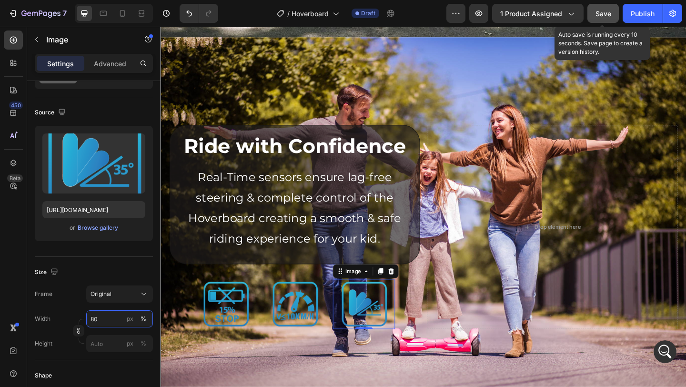
type input "80"
click at [599, 15] on span "Save" at bounding box center [604, 14] width 16 height 8
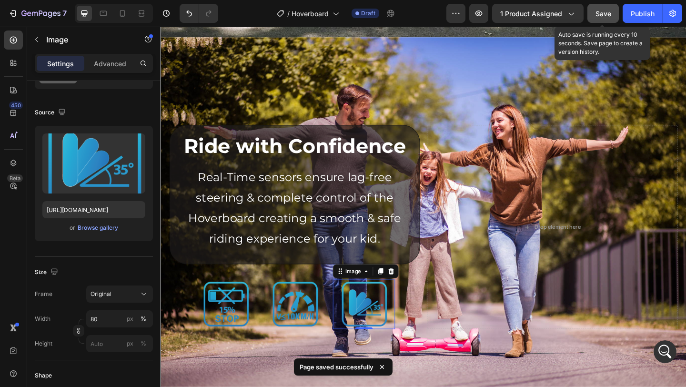
click at [606, 19] on button "Save" at bounding box center [603, 13] width 31 height 19
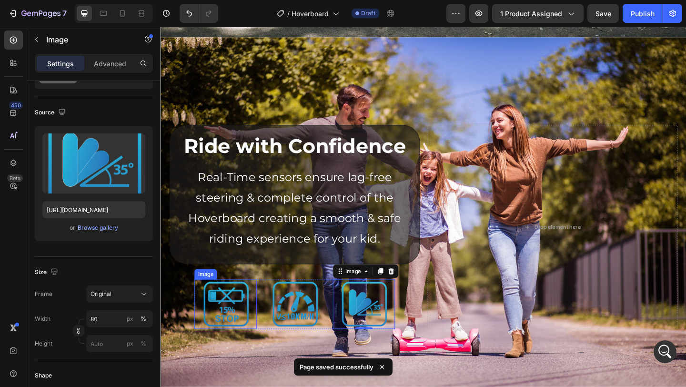
click at [243, 328] on img at bounding box center [231, 329] width 54 height 54
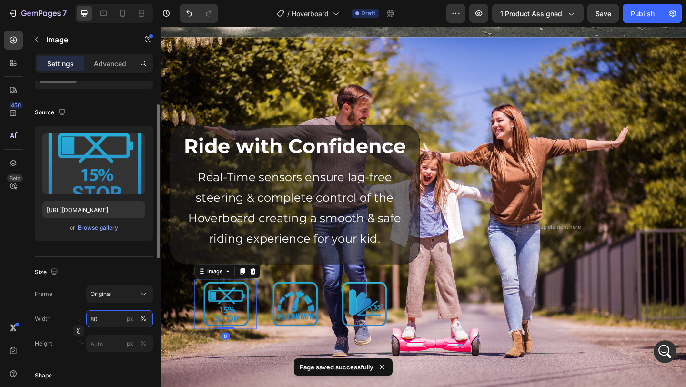
click at [95, 322] on input "80" at bounding box center [119, 318] width 67 height 17
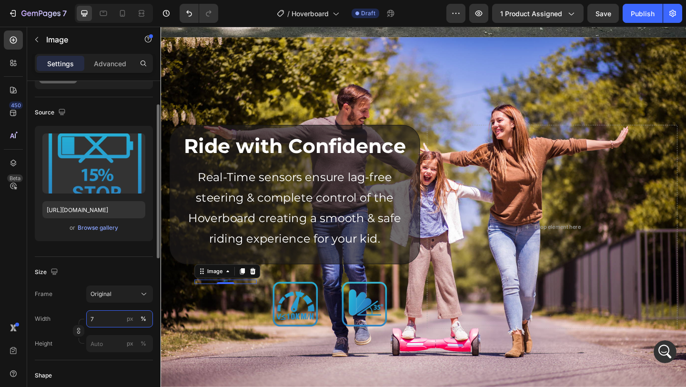
type input "70"
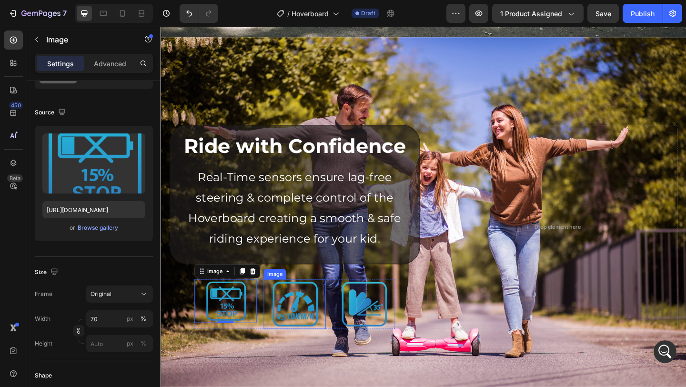
click at [324, 331] on img at bounding box center [306, 329] width 54 height 54
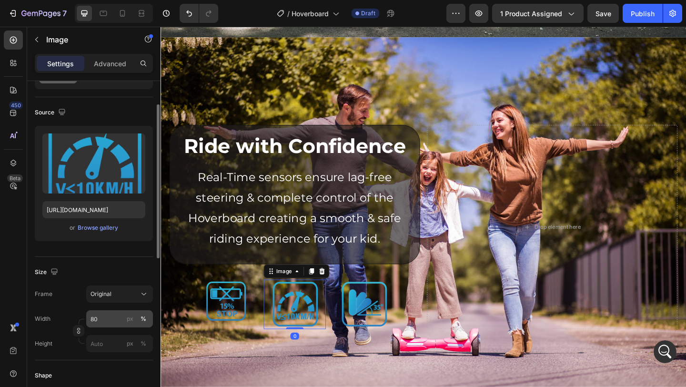
scroll to position [896, 0]
click at [101, 317] on input "80" at bounding box center [119, 318] width 67 height 17
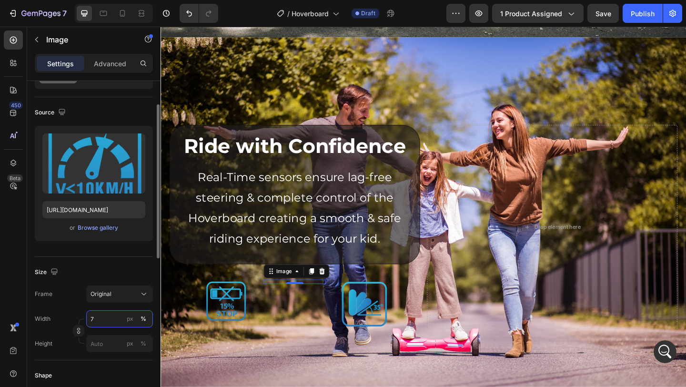
type input "70"
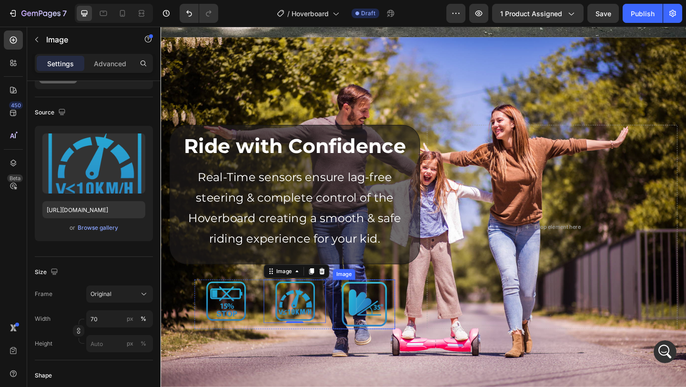
click at [375, 328] on img at bounding box center [382, 329] width 54 height 54
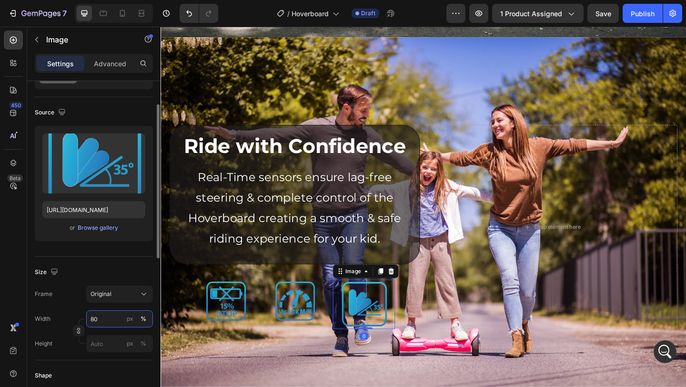
click at [98, 322] on input "80" at bounding box center [119, 318] width 67 height 17
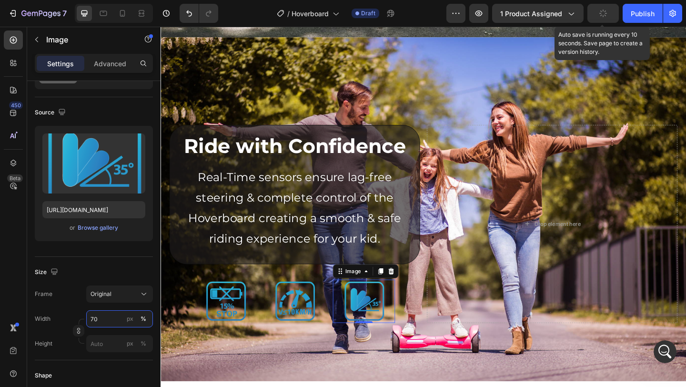
type input "70"
click at [598, 12] on button "button" at bounding box center [603, 13] width 31 height 19
click at [598, 12] on span "Save" at bounding box center [604, 14] width 16 height 8
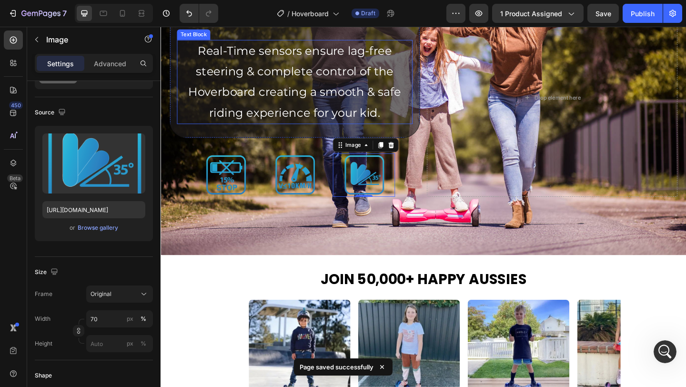
scroll to position [1877, 0]
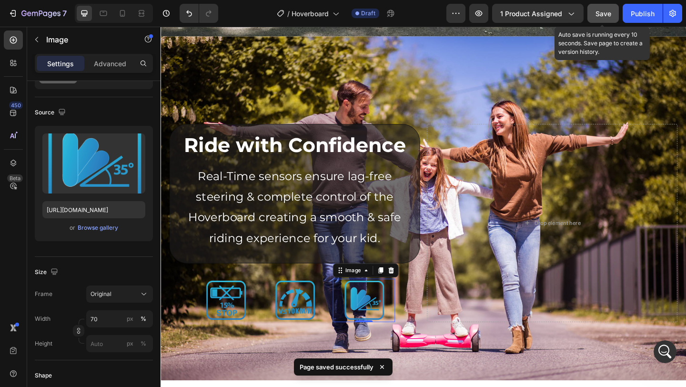
click at [604, 19] on button "Save" at bounding box center [603, 13] width 31 height 19
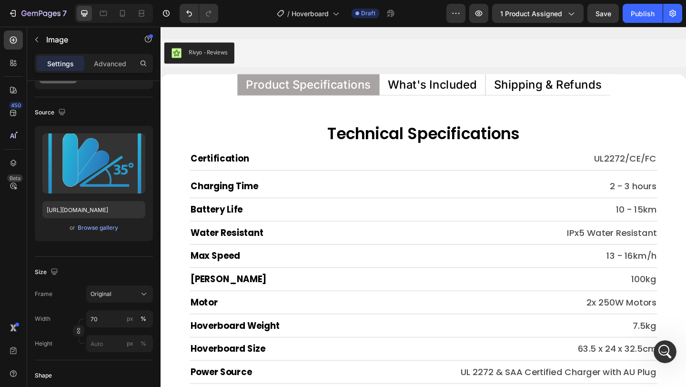
scroll to position [5896, 0]
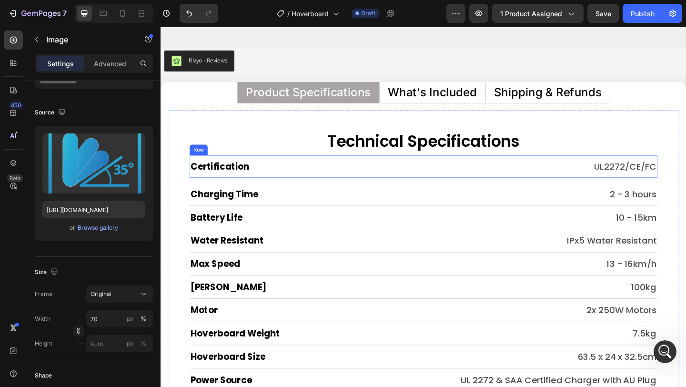
click at [425, 187] on div "Certification Heading UL2272/CE/FC Text Block Row" at bounding box center [446, 178] width 509 height 25
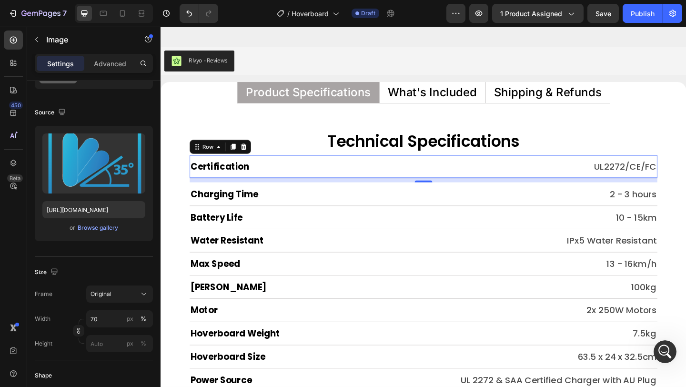
scroll to position [0, 0]
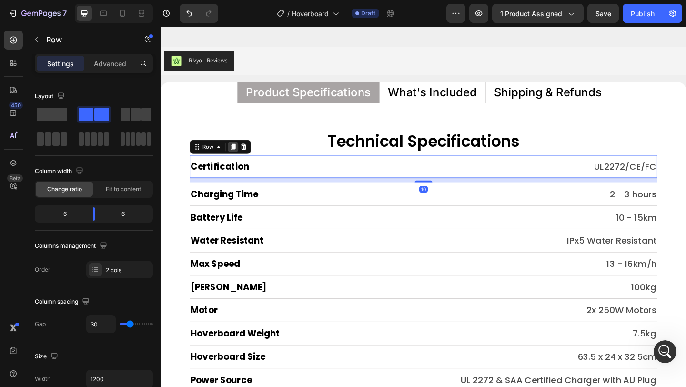
click at [237, 156] on icon at bounding box center [239, 157] width 5 height 7
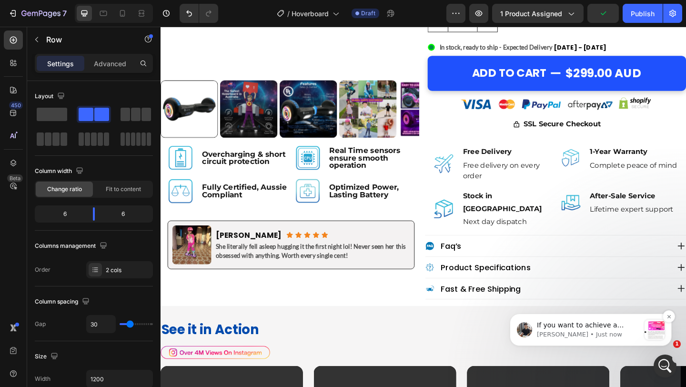
click at [645, 329] on div "message notification from Tony, Just now. If you want to achieve a similar mech…" at bounding box center [655, 330] width 20 height 20
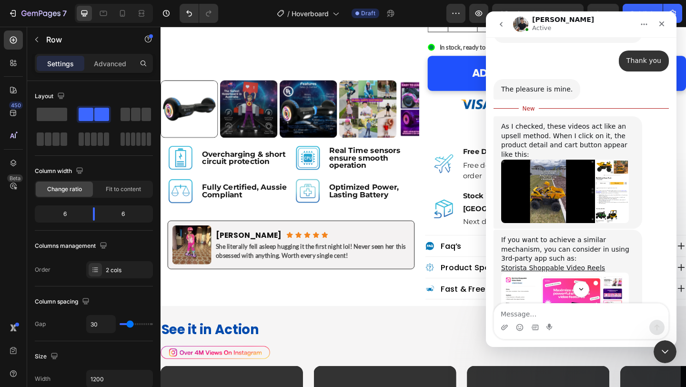
scroll to position [1077, 0]
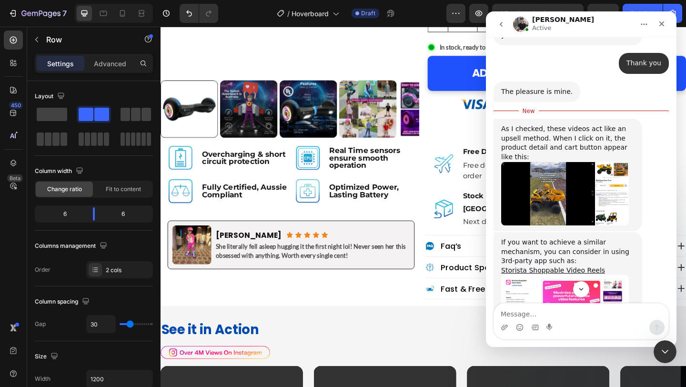
click at [591, 162] on img "Tony says…" at bounding box center [566, 193] width 128 height 63
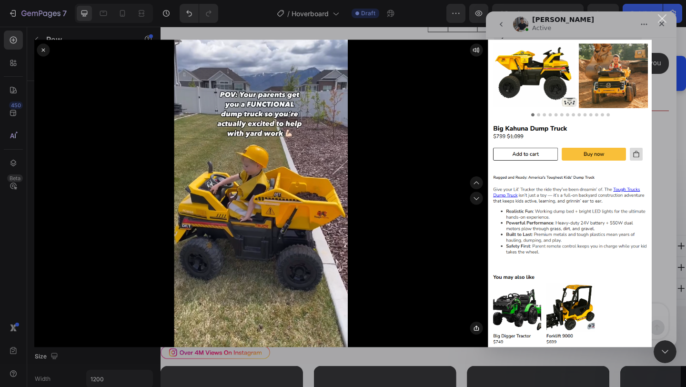
click at [663, 17] on div "Close" at bounding box center [662, 18] width 9 height 9
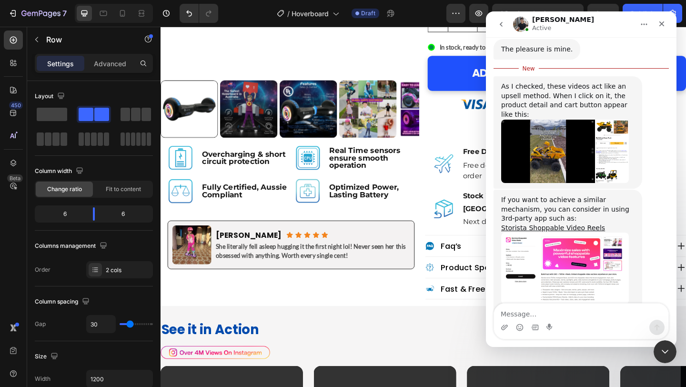
scroll to position [1143, 0]
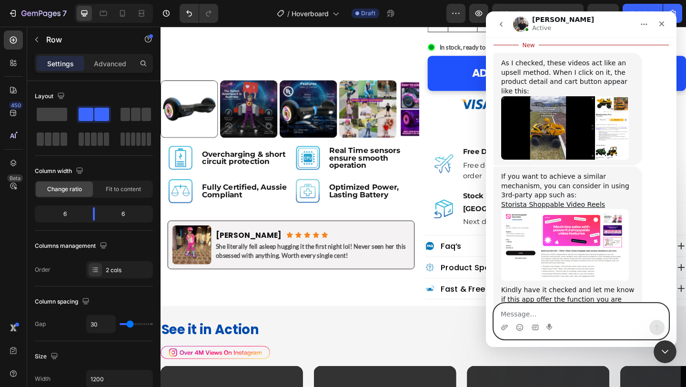
click at [529, 308] on textarea "Message…" at bounding box center [581, 312] width 174 height 16
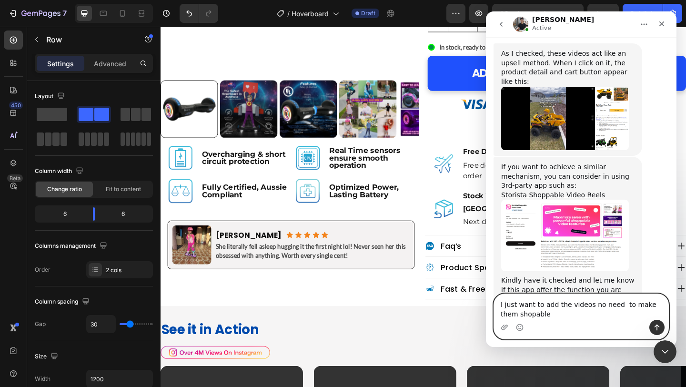
type textarea "I just want to add the videos no need to make them shopable"
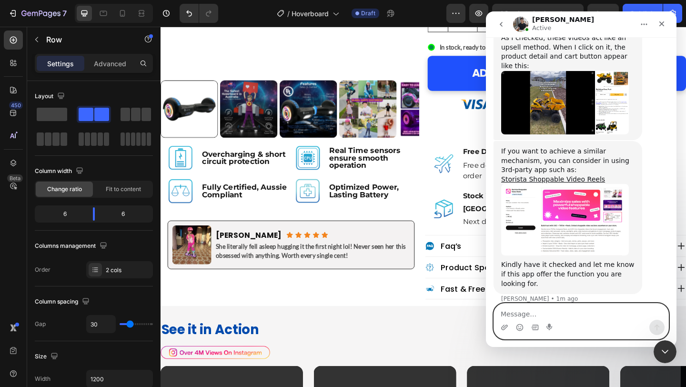
scroll to position [1165, 0]
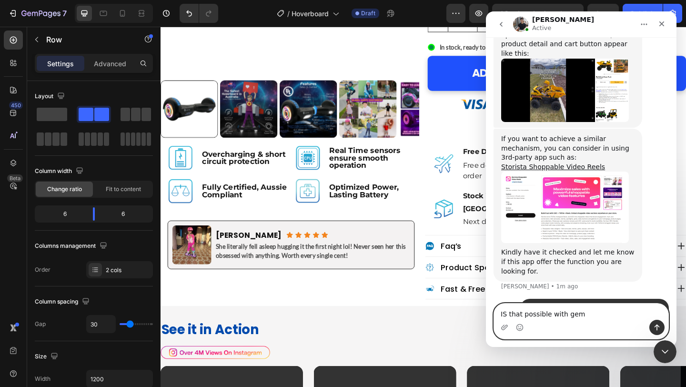
click at [590, 316] on textarea "IS that possible with gem" at bounding box center [581, 312] width 174 height 16
type textarea "IS that possible with gempages"
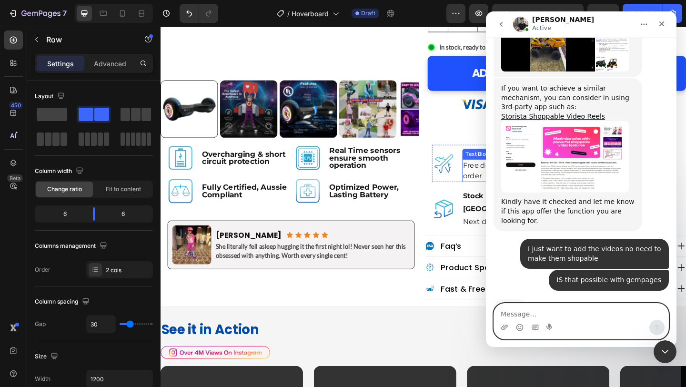
scroll to position [1215, 0]
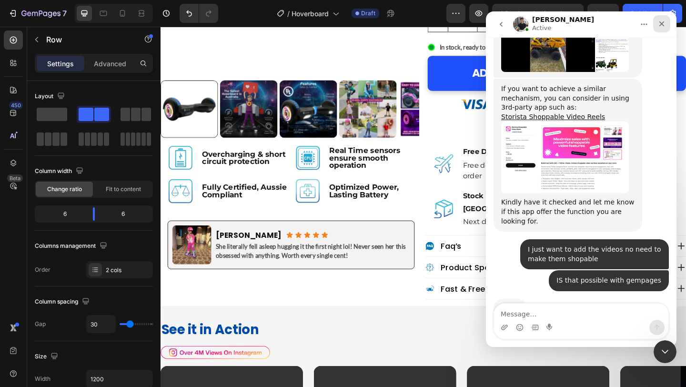
click at [665, 25] on icon "Close" at bounding box center [662, 24] width 8 height 8
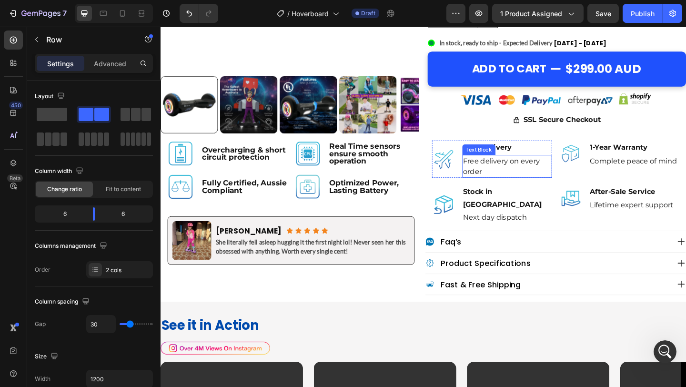
scroll to position [400, 0]
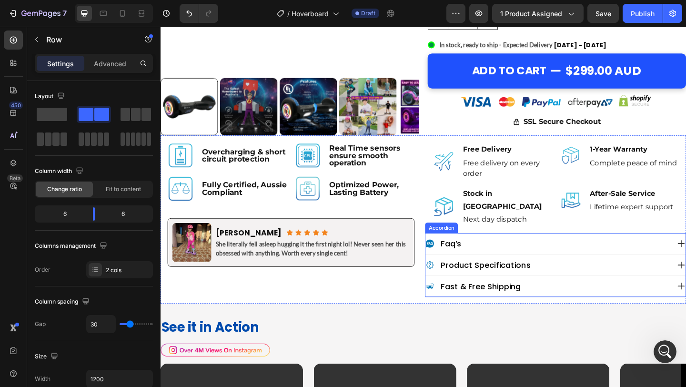
click at [563, 279] on div "product specifications" at bounding box center [582, 285] width 266 height 13
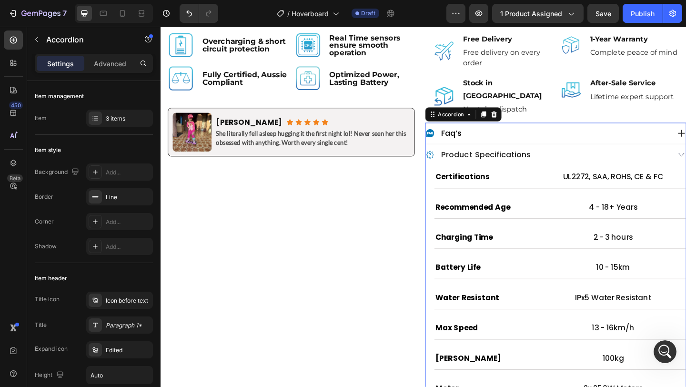
scroll to position [1251, 0]
click at [646, 216] on p "4 - 18+ Years" at bounding box center [653, 222] width 156 height 13
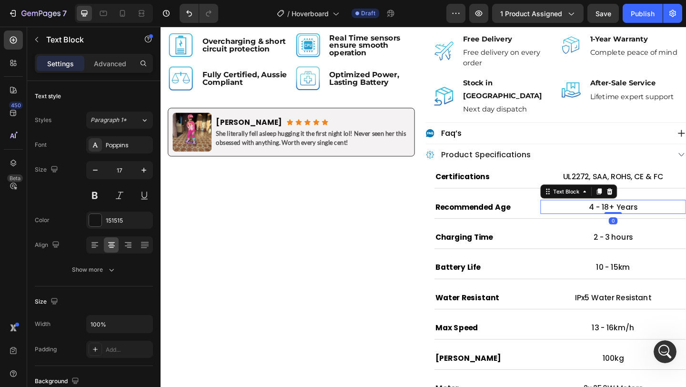
click at [646, 216] on p "4 - 18+ Years" at bounding box center [653, 222] width 156 height 13
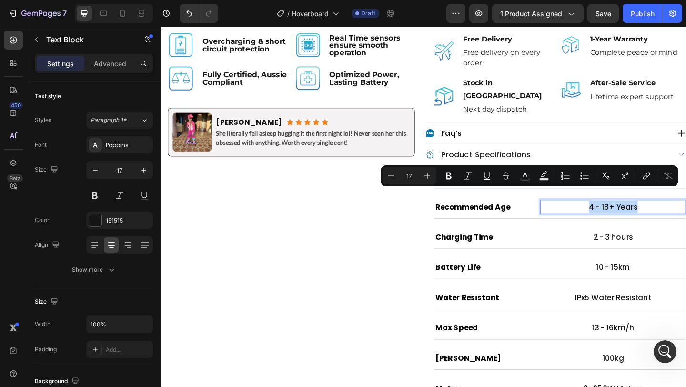
copy p "4 - 18+ Years"
click at [426, 294] on div "Image Overcharging & short circuit protection Text Block Row Image Real Time se…" at bounding box center [303, 346] width 284 height 643
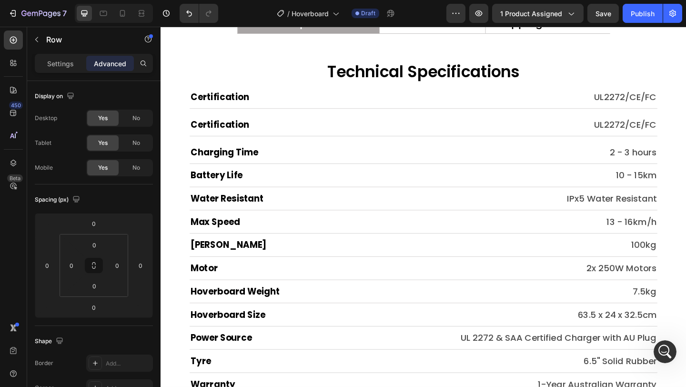
scroll to position [6433, 0]
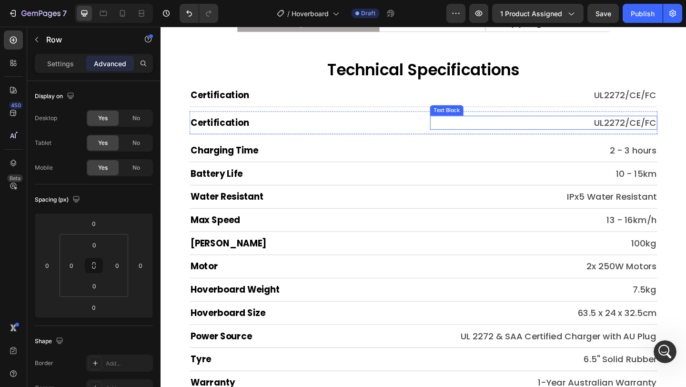
click at [656, 130] on p "UL2272/CE/FC" at bounding box center [578, 130] width 246 height 13
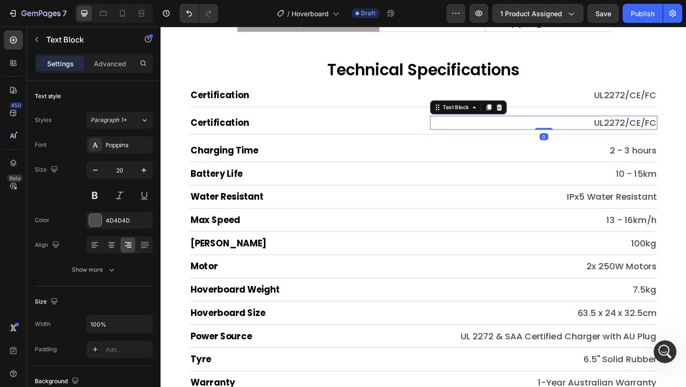
click at [656, 130] on p "UL2272/CE/FC" at bounding box center [578, 130] width 246 height 13
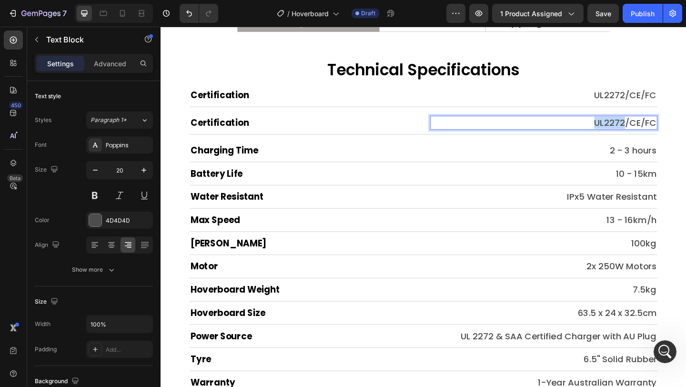
click at [656, 130] on p "UL2272/CE/FC" at bounding box center [578, 130] width 246 height 13
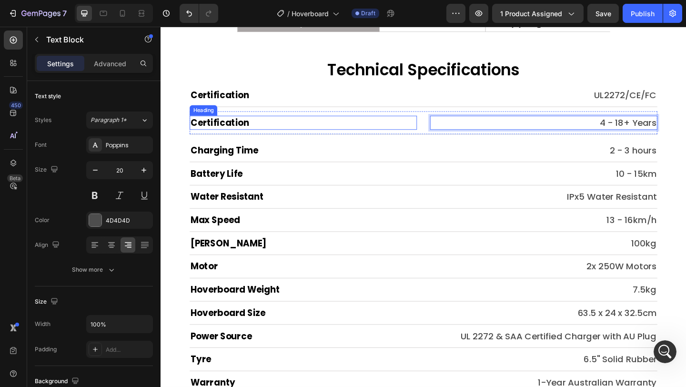
click at [268, 132] on h2 "Certification" at bounding box center [315, 130] width 247 height 15
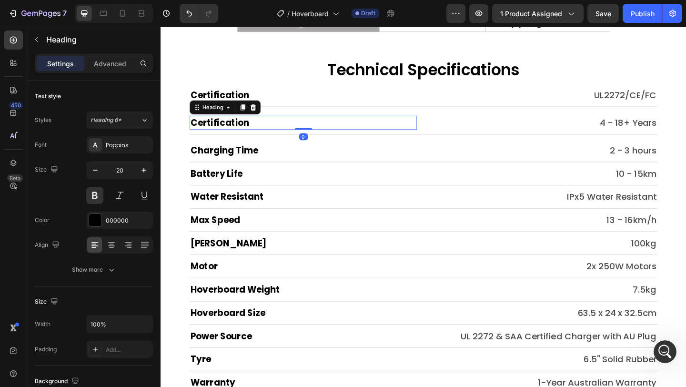
click at [268, 132] on h2 "Certification" at bounding box center [315, 130] width 247 height 15
click at [268, 132] on p "Certification" at bounding box center [316, 130] width 246 height 13
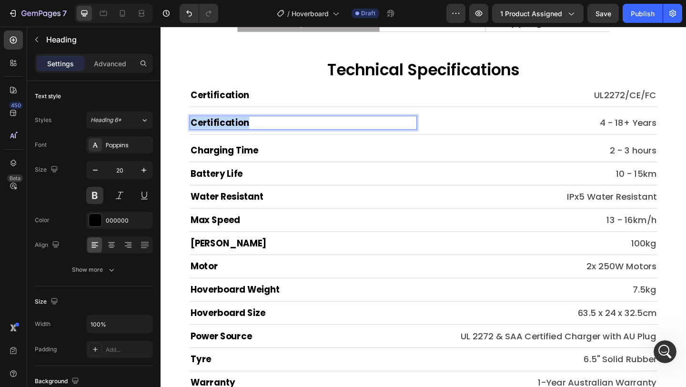
click at [268, 132] on p "Certification" at bounding box center [316, 130] width 246 height 13
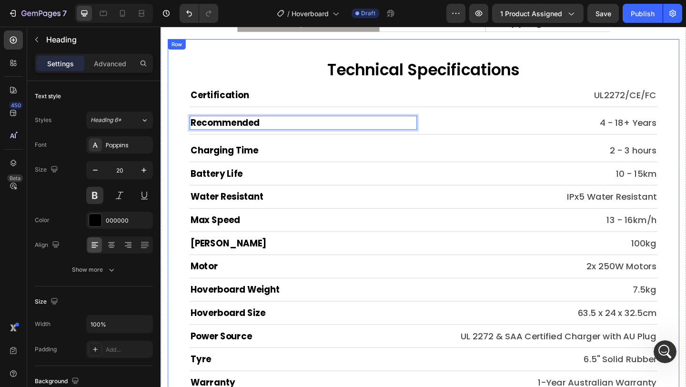
click at [188, 113] on div "Technical Specifications Heading Certification Heading UL2272/CE/FC Text Block …" at bounding box center [446, 245] width 557 height 410
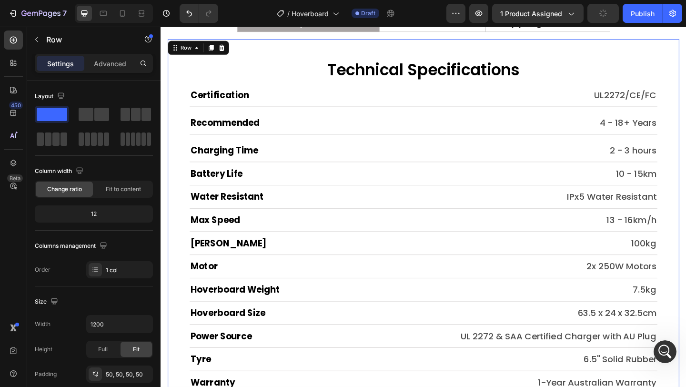
scroll to position [1251, 0]
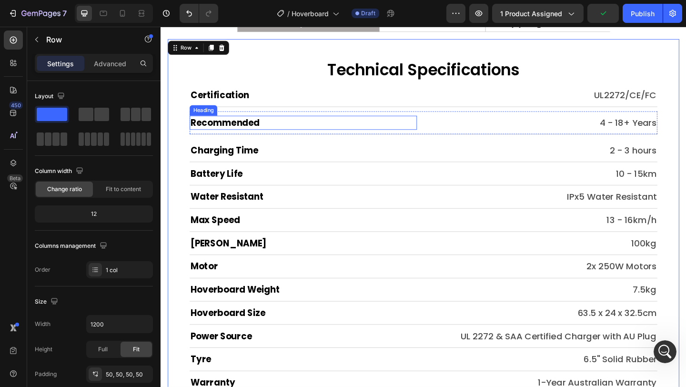
click at [293, 130] on p "Recommended" at bounding box center [316, 130] width 246 height 13
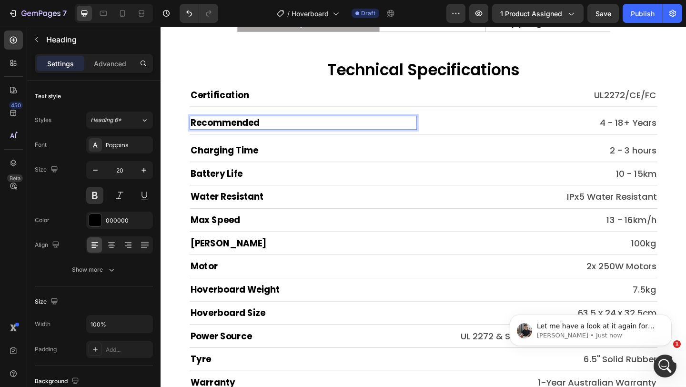
scroll to position [0, 0]
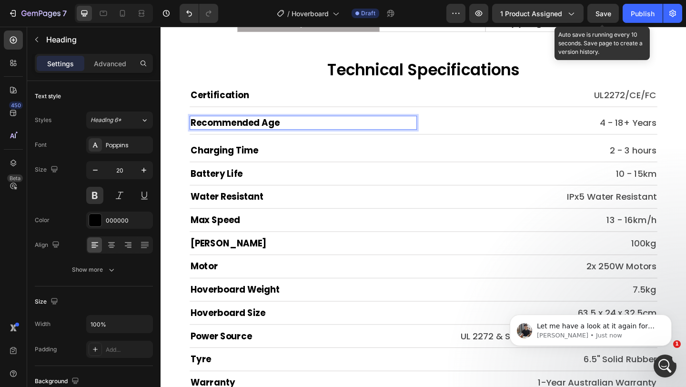
click at [604, 17] on div "Save" at bounding box center [604, 14] width 16 height 10
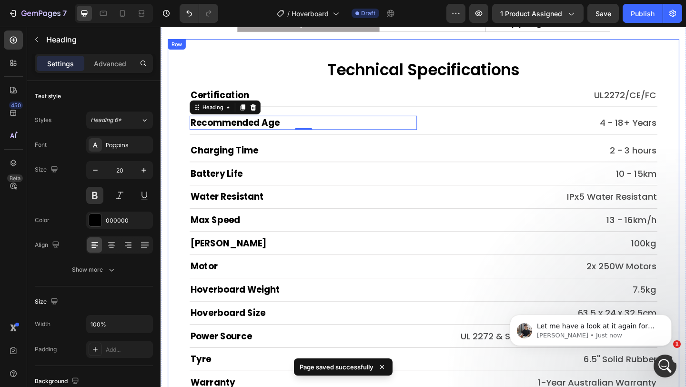
click at [175, 154] on div "Technical Specifications Heading Certification Heading UL2272/CE/FC Text Block …" at bounding box center [446, 245] width 557 height 410
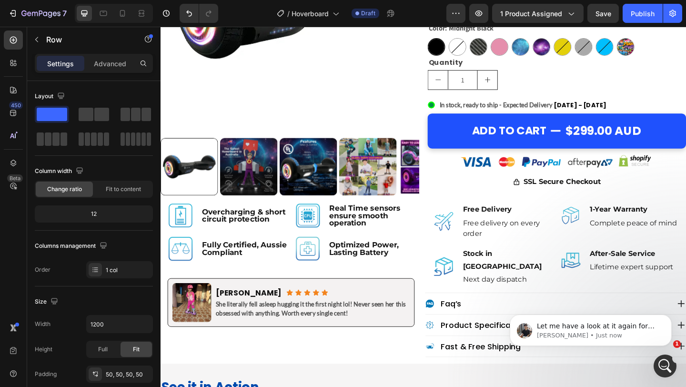
scroll to position [348, 0]
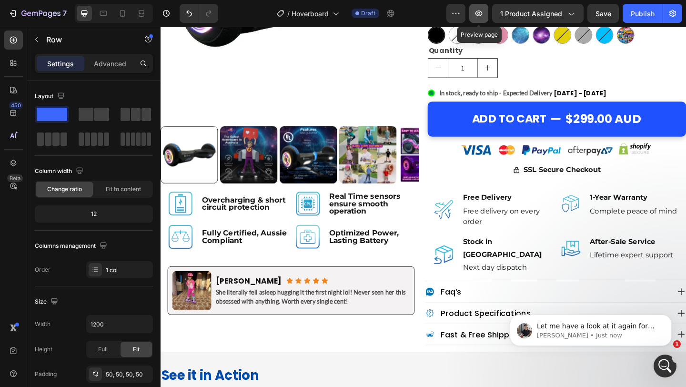
click at [480, 12] on icon "button" at bounding box center [479, 13] width 3 height 3
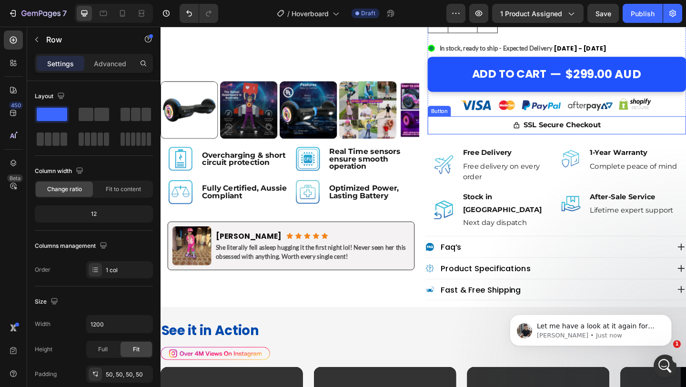
scroll to position [422, 0]
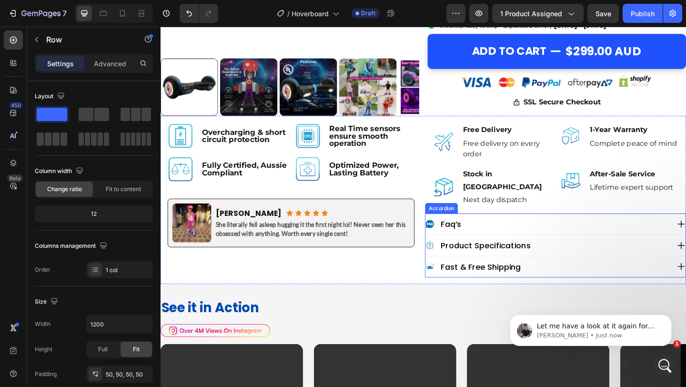
click at [551, 259] on p "product specifications" at bounding box center [515, 264] width 98 height 10
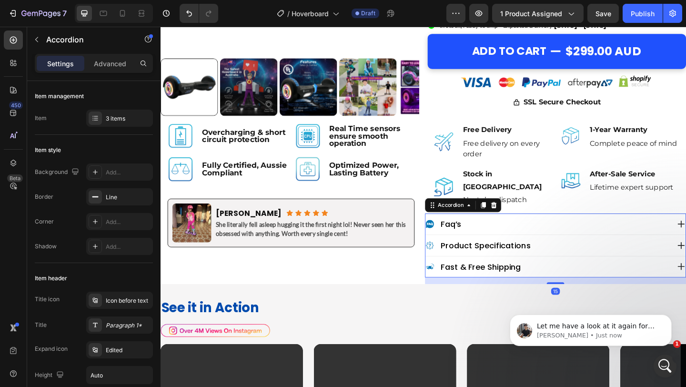
click at [580, 258] on div "product specifications" at bounding box center [582, 264] width 266 height 13
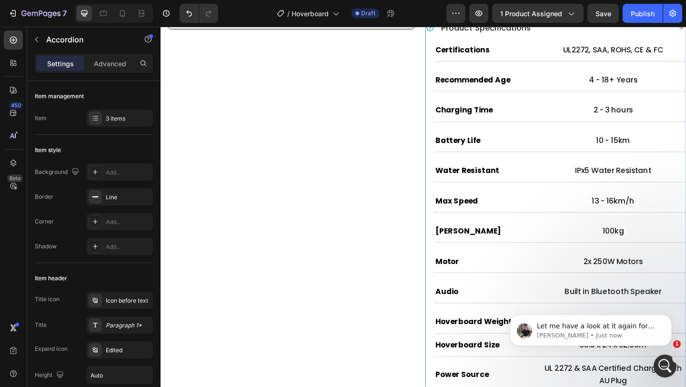
scroll to position [659, 0]
click at [628, 176] on p "IPx5 Water Resistant" at bounding box center [653, 182] width 156 height 13
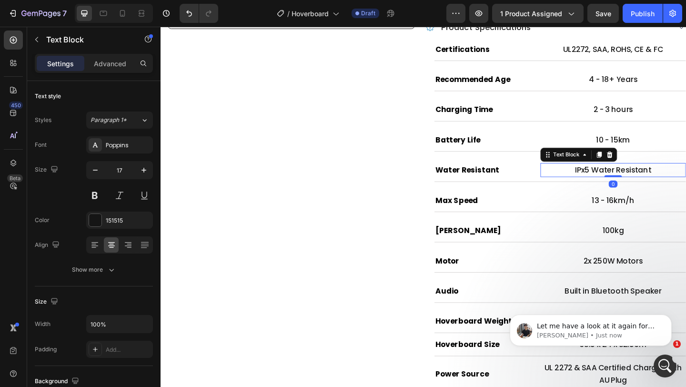
click at [628, 176] on p "IPx5 Water Resistant" at bounding box center [653, 182] width 156 height 13
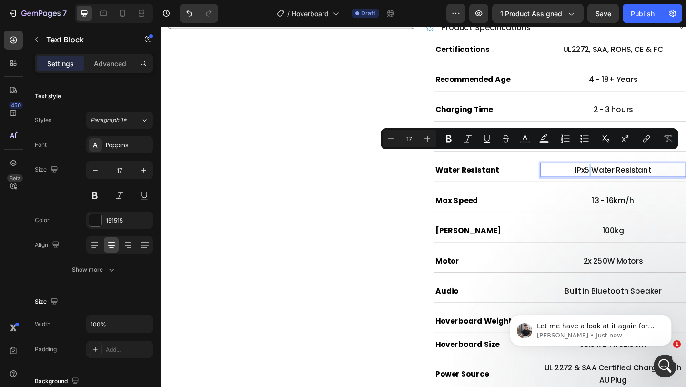
click at [628, 176] on p "IPx5 Water Resistant" at bounding box center [653, 182] width 156 height 13
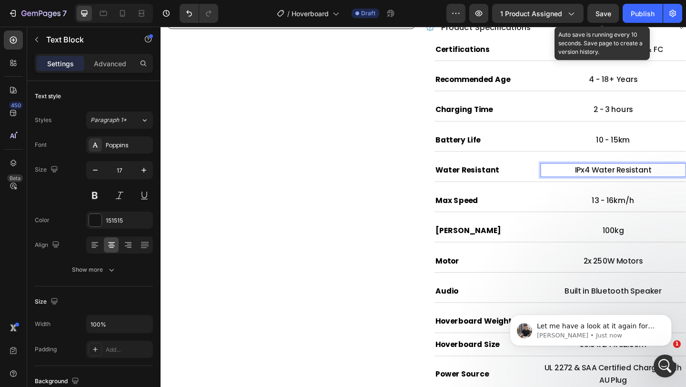
click at [604, 10] on span "Save" at bounding box center [604, 14] width 16 height 8
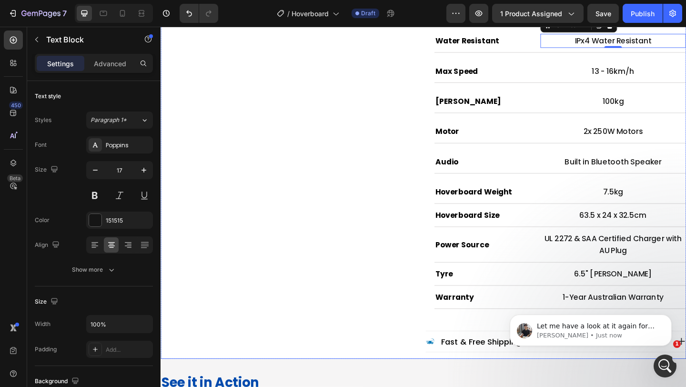
scroll to position [783, 0]
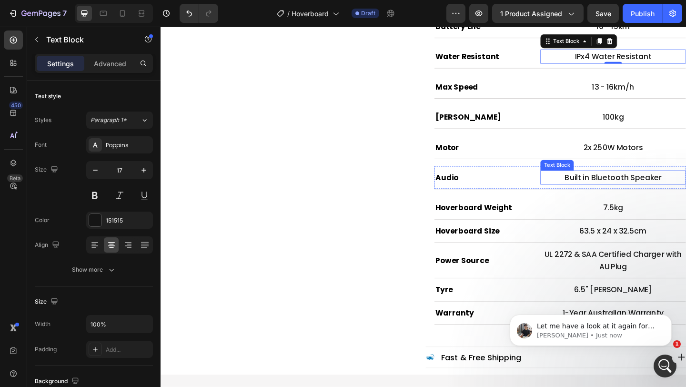
click at [646, 184] on p "Built in Bluetooth Speaker" at bounding box center [653, 190] width 156 height 13
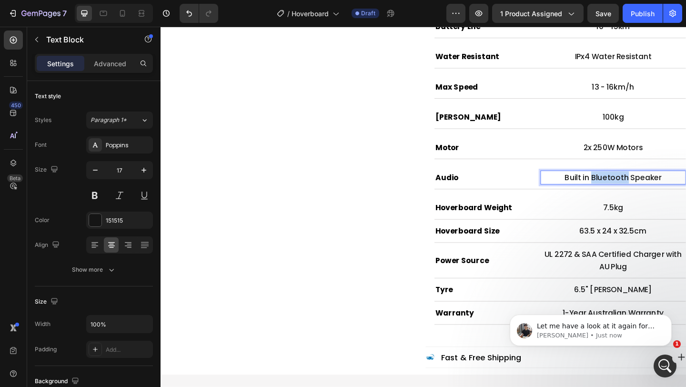
click at [646, 184] on p "Built in Bluetooth Speaker" at bounding box center [653, 190] width 156 height 13
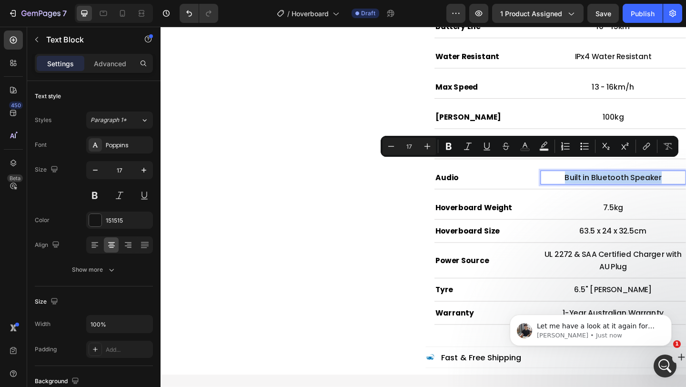
copy p "Built in Bluetooth Speaker"
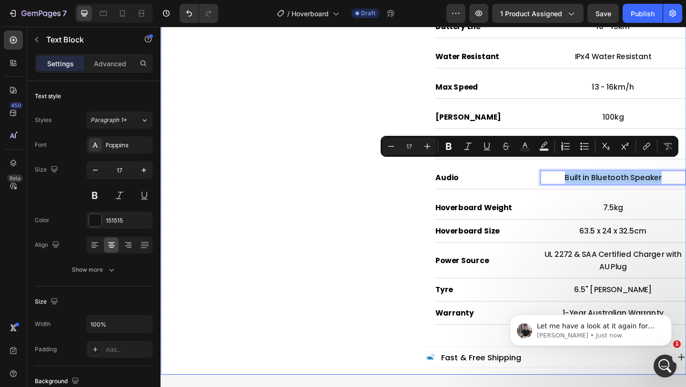
click at [371, 205] on div "Image Overcharging & short circuit protection Text Block Row Image Real Time se…" at bounding box center [303, 84] width 284 height 643
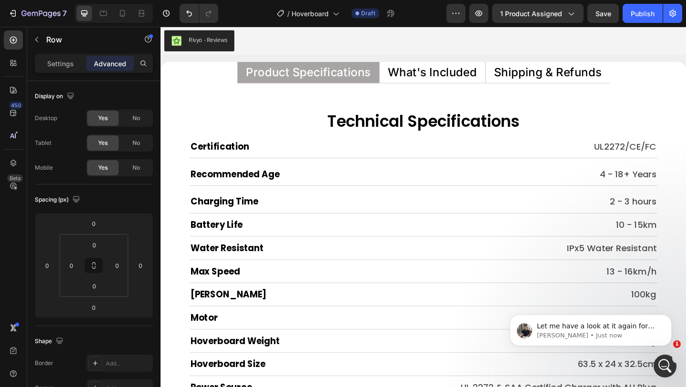
scroll to position [6399, 0]
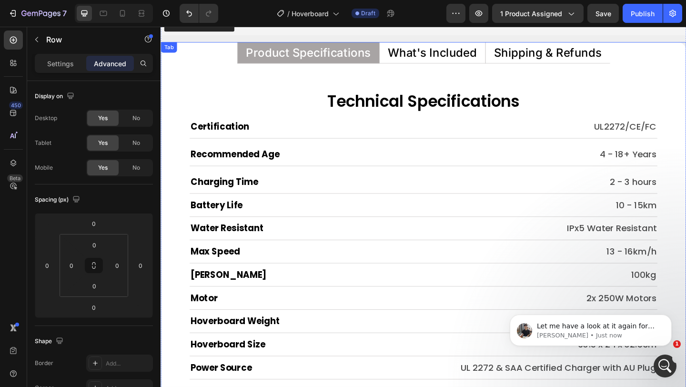
click at [461, 59] on p "What's Included" at bounding box center [456, 55] width 97 height 12
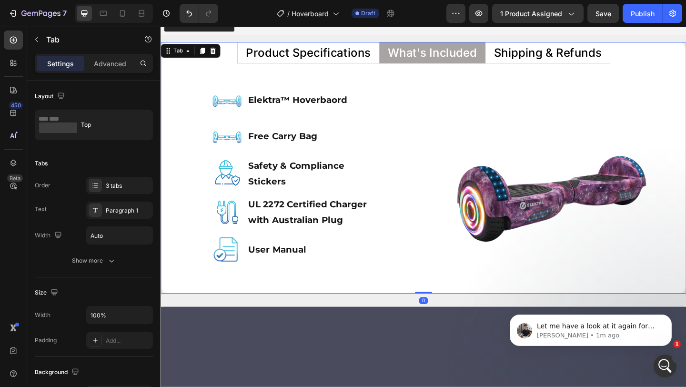
click at [543, 49] on p "Shipping & Refunds" at bounding box center [581, 55] width 117 height 12
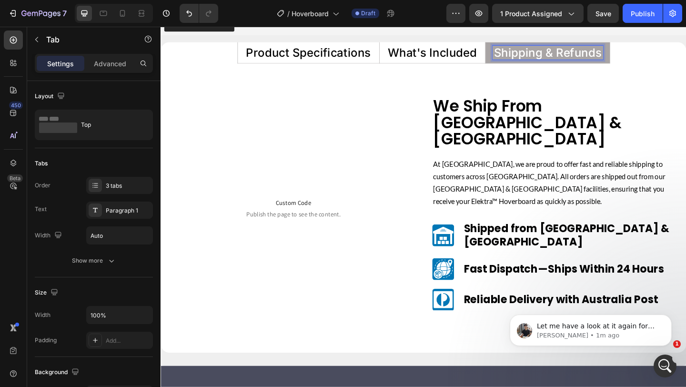
click at [336, 56] on p "Product Specifications" at bounding box center [322, 55] width 136 height 12
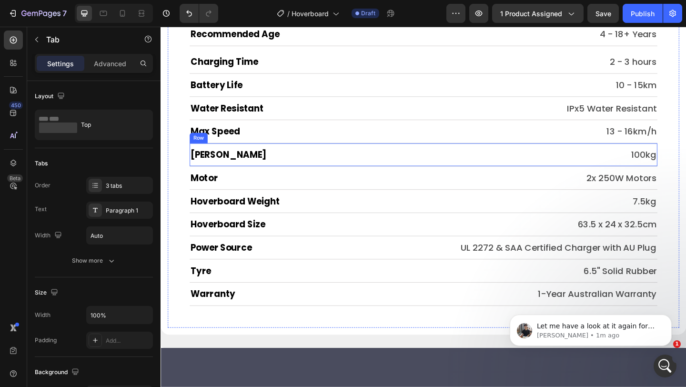
scroll to position [6529, 0]
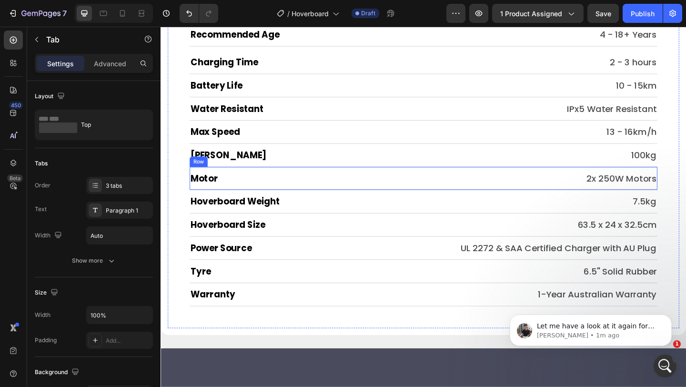
click at [414, 181] on div "Motor Heading 2x 250W Motors Text Block Row" at bounding box center [446, 191] width 509 height 25
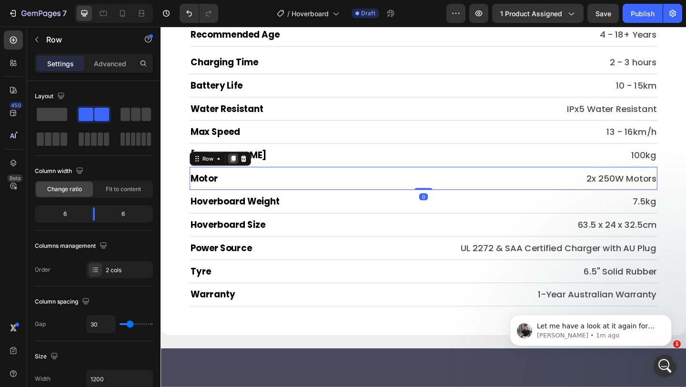
click at [236, 174] on icon at bounding box center [239, 170] width 8 height 8
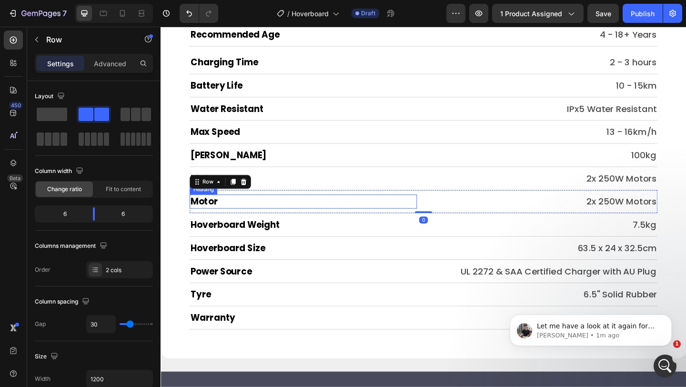
click at [235, 213] on h2 "Motor" at bounding box center [315, 216] width 247 height 15
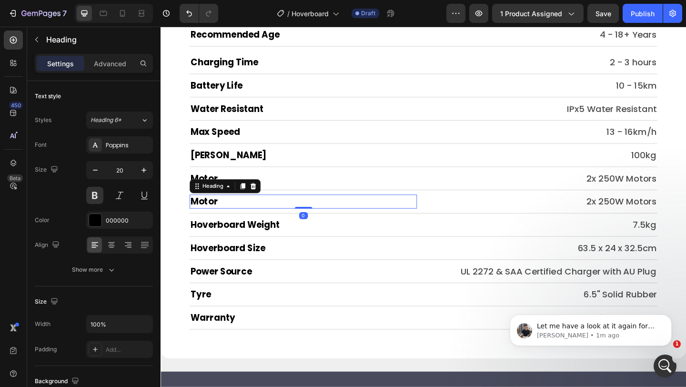
click at [235, 213] on h2 "Motor" at bounding box center [315, 216] width 247 height 15
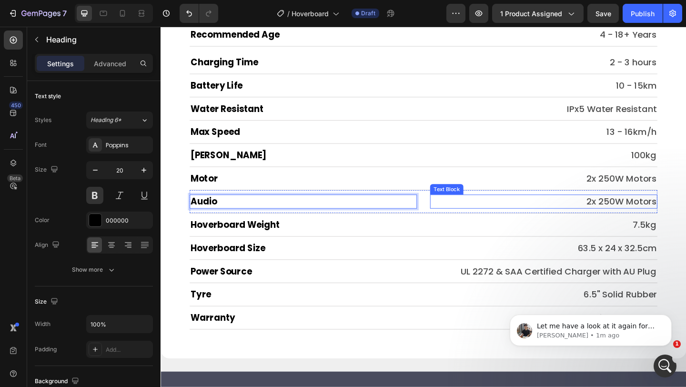
click at [591, 213] on p "2x 250W Motors" at bounding box center [578, 216] width 246 height 13
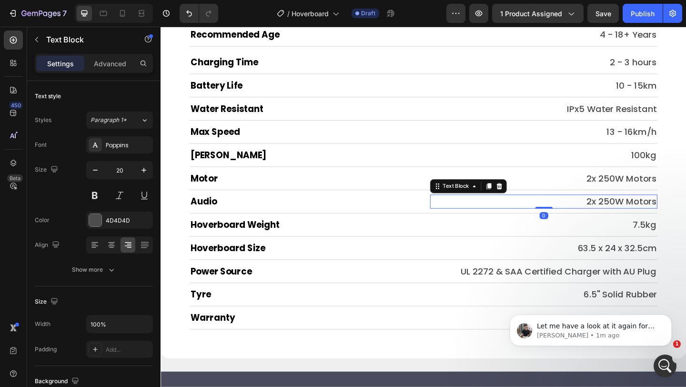
click at [591, 213] on p "2x 250W Motors" at bounding box center [578, 216] width 246 height 13
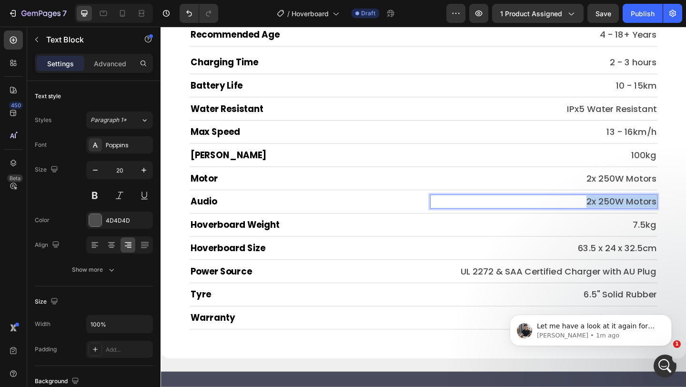
click at [591, 213] on p "2x 250W Motors" at bounding box center [578, 216] width 246 height 13
click at [591, 213] on p "Built in Bluetooth Speaker" at bounding box center [578, 216] width 246 height 13
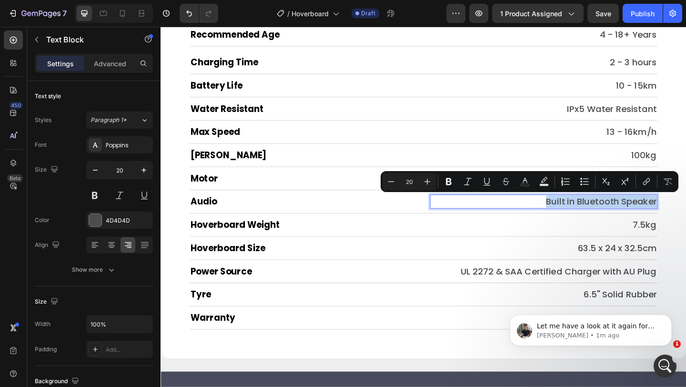
click at [591, 213] on p "Built in Bluetooth Speaker" at bounding box center [578, 216] width 246 height 13
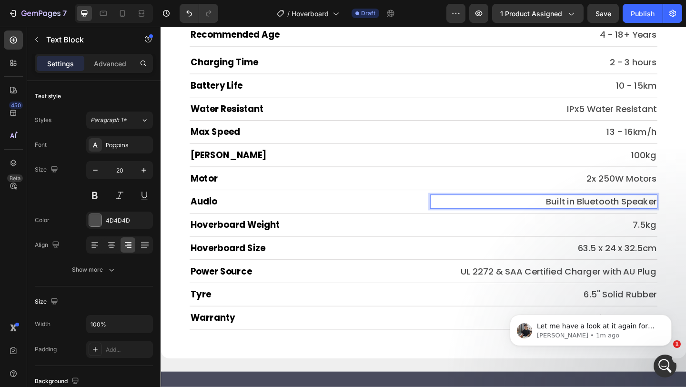
click at [612, 295] on html "Let me have a look at it again for you. Tony • 1m ago" at bounding box center [591, 328] width 191 height 67
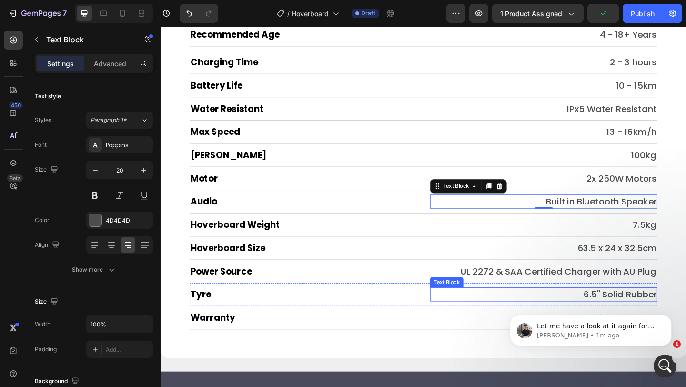
click at [664, 317] on p "6.5" Solid Rubber" at bounding box center [578, 317] width 246 height 13
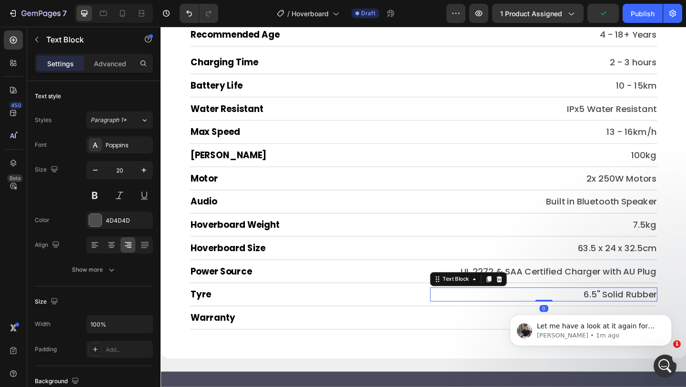
click at [617, 295] on html "Let me have a look at it again for you. Tony • 1m ago" at bounding box center [591, 328] width 191 height 67
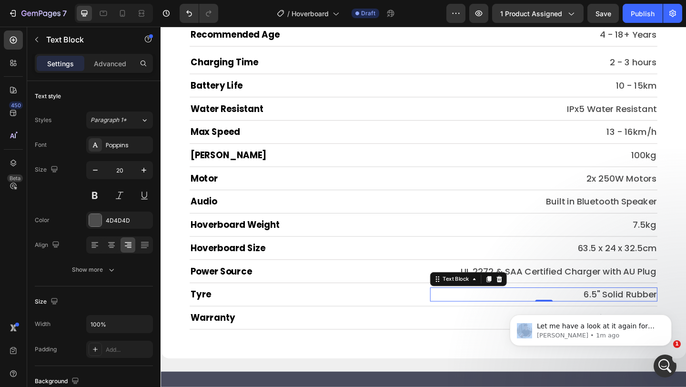
click at [609, 295] on html "Let me have a look at it again for you. Tony • 1m ago" at bounding box center [591, 328] width 191 height 67
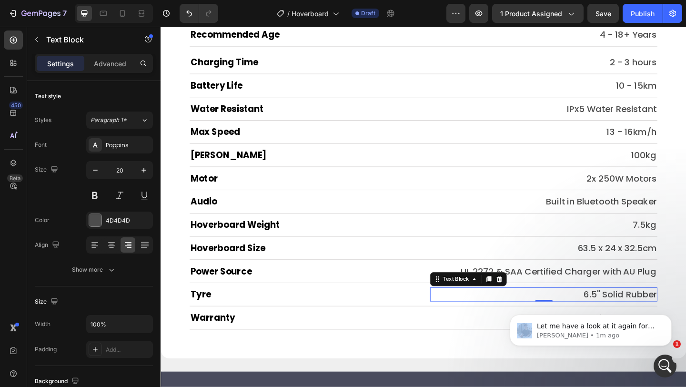
click at [609, 295] on html "Let me have a look at it again for you. Tony • 1m ago" at bounding box center [591, 328] width 191 height 67
click at [671, 316] on icon "Dismiss notification" at bounding box center [669, 317] width 5 height 5
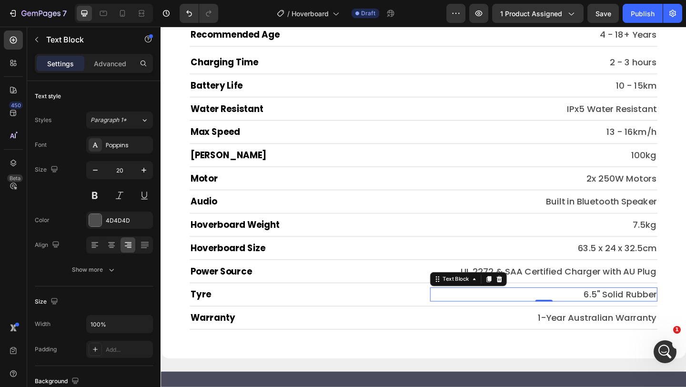
click at [660, 319] on p "6.5" Solid Rubber" at bounding box center [578, 317] width 246 height 13
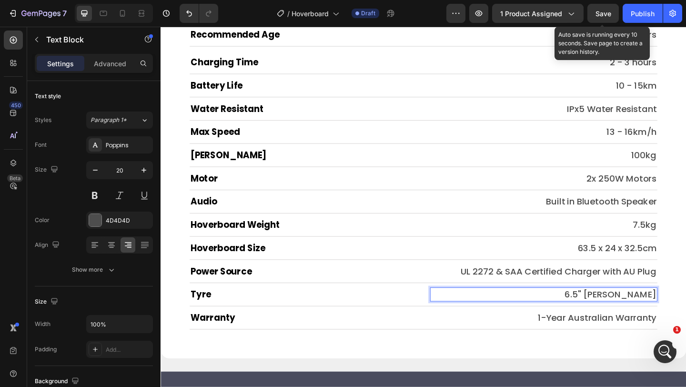
click at [604, 16] on span "Save" at bounding box center [604, 14] width 16 height 8
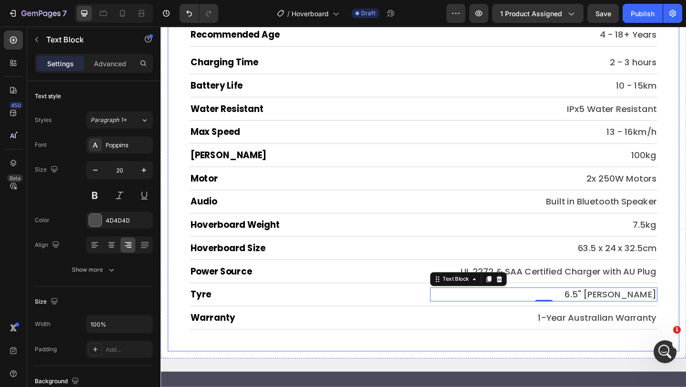
click at [178, 247] on div "Technical Specifications Heading Certification Heading UL2272/CE/FC Text Block …" at bounding box center [446, 162] width 557 height 436
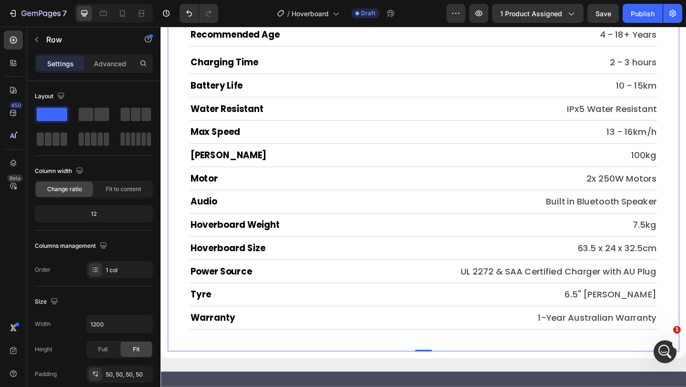
click at [175, 255] on div "Technical Specifications Heading Certification Heading UL2272/CE/FC Text Block …" at bounding box center [446, 162] width 557 height 436
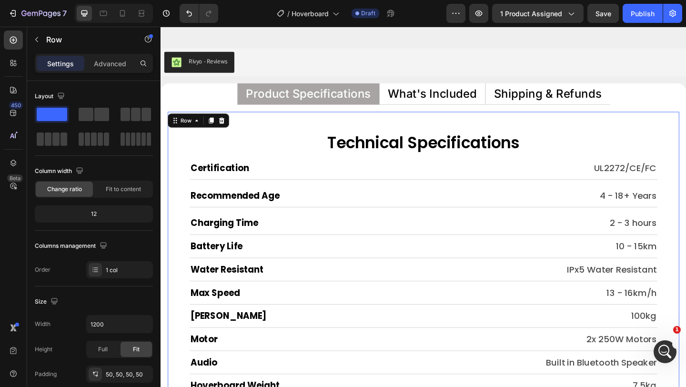
scroll to position [6342, 0]
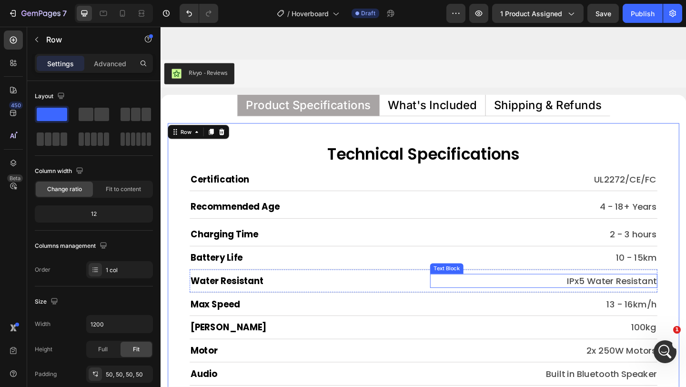
click at [618, 307] on p "IPx5 Water Resistant" at bounding box center [578, 303] width 246 height 13
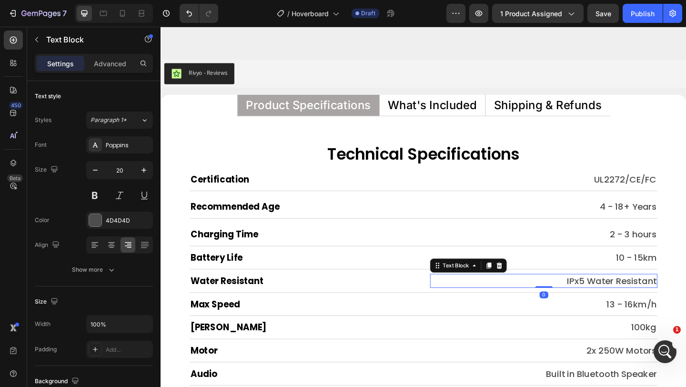
click at [622, 305] on p "IPx5 Water Resistant" at bounding box center [578, 303] width 246 height 13
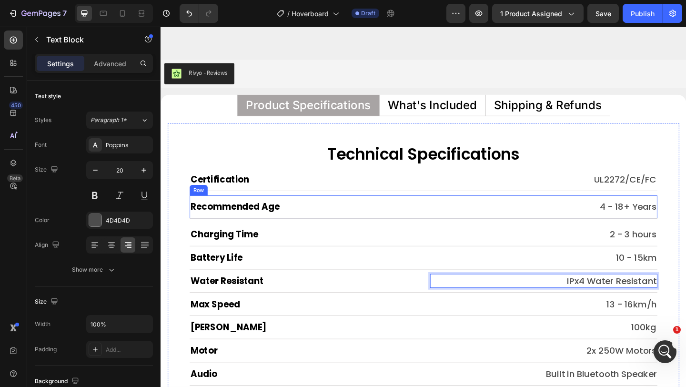
click at [444, 230] on div "Recommended Age Heading 4 - 18+ Years Text Block Row" at bounding box center [446, 222] width 509 height 25
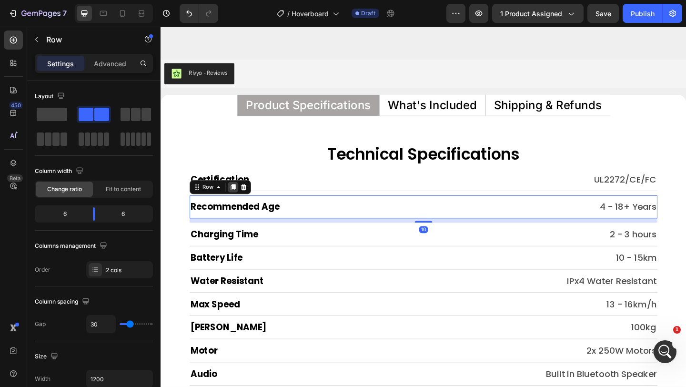
click at [237, 202] on icon at bounding box center [239, 201] width 5 height 7
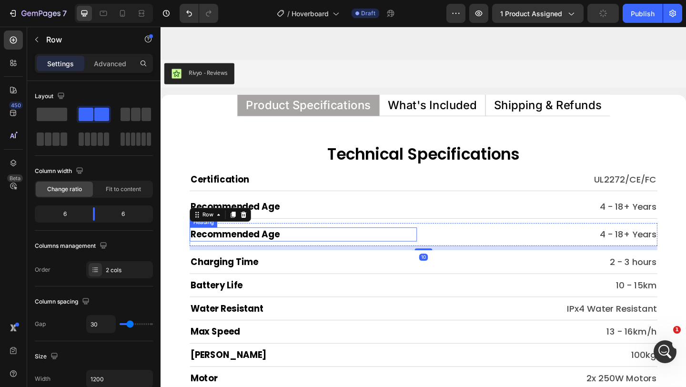
click at [255, 253] on h2 "Recommended Age" at bounding box center [315, 252] width 247 height 15
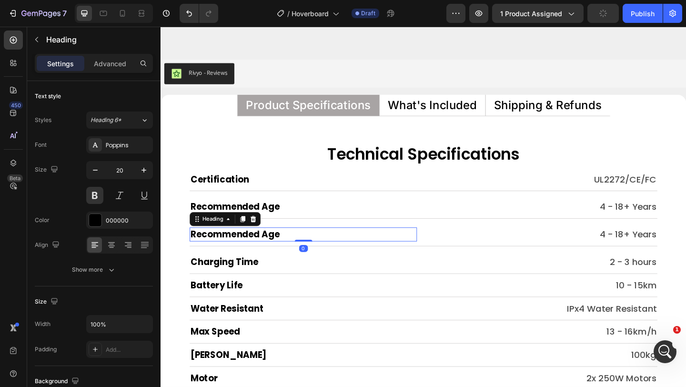
click at [255, 253] on h2 "Recommended Age" at bounding box center [315, 252] width 247 height 15
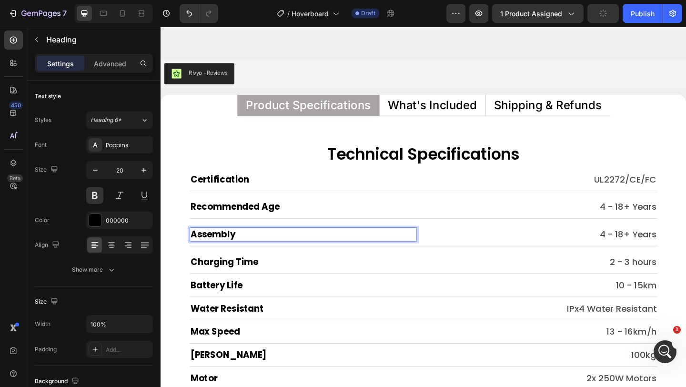
click at [318, 250] on p "Assembly" at bounding box center [316, 252] width 246 height 13
click at [247, 251] on p "Assembly Time" at bounding box center [316, 252] width 246 height 13
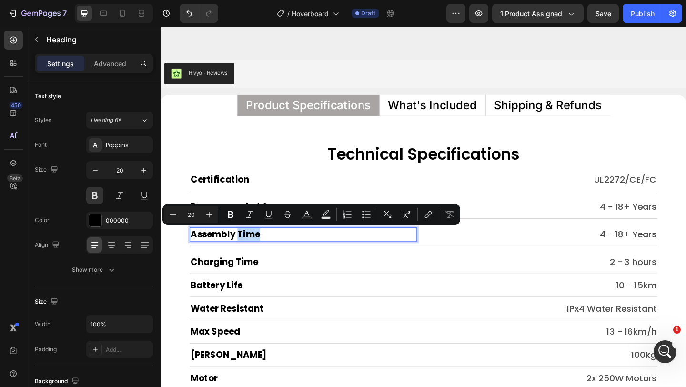
drag, startPoint x: 246, startPoint y: 251, endPoint x: 283, endPoint y: 251, distance: 37.7
click at [283, 251] on p "Assembly Time" at bounding box center [316, 252] width 246 height 13
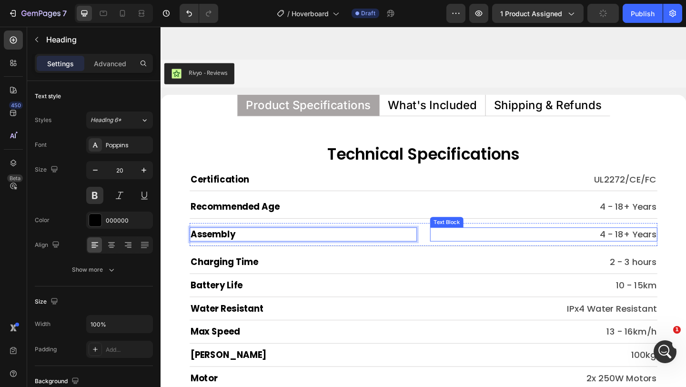
click at [635, 249] on p "4 - 18+ Years" at bounding box center [578, 252] width 246 height 13
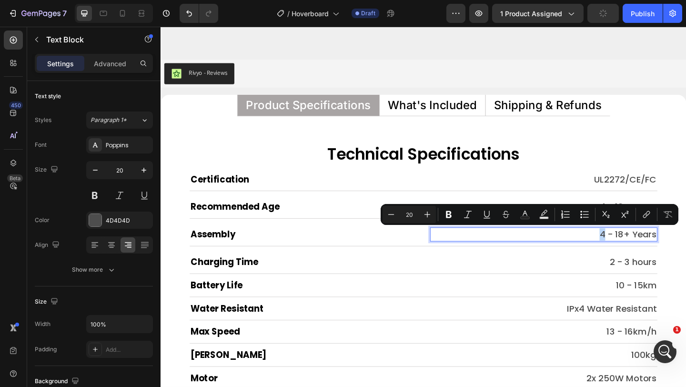
click at [635, 249] on p "4 - 18+ Years" at bounding box center [578, 252] width 246 height 13
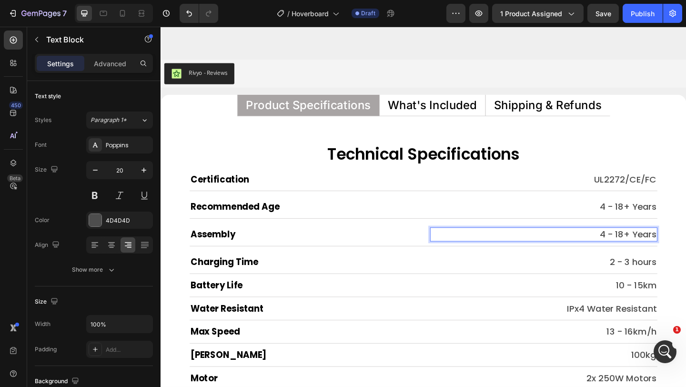
click at [635, 249] on p "4 - 18+ Years" at bounding box center [578, 252] width 246 height 13
click at [542, 247] on p "Arrives Fully Pre-assembled" at bounding box center [578, 252] width 246 height 13
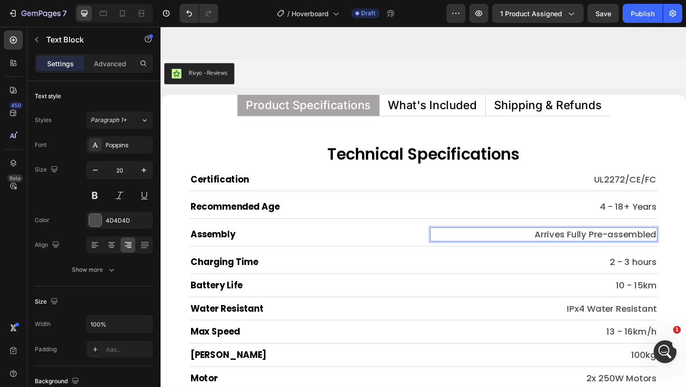
click at [544, 255] on p "Arrives Fully Pre-assembled" at bounding box center [578, 252] width 246 height 13
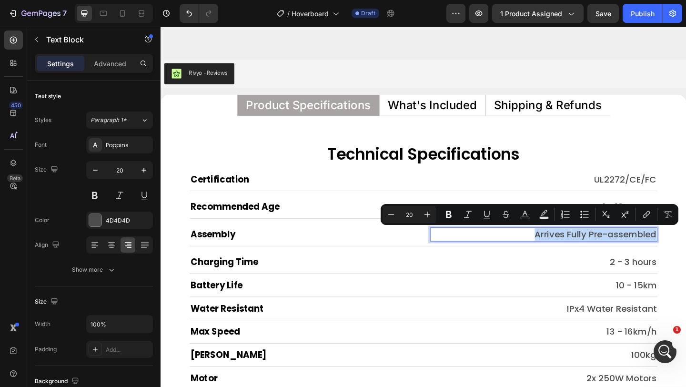
copy p "Arrives Fully Pre-assembled"
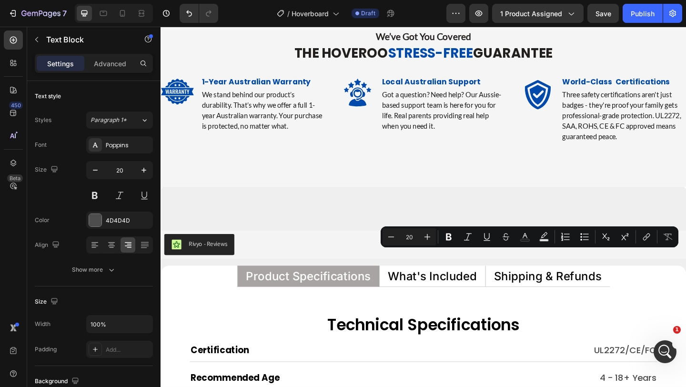
type input "16"
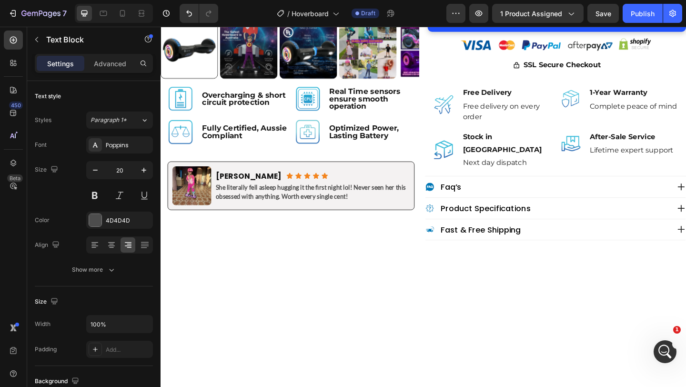
scroll to position [490, 0]
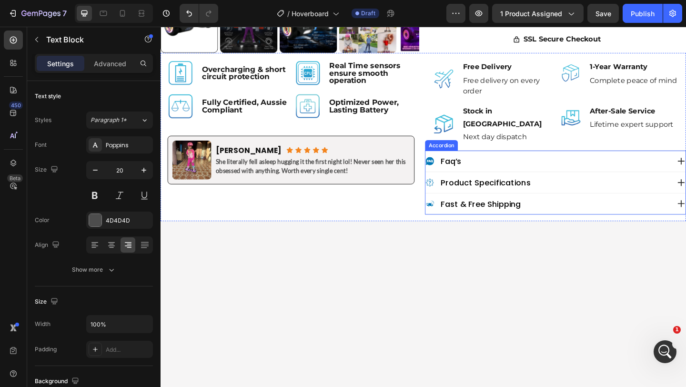
click at [616, 190] on div "product specifications" at bounding box center [582, 196] width 266 height 13
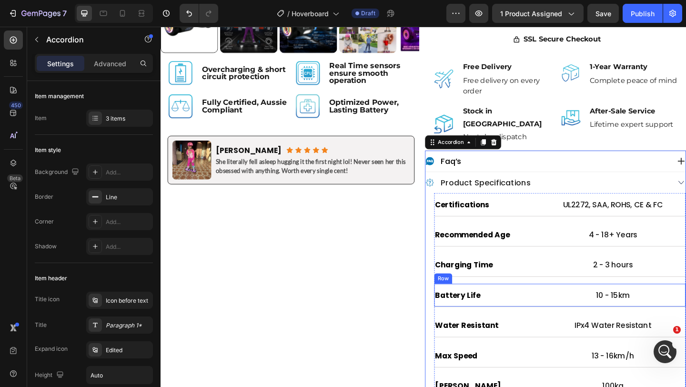
click at [571, 314] on div "Battery Life Heading 10 - 15km Text Block Row" at bounding box center [596, 319] width 274 height 25
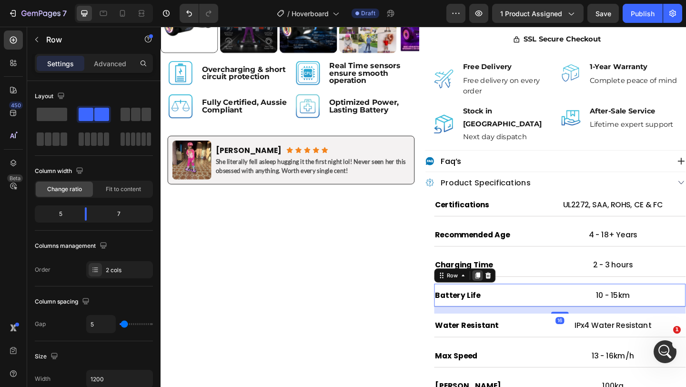
click at [503, 292] on div at bounding box center [505, 297] width 11 height 11
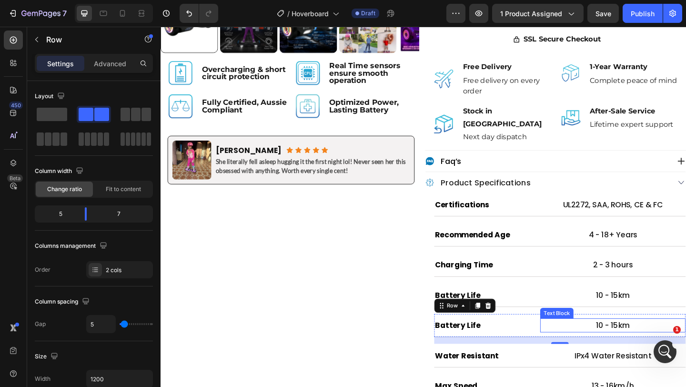
click at [632, 345] on p "10 - 15km" at bounding box center [653, 351] width 156 height 13
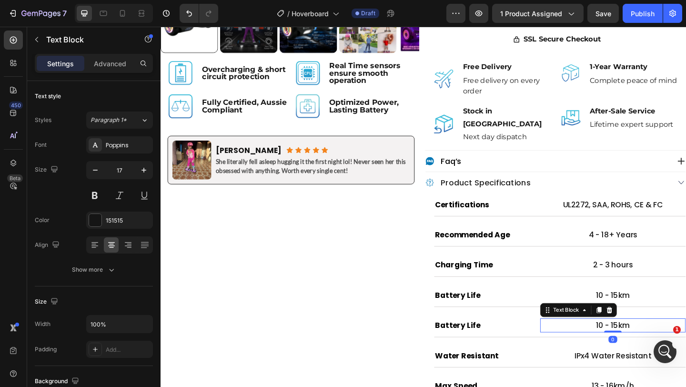
click at [632, 345] on p "10 - 15km" at bounding box center [653, 351] width 156 height 13
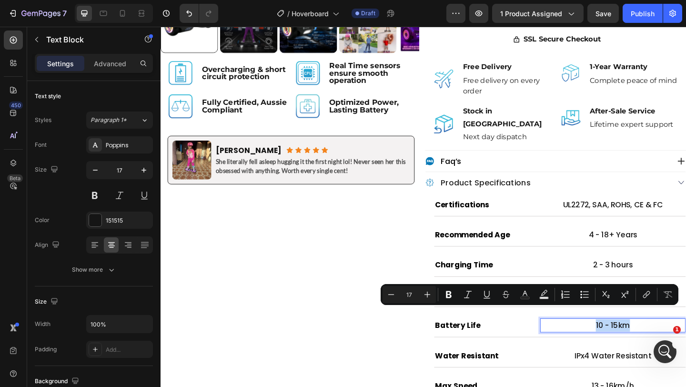
scroll to position [1237, 0]
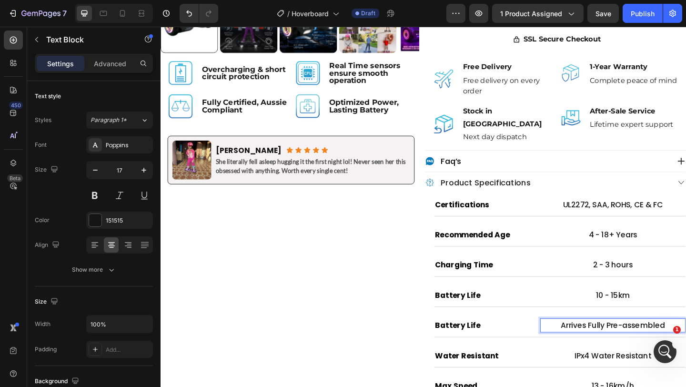
click at [607, 345] on p "Arrives Fully Pre-assembled" at bounding box center [653, 351] width 156 height 13
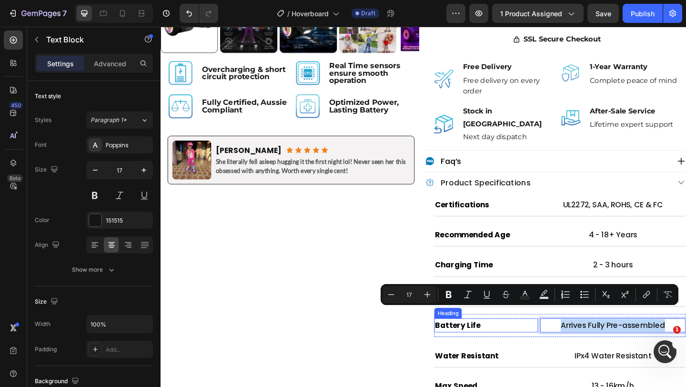
scroll to position [1273, 0]
click at [503, 344] on h2 "Battery Life" at bounding box center [515, 351] width 113 height 15
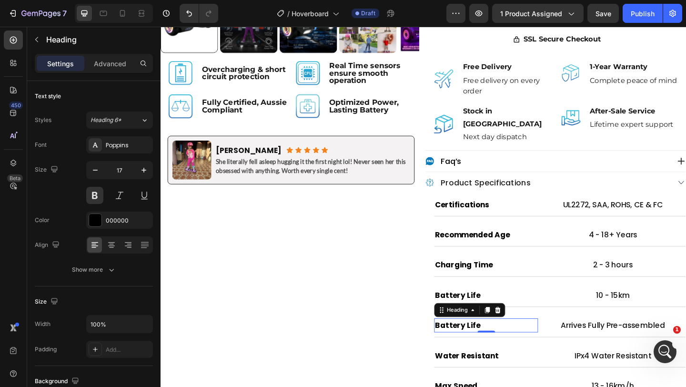
click at [503, 344] on h2 "Battery Life" at bounding box center [515, 351] width 113 height 15
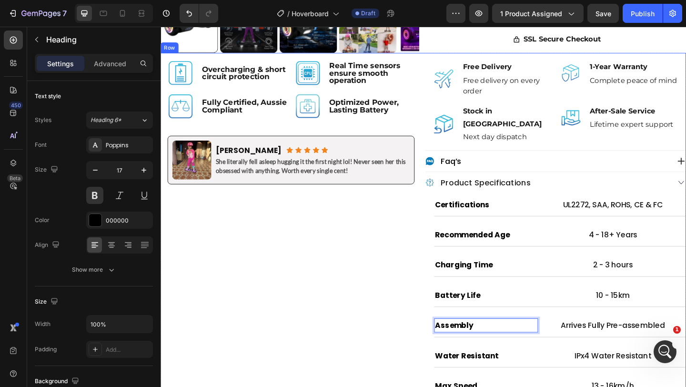
click at [437, 336] on div "Image Overcharging & short circuit protection Text Block Row Image Real Time se…" at bounding box center [303, 393] width 284 height 676
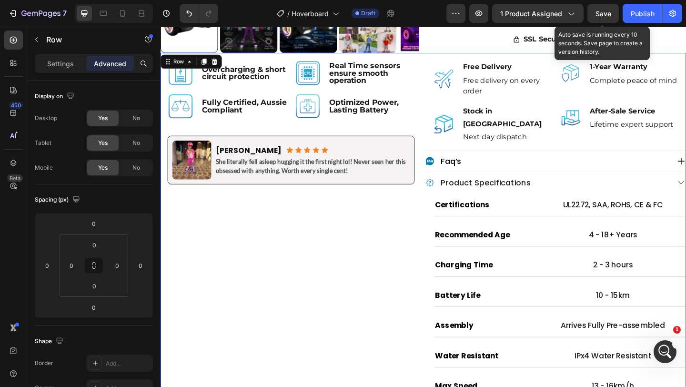
click at [597, 12] on span "Save" at bounding box center [604, 14] width 16 height 8
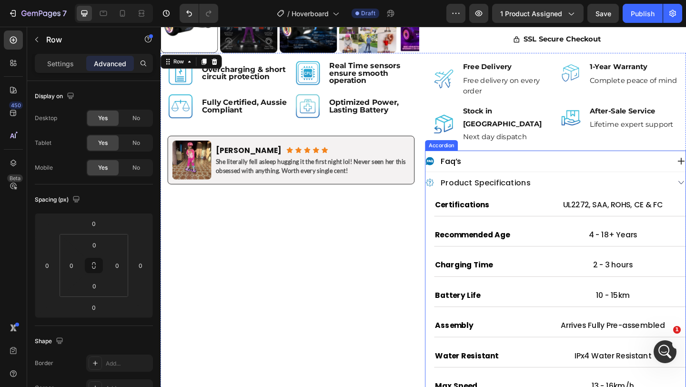
click at [686, 185] on div "product specifications" at bounding box center [590, 196] width 283 height 23
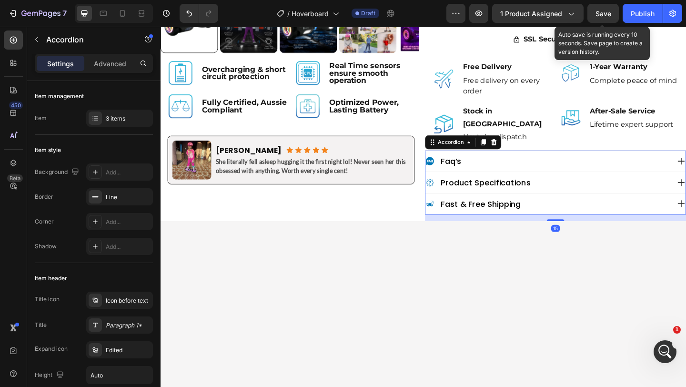
click at [600, 16] on span "Save" at bounding box center [604, 14] width 16 height 8
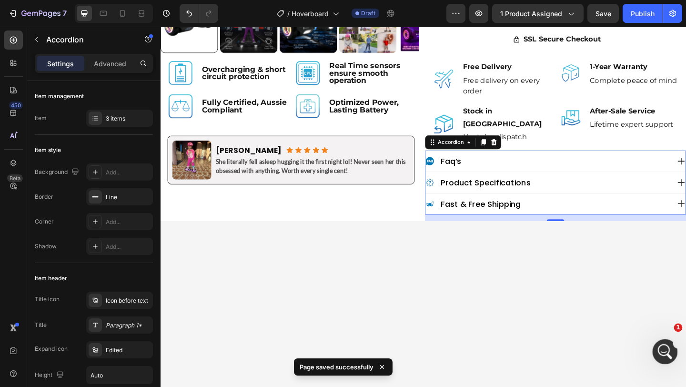
click at [658, 346] on div "Open Intercom Messenger" at bounding box center [663, 350] width 31 height 31
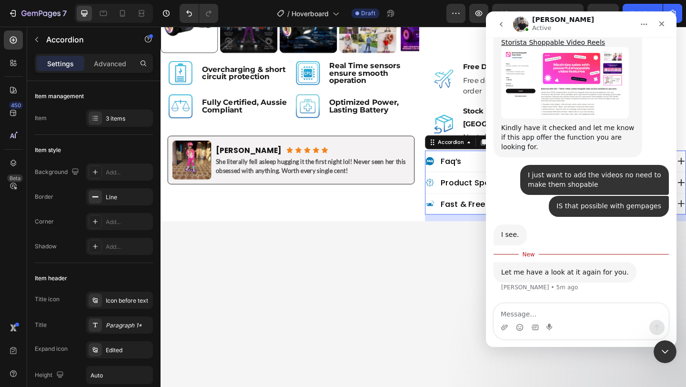
scroll to position [1252, 0]
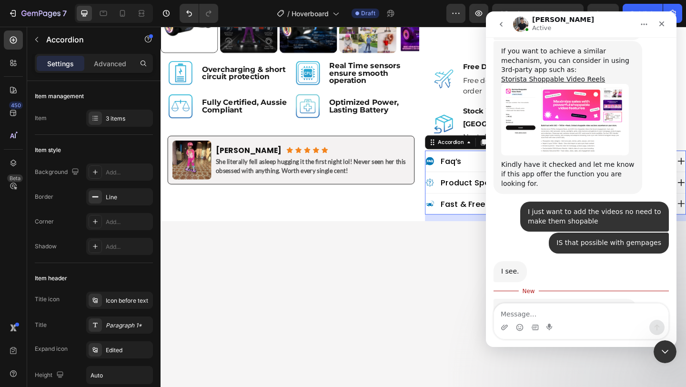
click at [548, 308] on textarea "Message…" at bounding box center [581, 312] width 174 height 16
type textarea "okay sure"
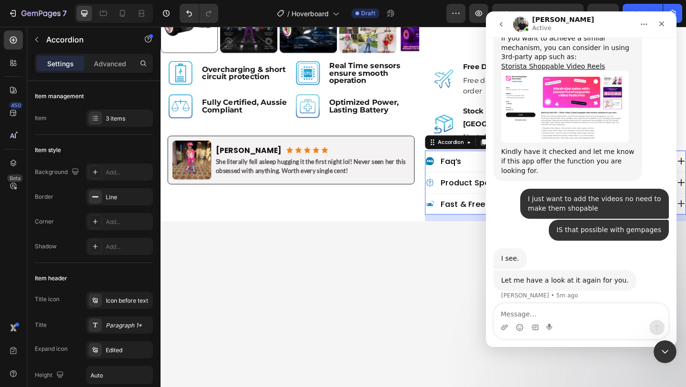
scroll to position [1302, 0]
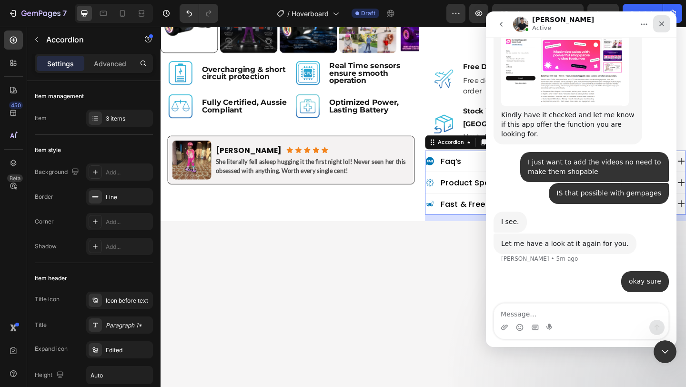
click at [660, 26] on icon "Close" at bounding box center [662, 24] width 8 height 8
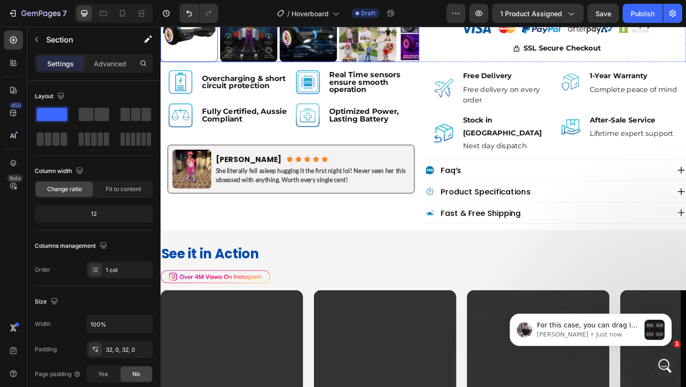
scroll to position [483, 0]
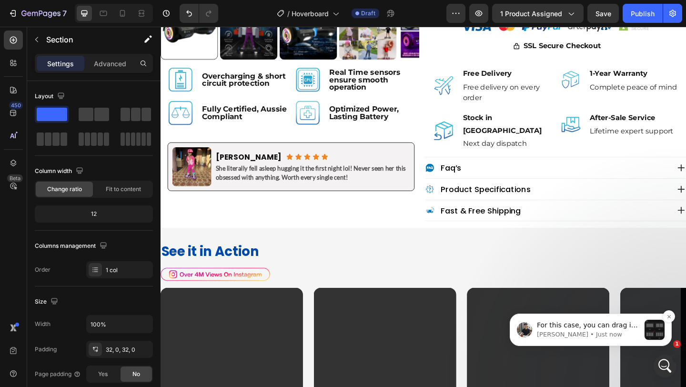
click at [658, 327] on div "message notification from Tony, Just now. For this case, you can drag in a Row …" at bounding box center [655, 330] width 20 height 20
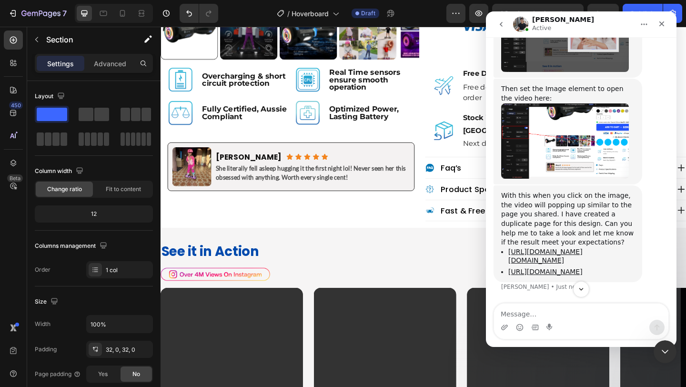
scroll to position [1982, 0]
click at [535, 308] on textarea "Message…" at bounding box center [581, 312] width 174 height 16
type textarea "Thank you so much i will check it"
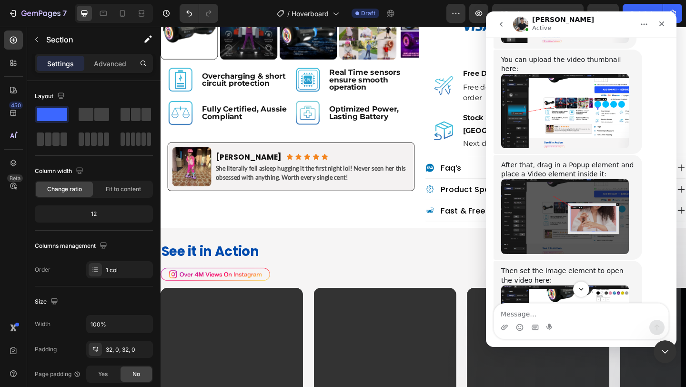
scroll to position [2047, 0]
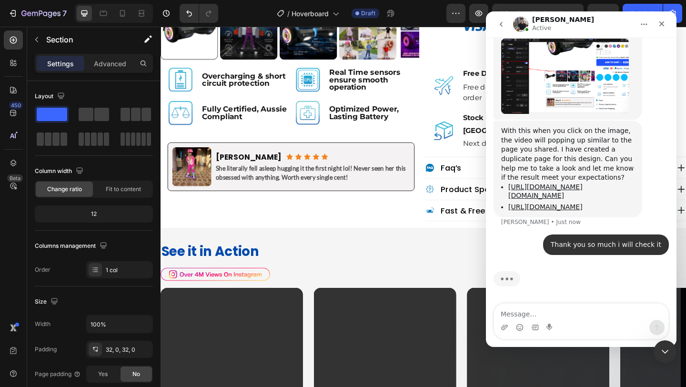
click at [529, 310] on textarea "Message…" at bounding box center [581, 312] width 174 height 16
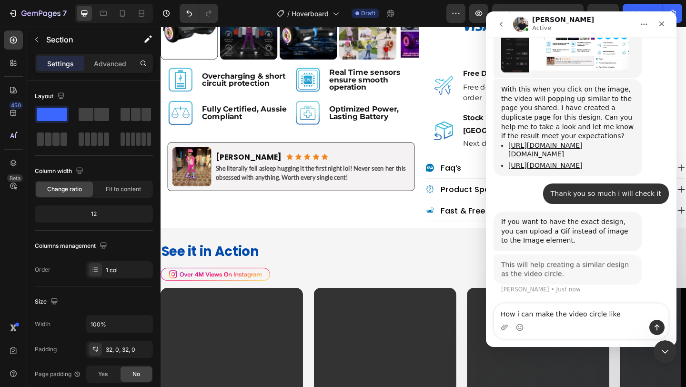
scroll to position [2088, 0]
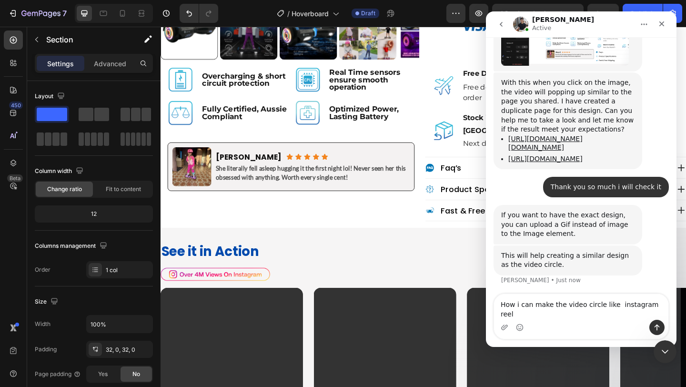
type textarea "How i can make the video circle like instagram reel"
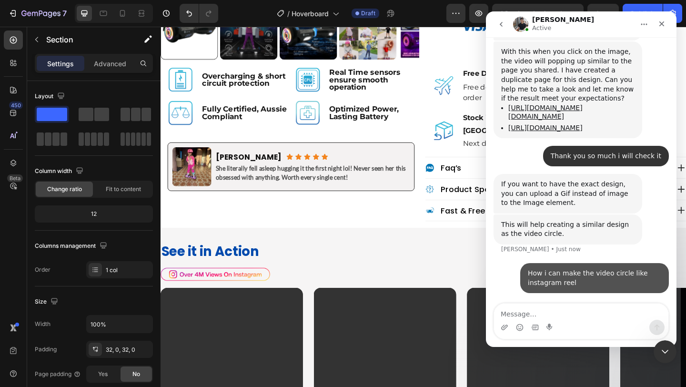
scroll to position [2126, 0]
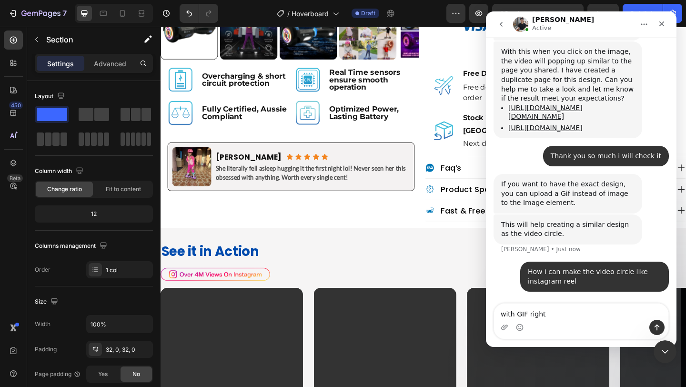
type textarea "with GIF right ?"
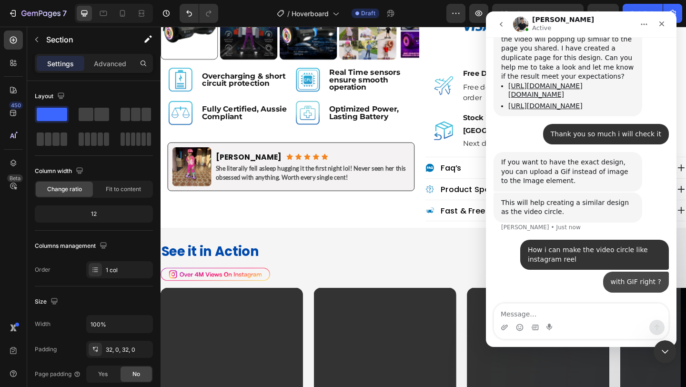
scroll to position [2148, 0]
click at [661, 24] on icon "Close" at bounding box center [662, 23] width 5 height 5
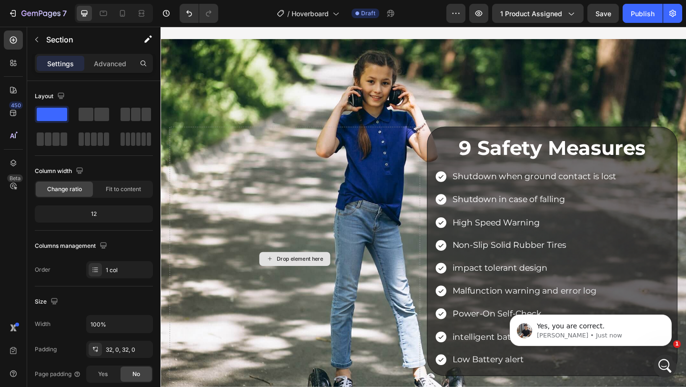
scroll to position [2177, 0]
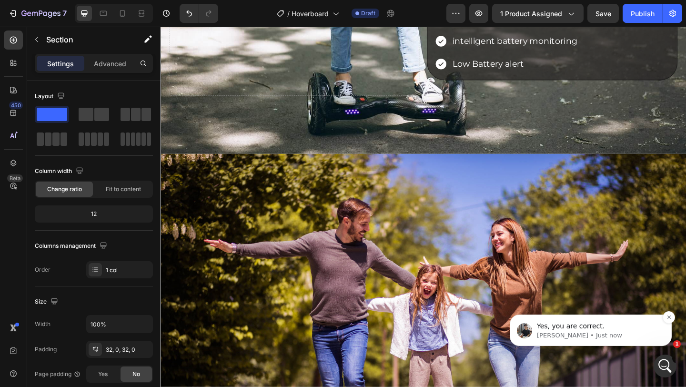
click at [626, 327] on p "Yes, you are correct." at bounding box center [598, 327] width 123 height 10
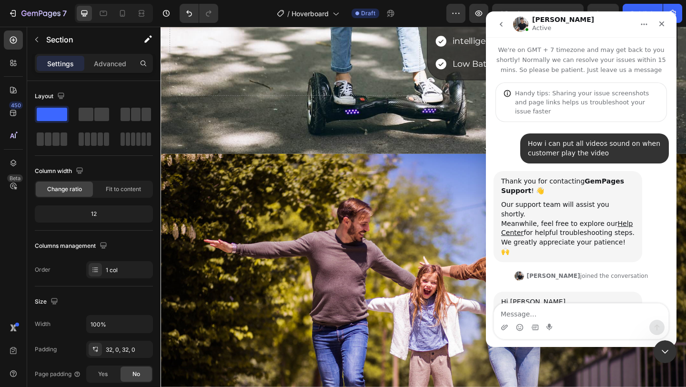
scroll to position [1, 0]
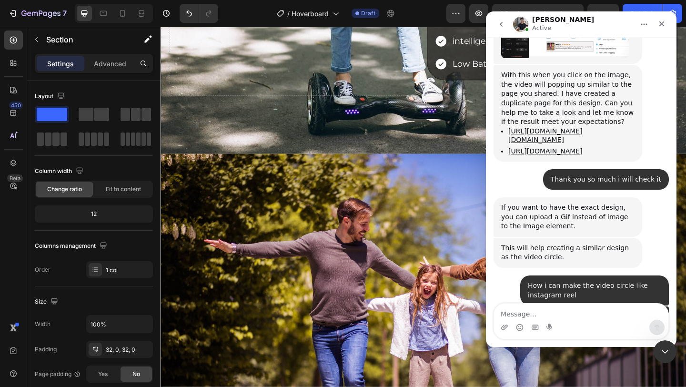
click at [538, 311] on textarea "Message…" at bounding box center [581, 312] width 174 height 16
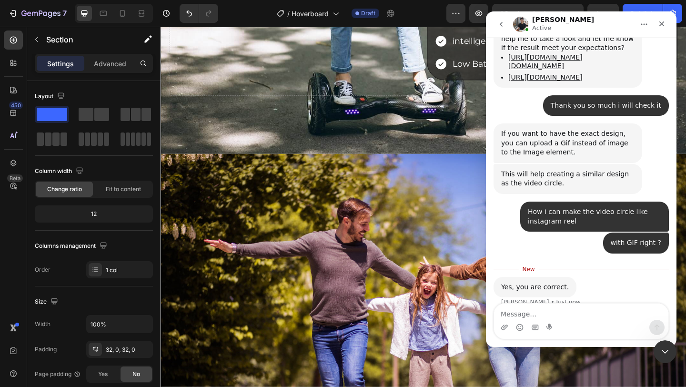
scroll to position [2192, 0]
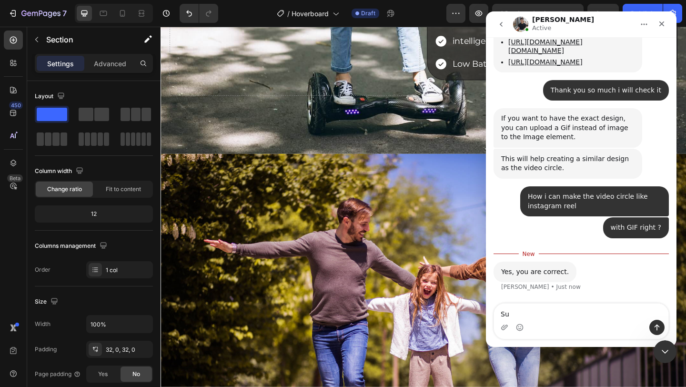
type textarea "S"
type textarea "thank you very much ,i will give it a try"
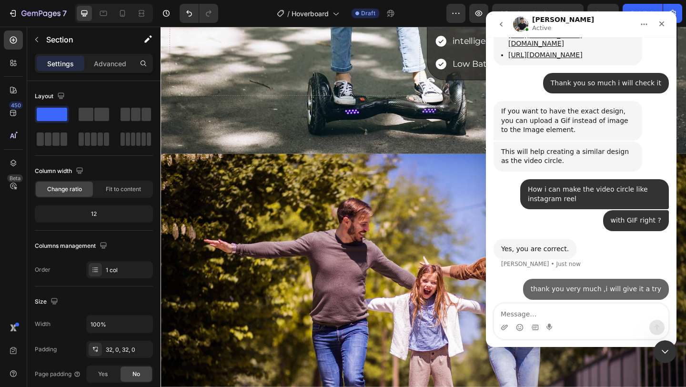
scroll to position [2205, 0]
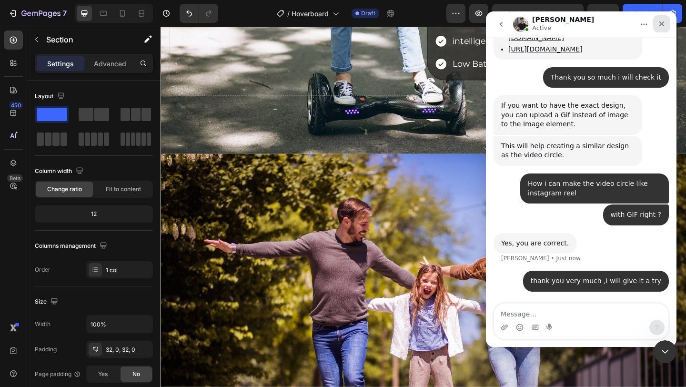
click at [664, 18] on div "Close" at bounding box center [662, 23] width 17 height 17
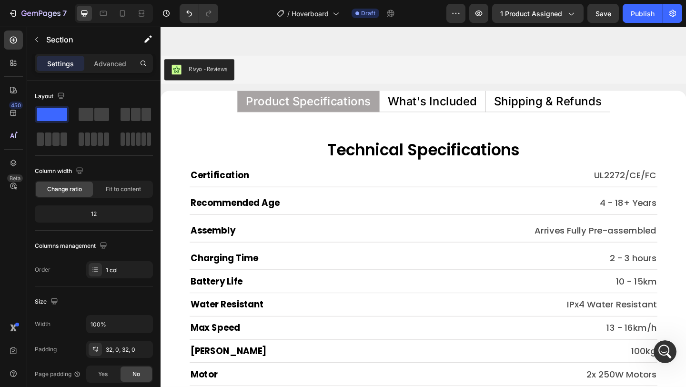
scroll to position [5875, 0]
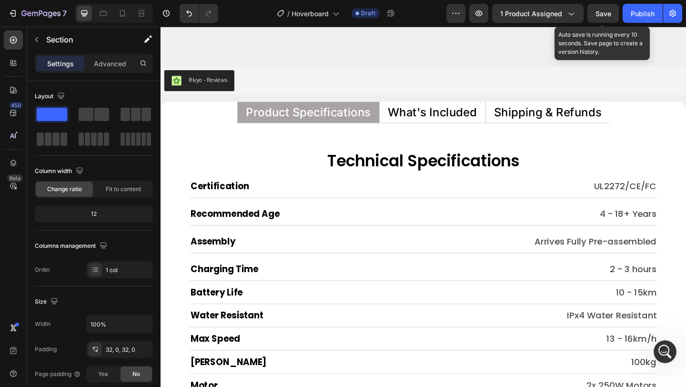
click at [606, 10] on span "Save" at bounding box center [604, 14] width 16 height 8
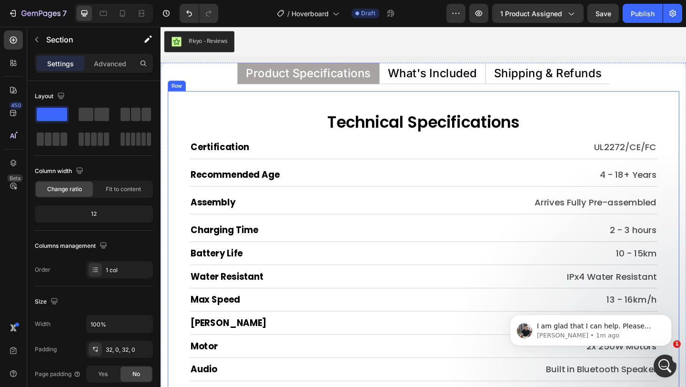
scroll to position [5916, 0]
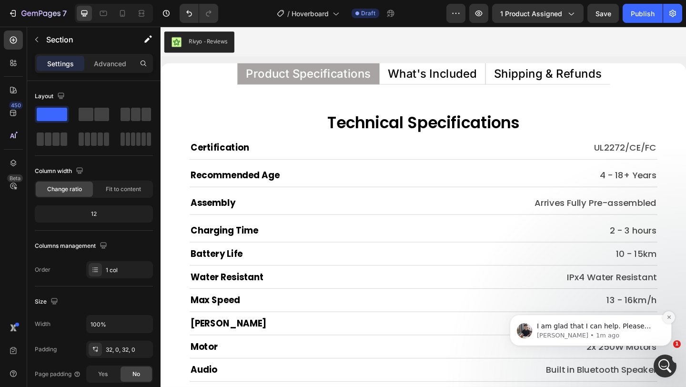
click at [672, 316] on button "Dismiss notification" at bounding box center [669, 317] width 12 height 12
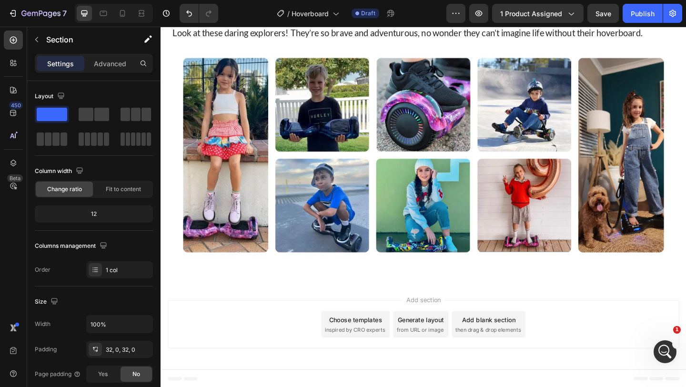
scroll to position [7063, 0]
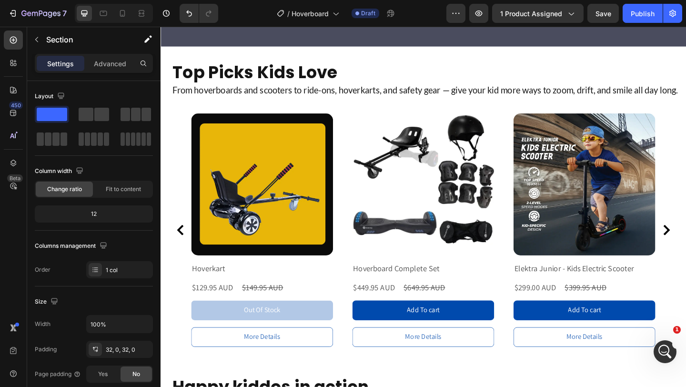
scroll to position [6892, 0]
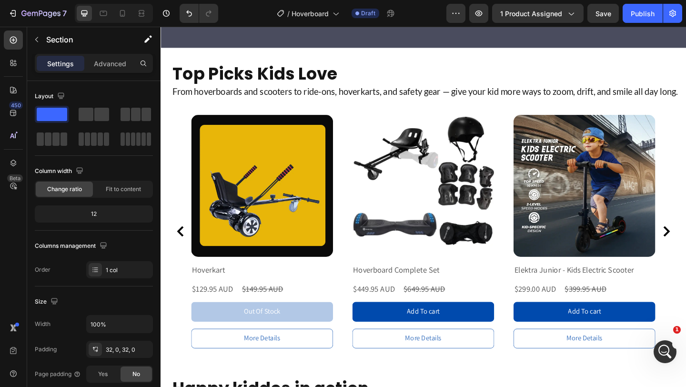
click at [601, 23] on div "7 Version history / Hoverboard Draft Preview 1 product assigned Save Publish" at bounding box center [343, 13] width 686 height 27
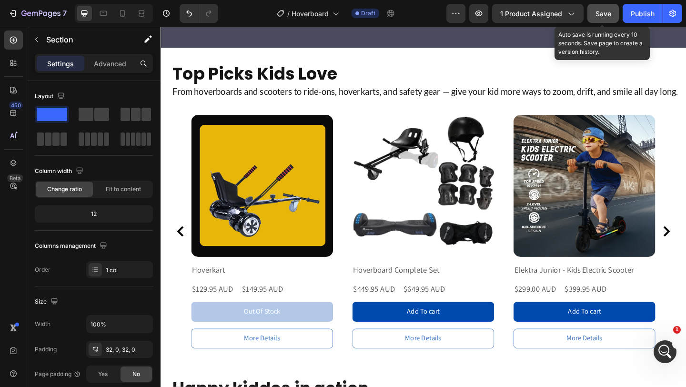
click at [604, 14] on span "Save" at bounding box center [604, 14] width 16 height 8
click at [599, 20] on button "Save" at bounding box center [603, 13] width 31 height 19
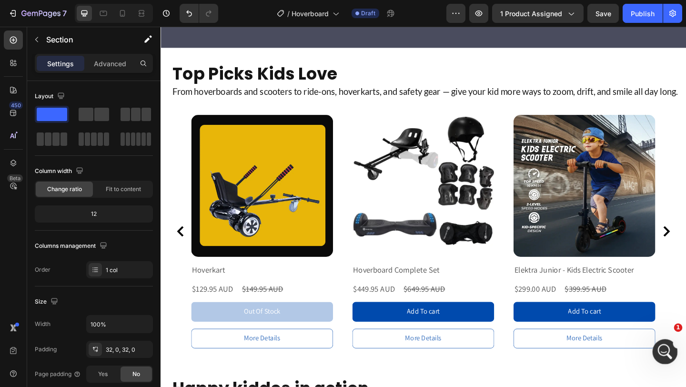
click at [665, 346] on icon "Open Intercom Messenger" at bounding box center [664, 351] width 16 height 16
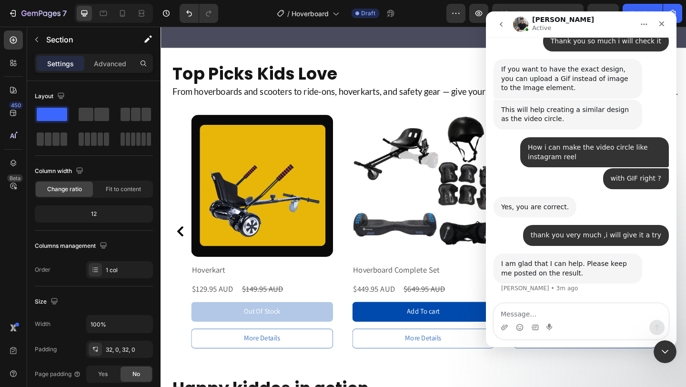
scroll to position [2242, 0]
click at [497, 23] on button "go back" at bounding box center [501, 24] width 18 height 18
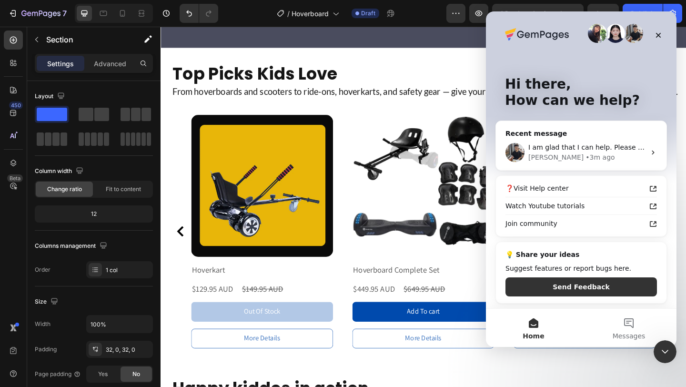
scroll to position [0, 0]
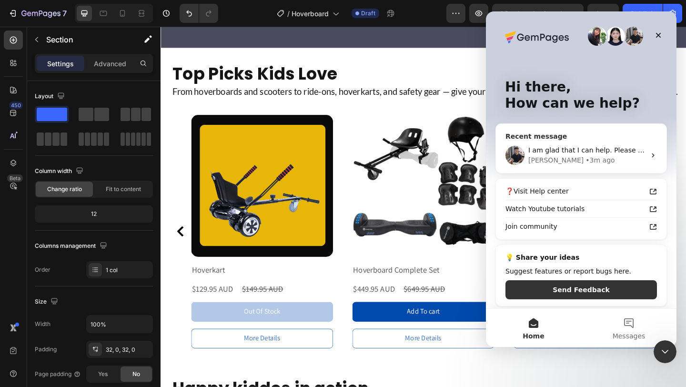
click at [580, 151] on span "I am glad that I can help. Please keep me posted on the result." at bounding box center [634, 150] width 210 height 8
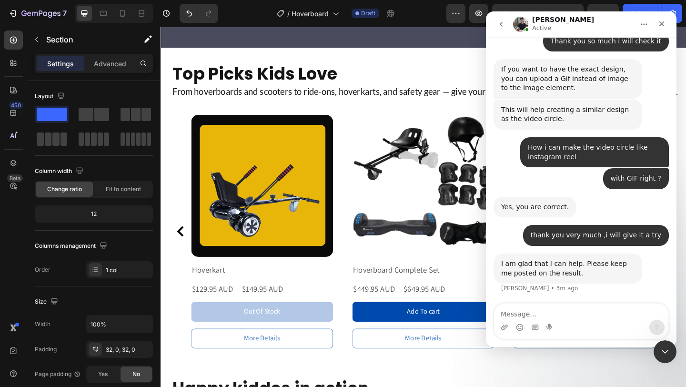
scroll to position [2242, 0]
click at [541, 314] on textarea "Message…" at bounding box center [581, 312] width 174 height 16
click at [542, 314] on textarea "How we can setup as" at bounding box center [581, 312] width 174 height 16
click at [540, 314] on textarea "How we can setup as" at bounding box center [581, 312] width 174 height 16
click at [556, 312] on textarea "How we can setup as" at bounding box center [581, 312] width 174 height 16
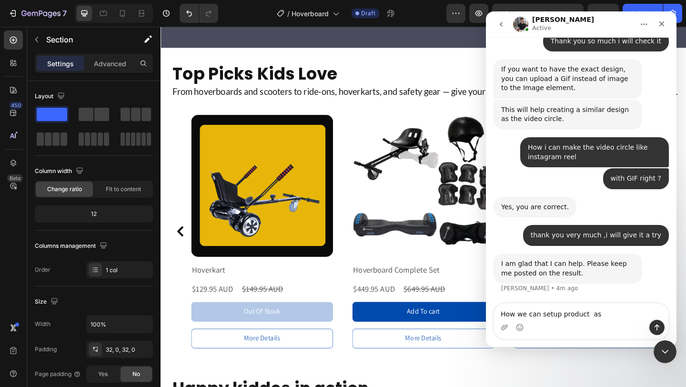
click at [595, 316] on textarea "How we can setup product as" at bounding box center [581, 312] width 174 height 16
click at [595, 316] on textarea "How we can setup product as a" at bounding box center [581, 312] width 174 height 16
click at [633, 315] on textarea "How we can setup product as preordera" at bounding box center [581, 312] width 174 height 16
type textarea "How we can setup product as preorder"
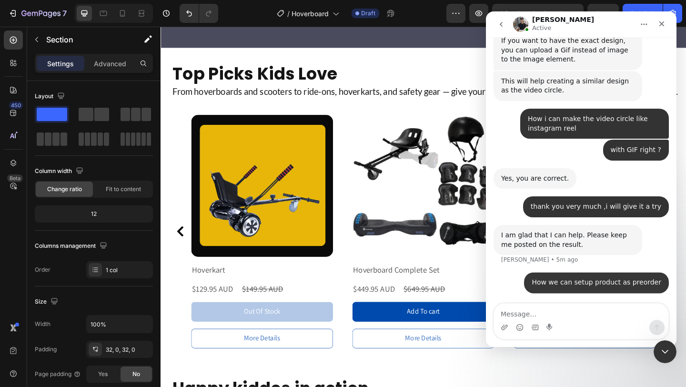
scroll to position [2271, 0]
click at [661, 23] on icon "Close" at bounding box center [662, 23] width 5 height 5
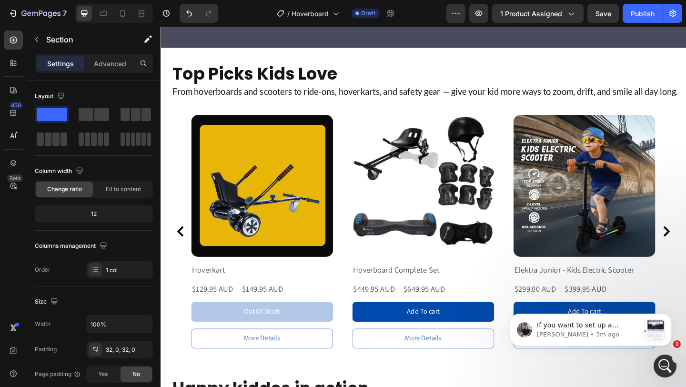
scroll to position [2497, 0]
click at [647, 327] on div "message notification from Tony, 3m ago. If you want to set up a PreOrder produc…" at bounding box center [655, 330] width 20 height 20
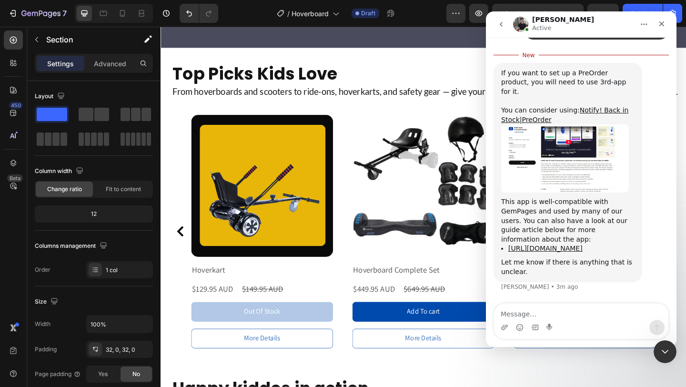
scroll to position [2513, 0]
click at [542, 309] on textarea "Message…" at bounding box center [581, 312] width 174 height 16
type textarea "thank you"
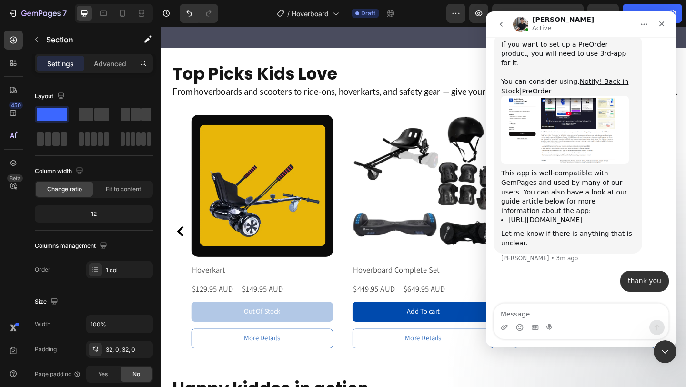
click at [560, 143] on img "Tony says…" at bounding box center [566, 130] width 128 height 68
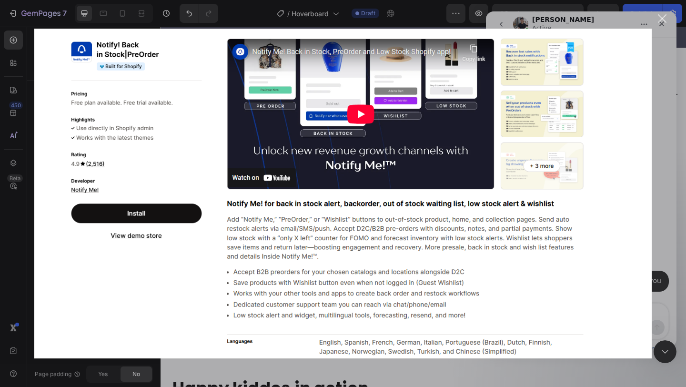
click at [665, 21] on div "Close" at bounding box center [662, 18] width 9 height 9
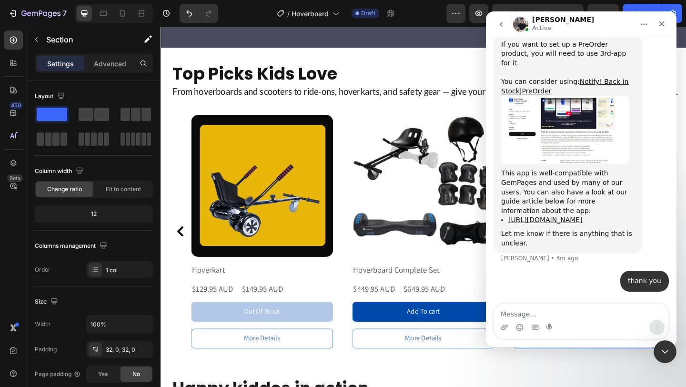
click at [611, 119] on img "Tony says…" at bounding box center [566, 130] width 128 height 68
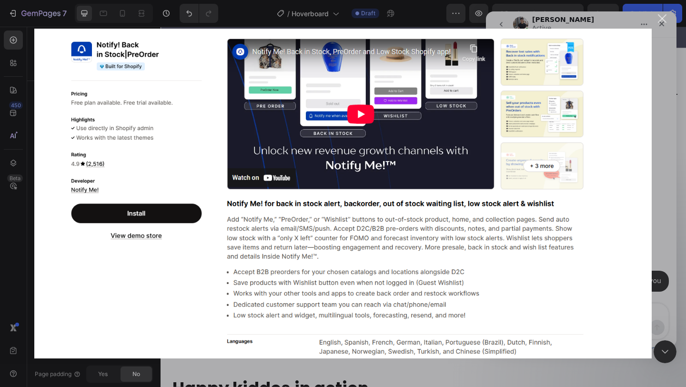
click at [663, 15] on div "Close" at bounding box center [662, 18] width 9 height 9
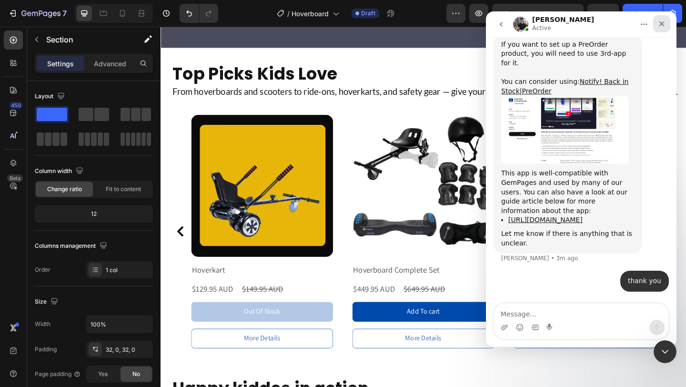
click at [664, 27] on icon "Close" at bounding box center [662, 24] width 8 height 8
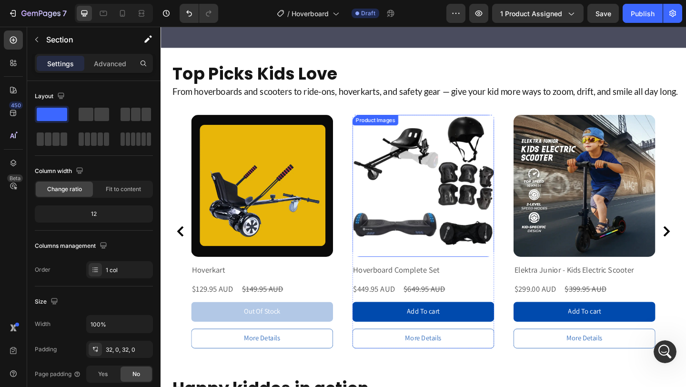
scroll to position [2563, 0]
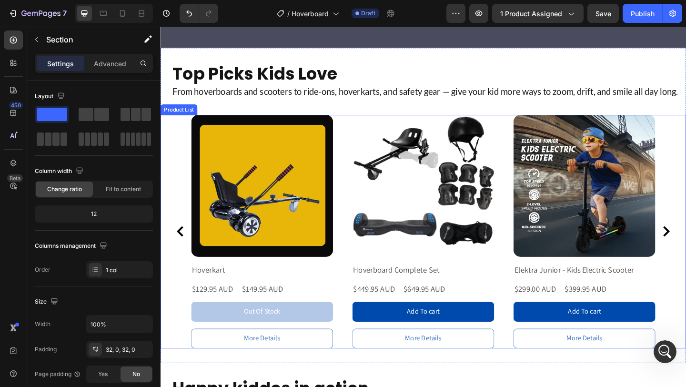
click at [366, 267] on div "Product Images Hoverkart Product Title $129.95 AUD Product Price Product Price …" at bounding box center [446, 250] width 505 height 254
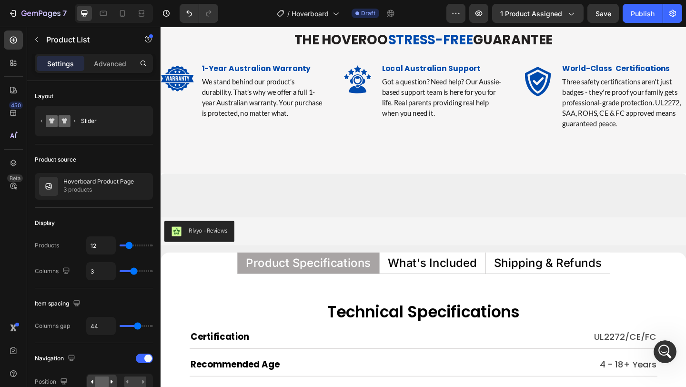
scroll to position [5727, 0]
